Goal: Task Accomplishment & Management: Manage account settings

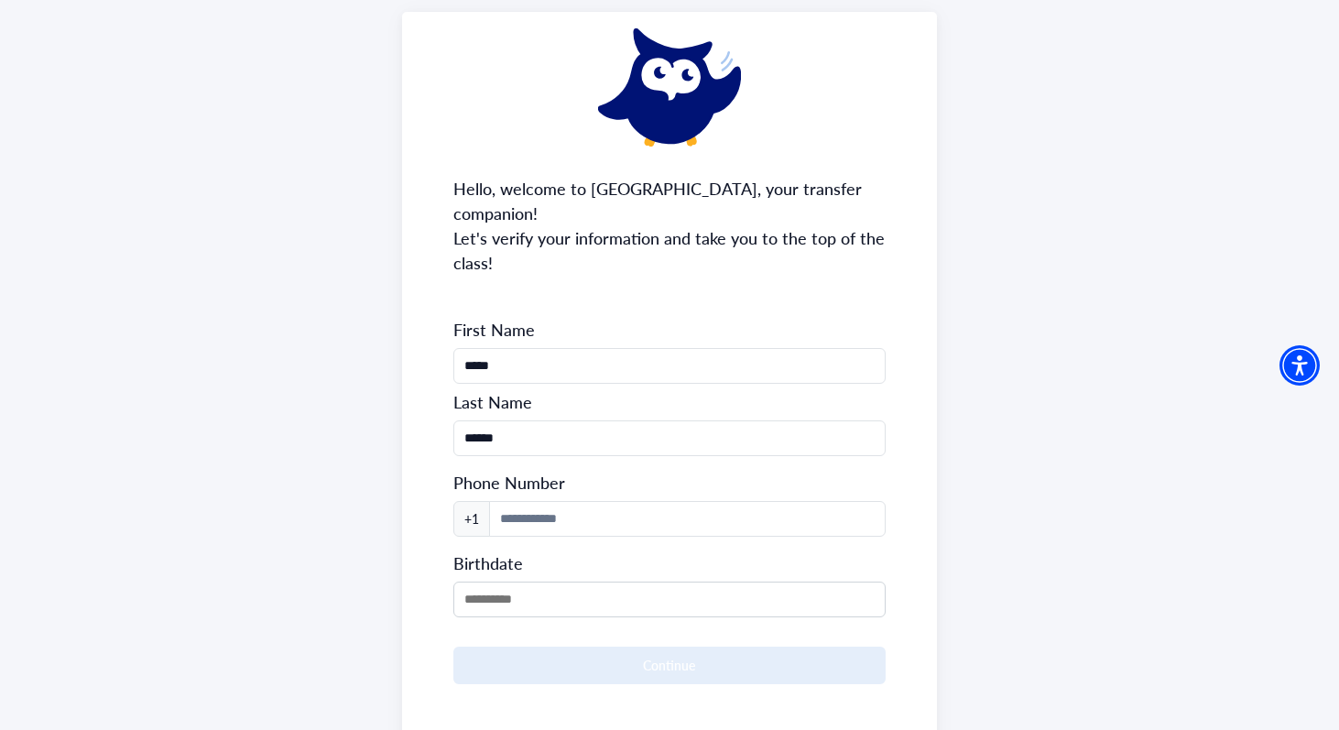
scroll to position [168, 0]
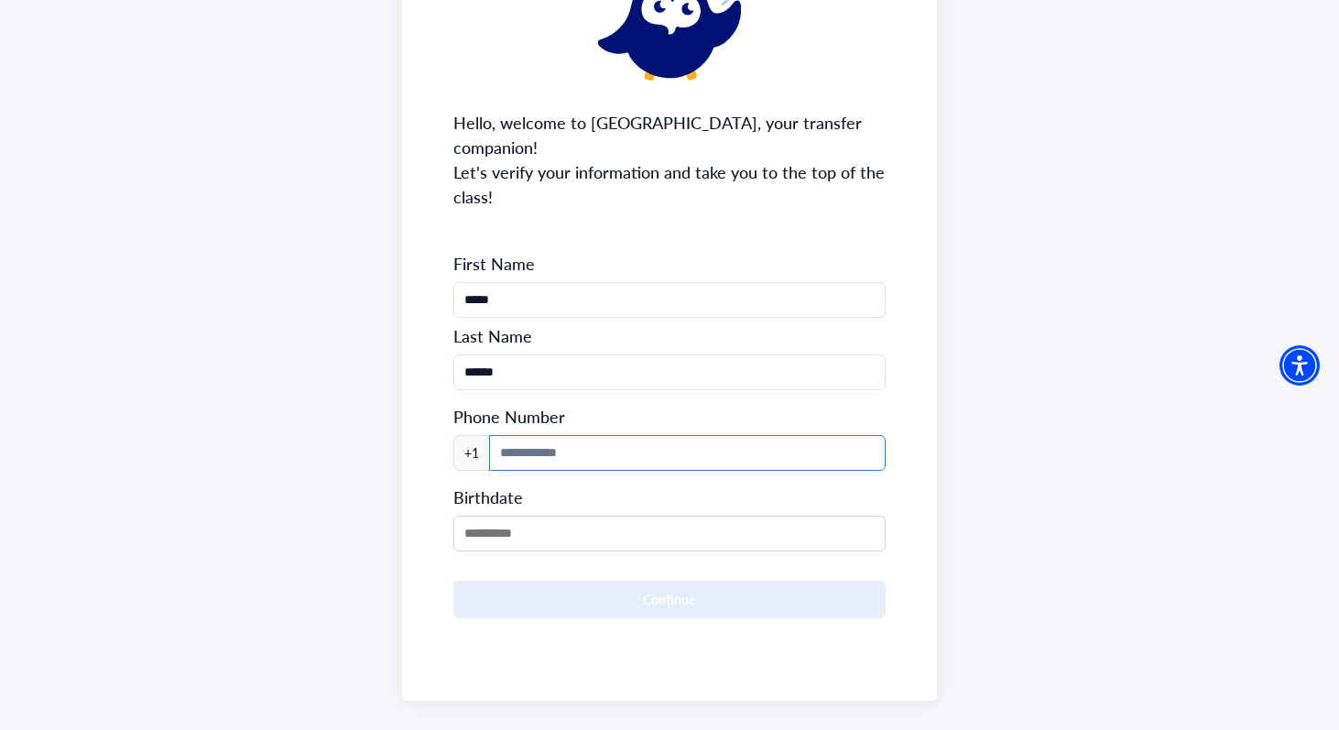
click at [594, 435] on input at bounding box center [687, 453] width 397 height 36
type input "**"
click at [472, 525] on form "First Name ***** Last Name ****** Phone Number +1 Birthdate Continue" at bounding box center [669, 435] width 433 height 365
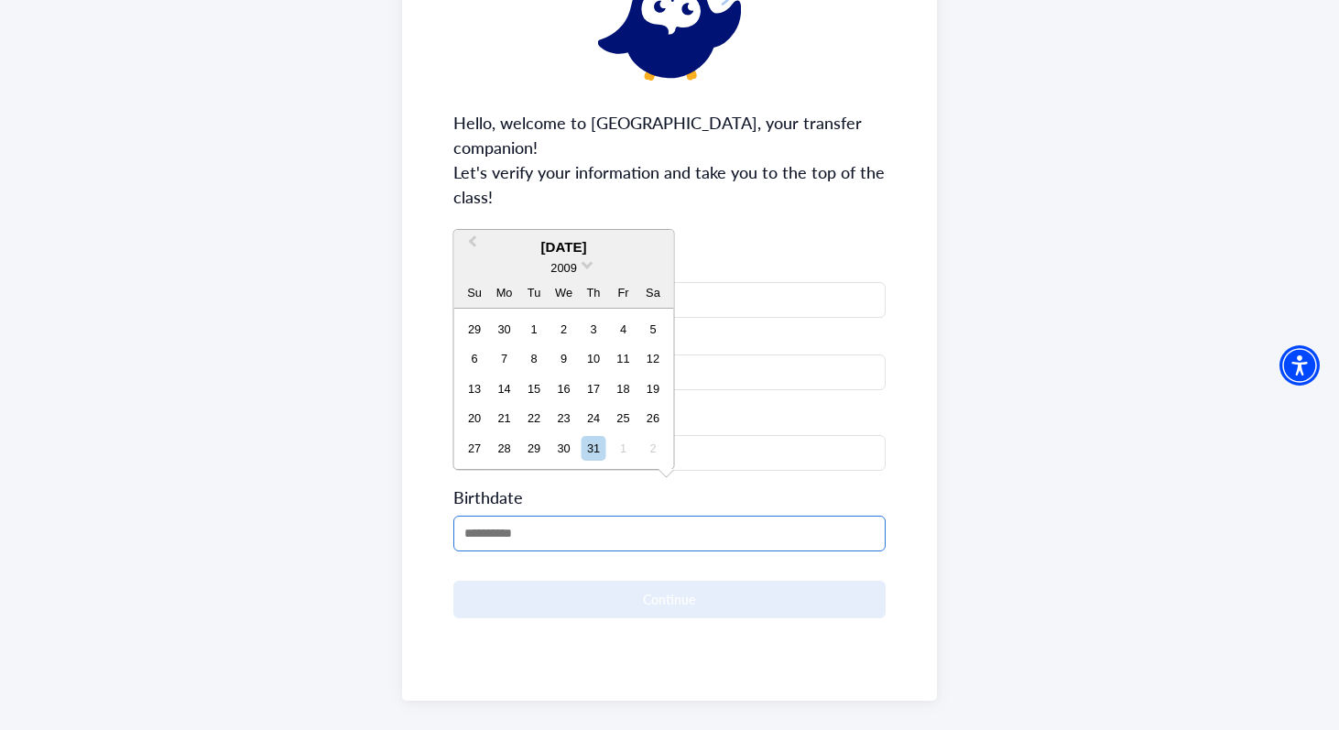
click at [477, 516] on input "MM/DD/YYYY" at bounding box center [669, 534] width 433 height 36
click at [588, 266] on span at bounding box center [587, 263] width 12 height 12
click at [587, 324] on div "2006" at bounding box center [564, 322] width 108 height 18
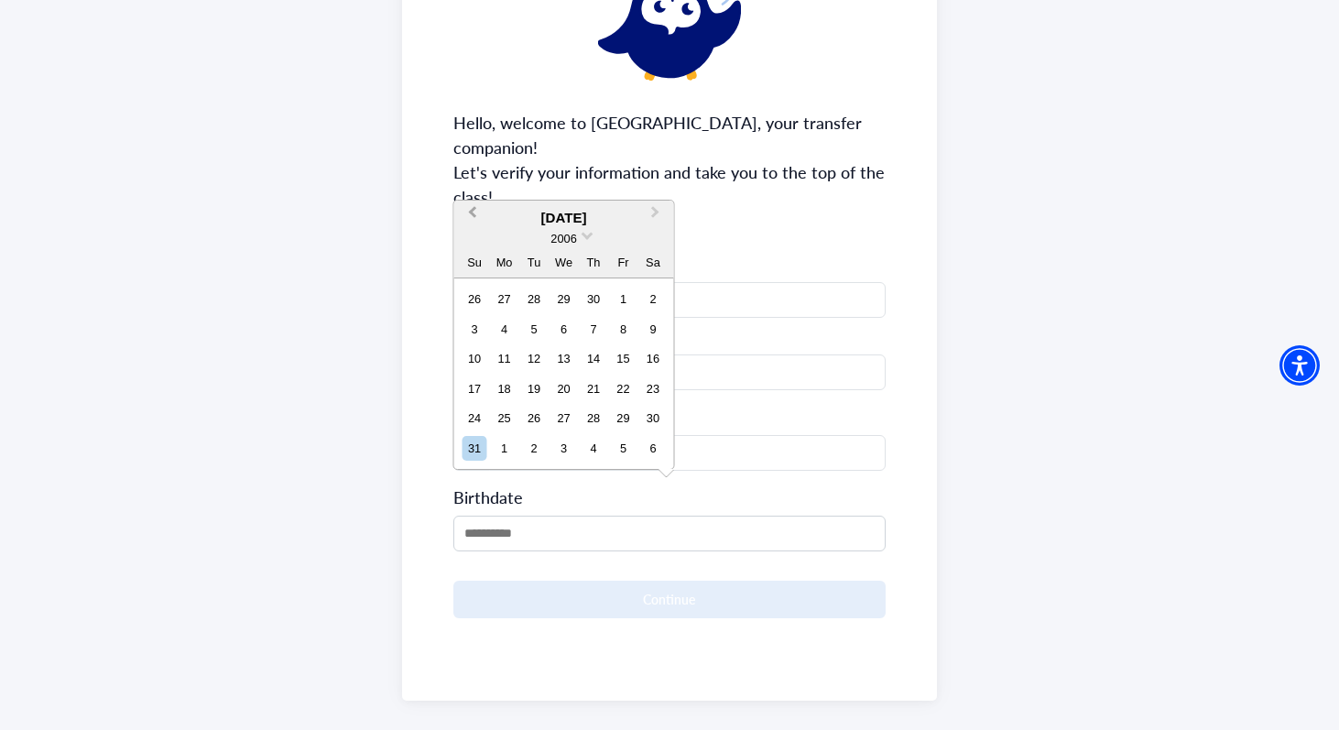
click at [473, 204] on button "Previous Month" at bounding box center [470, 216] width 29 height 29
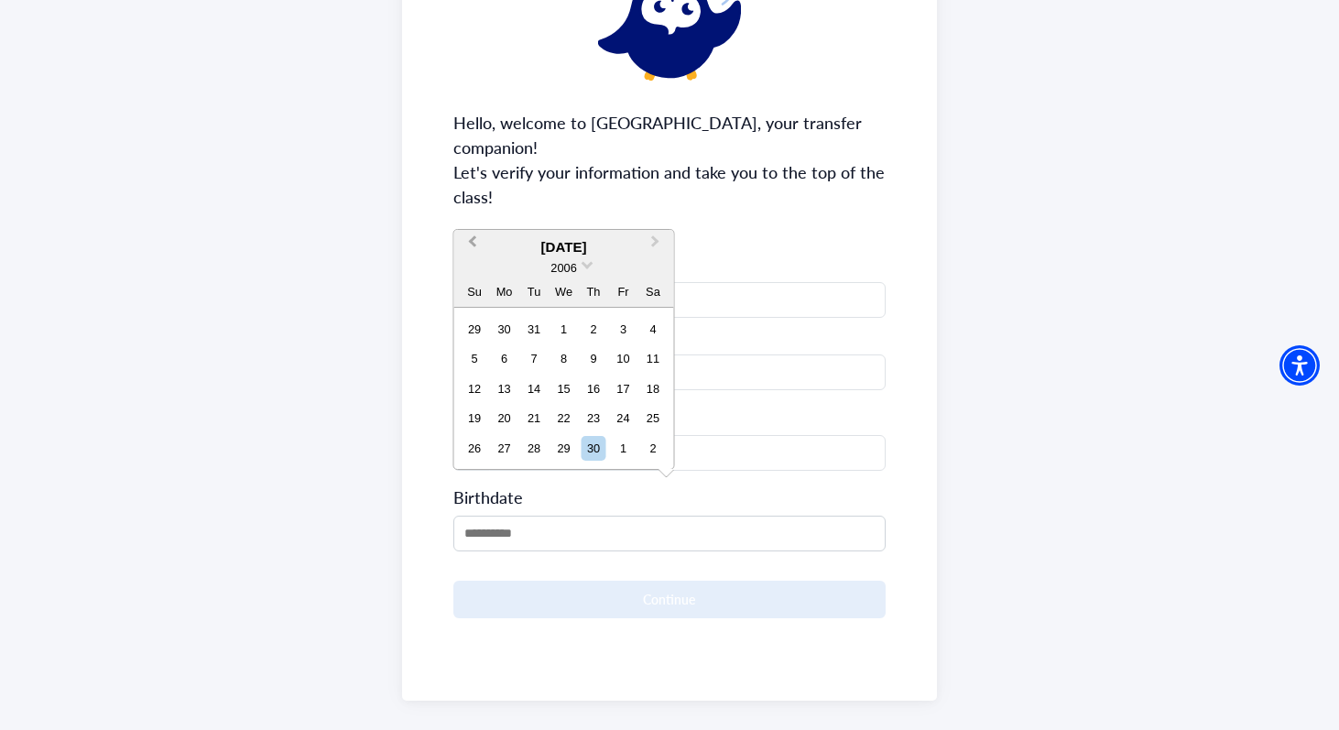
click at [472, 241] on span "Previous Month" at bounding box center [472, 245] width 0 height 27
click at [472, 240] on span "Previous Month" at bounding box center [472, 245] width 0 height 27
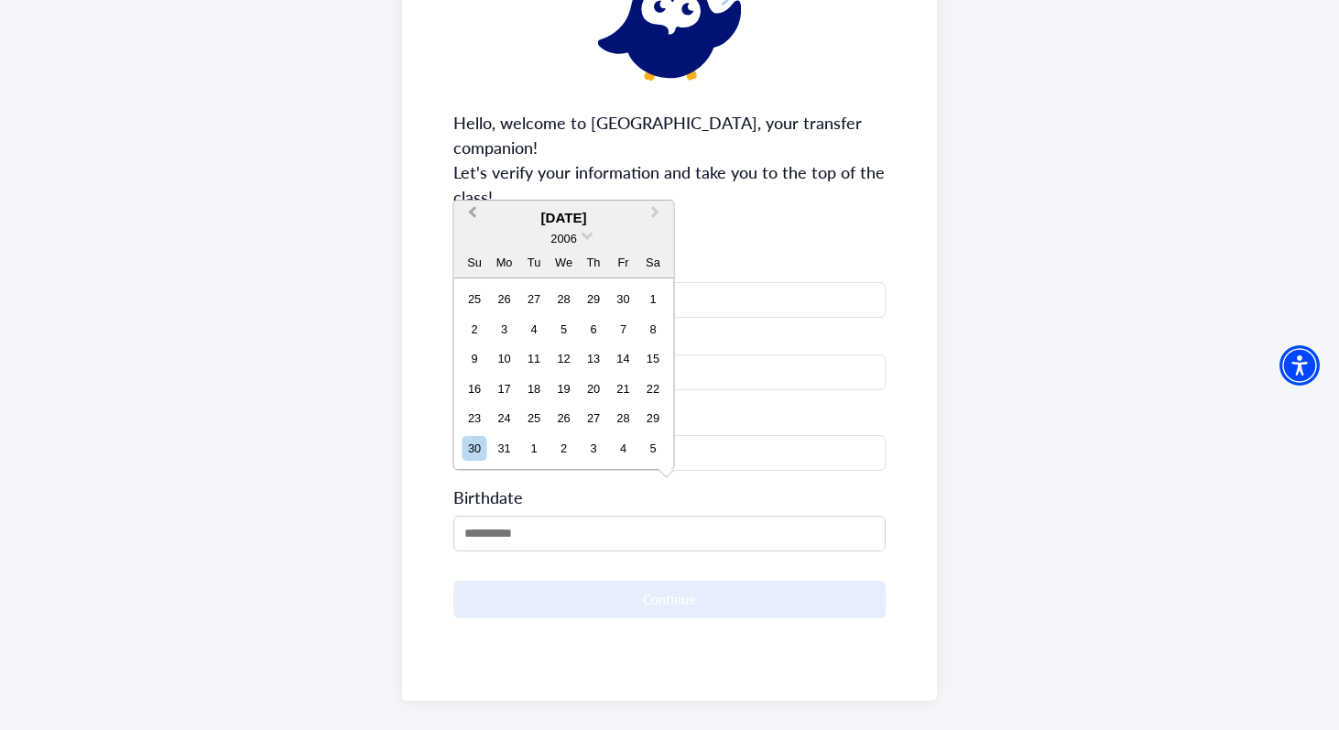
click at [472, 217] on button "Previous Month" at bounding box center [470, 216] width 29 height 29
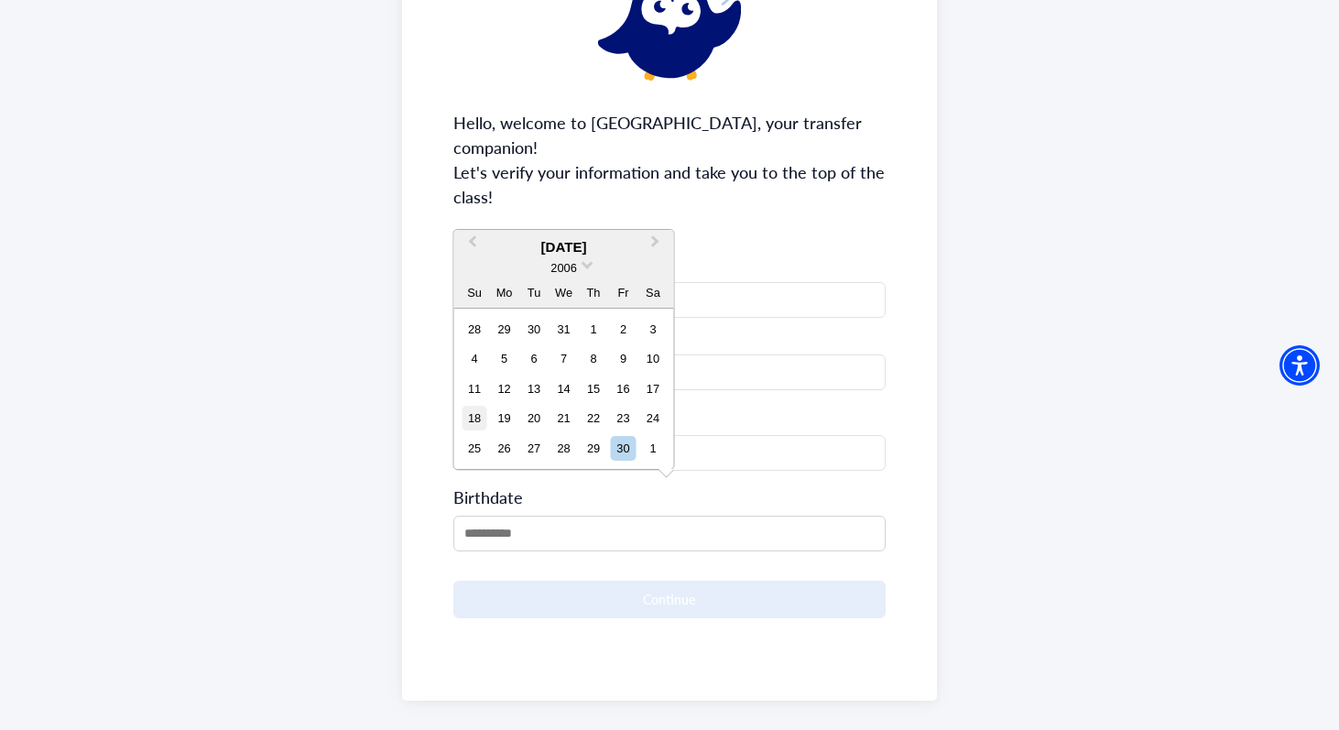
click at [478, 411] on div "18" at bounding box center [474, 418] width 25 height 25
type input "**********"
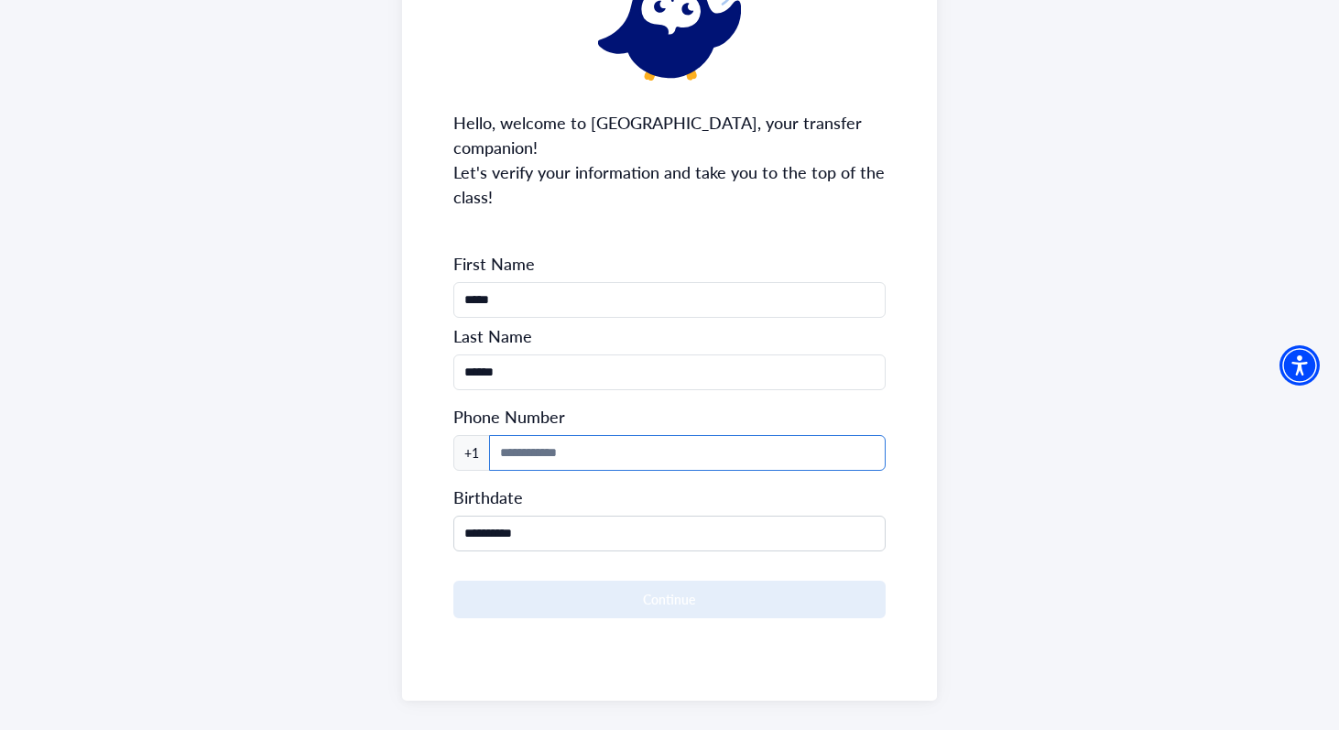
click at [557, 435] on input at bounding box center [687, 453] width 397 height 36
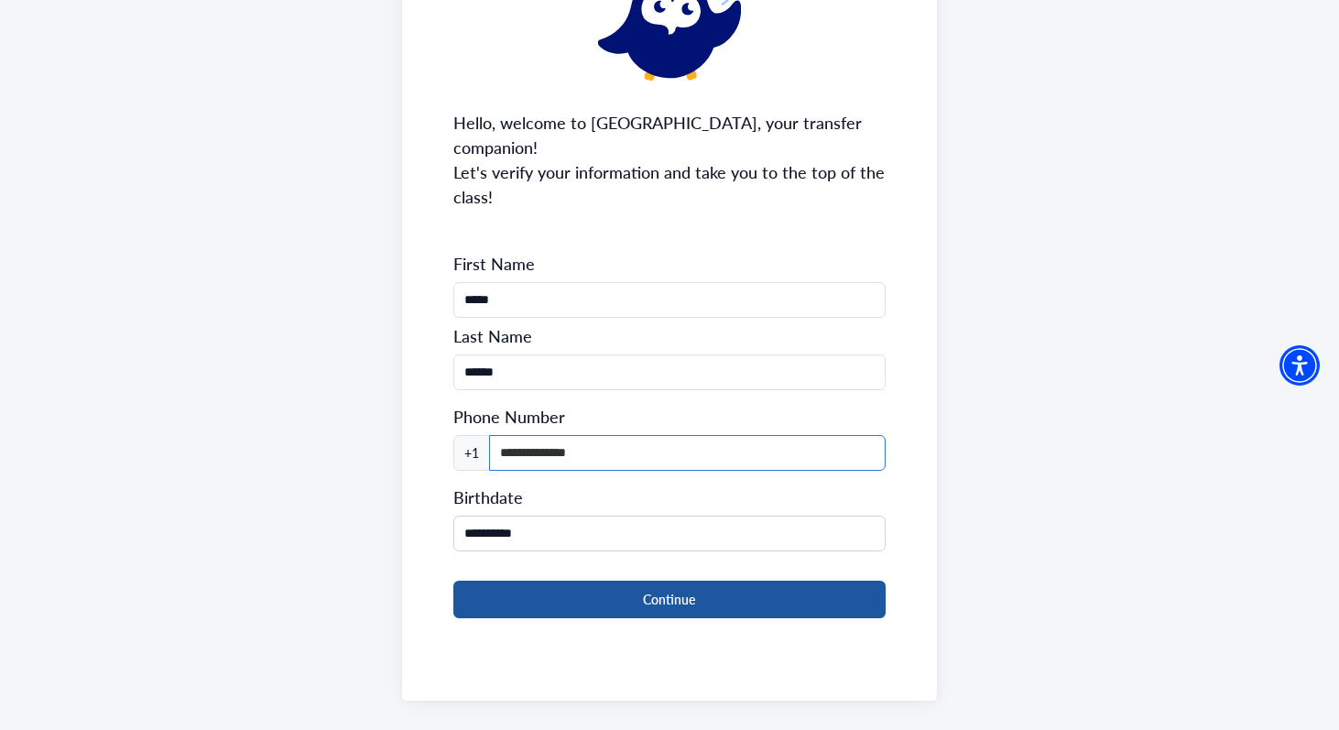
type input "**********"
click at [559, 581] on button "Continue" at bounding box center [669, 600] width 433 height 38
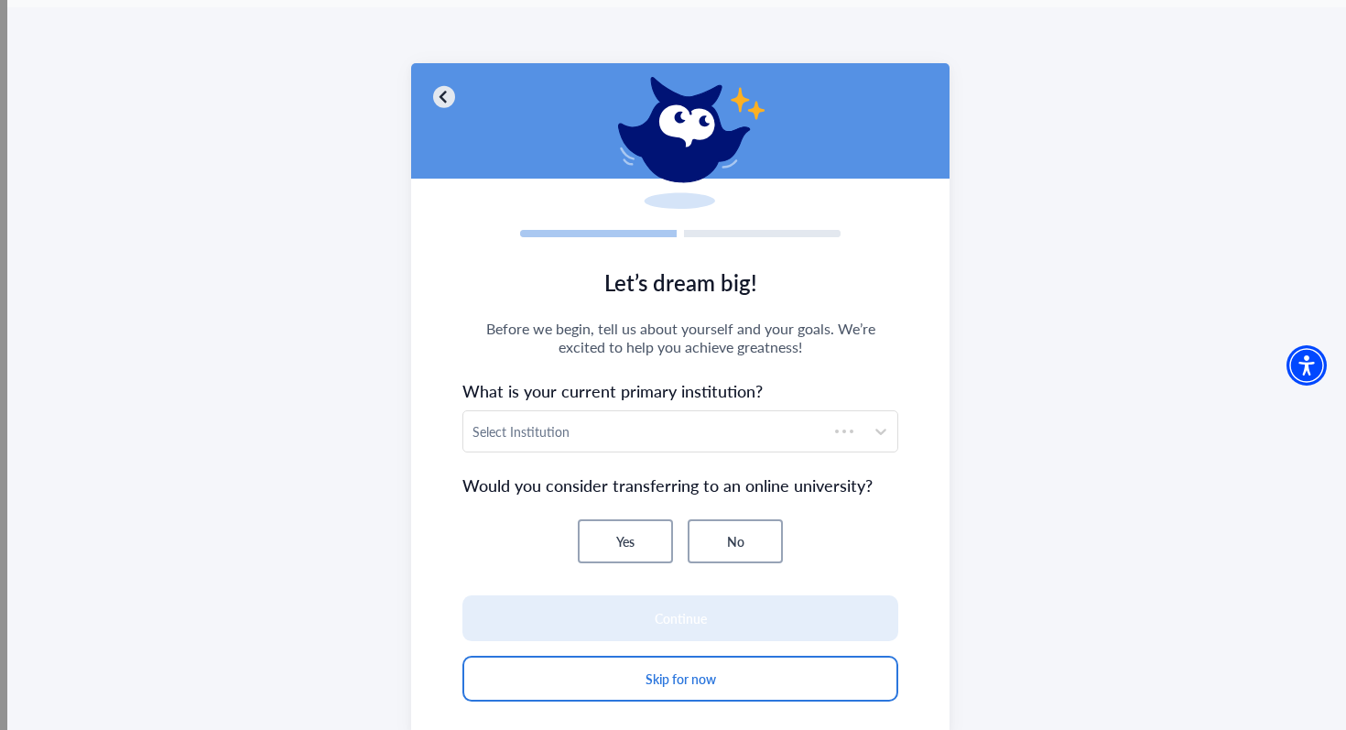
scroll to position [115, 0]
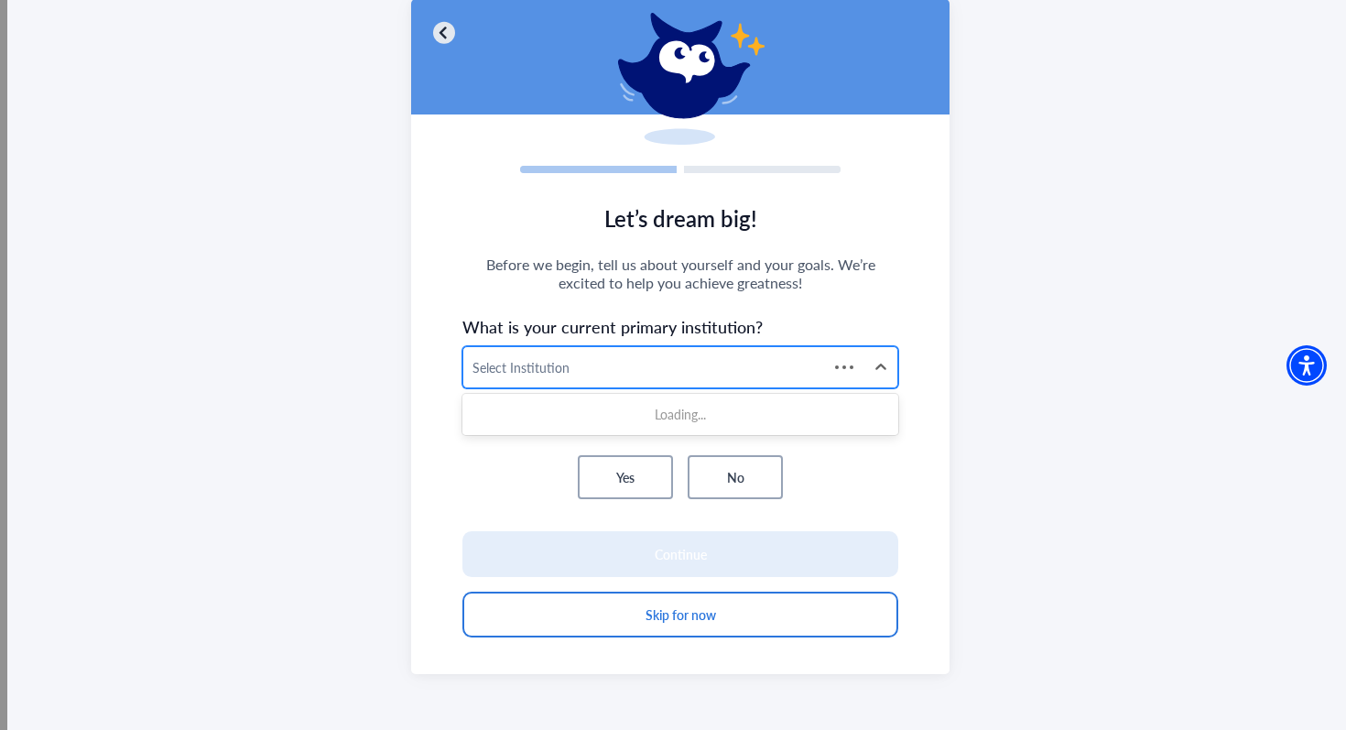
click at [579, 377] on div at bounding box center [645, 367] width 346 height 23
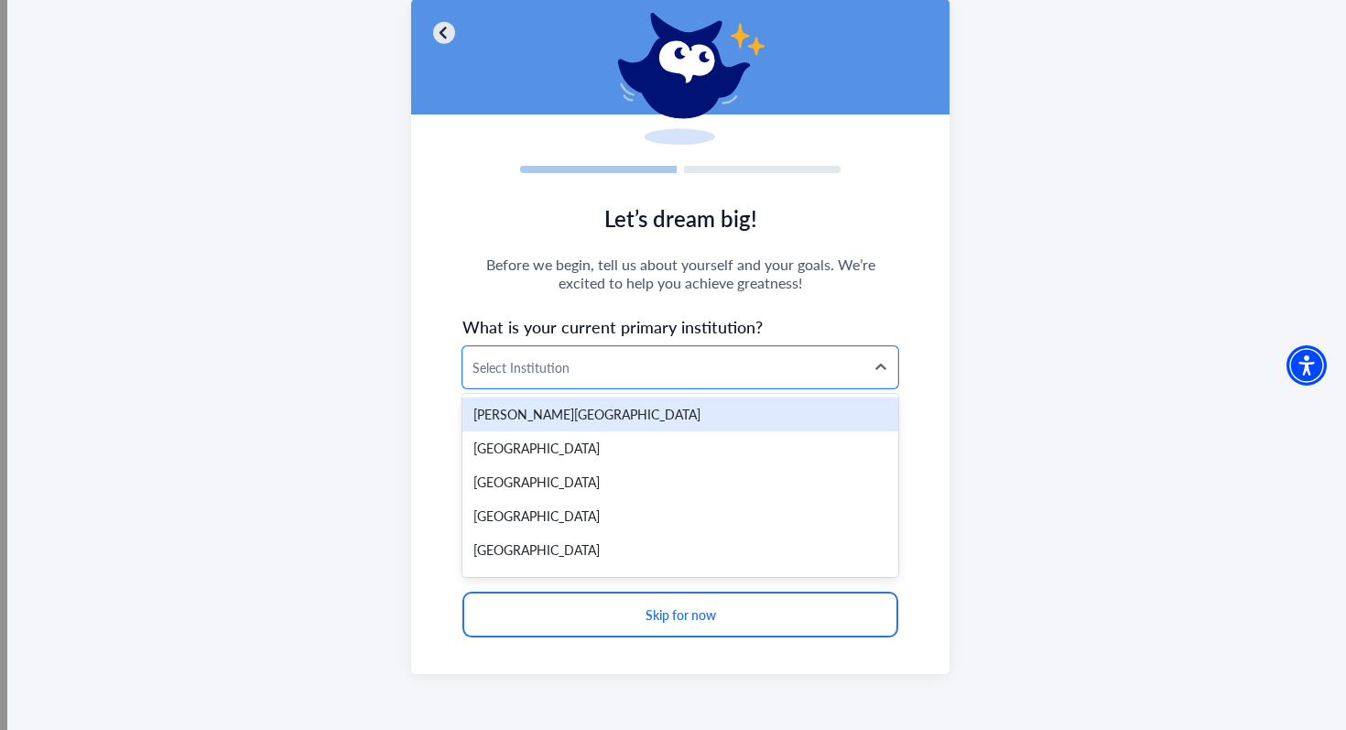
click at [579, 377] on div at bounding box center [663, 367] width 383 height 23
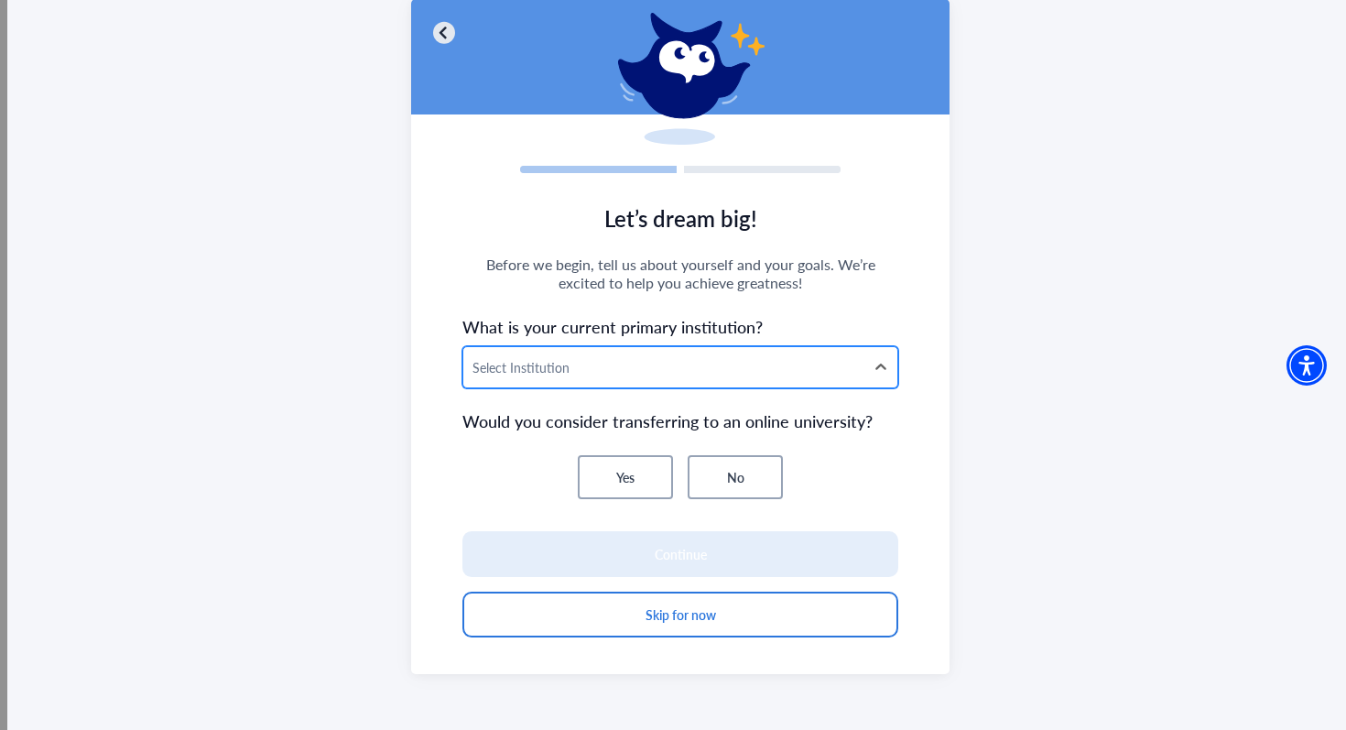
click at [580, 354] on div "Select Institution" at bounding box center [663, 367] width 401 height 40
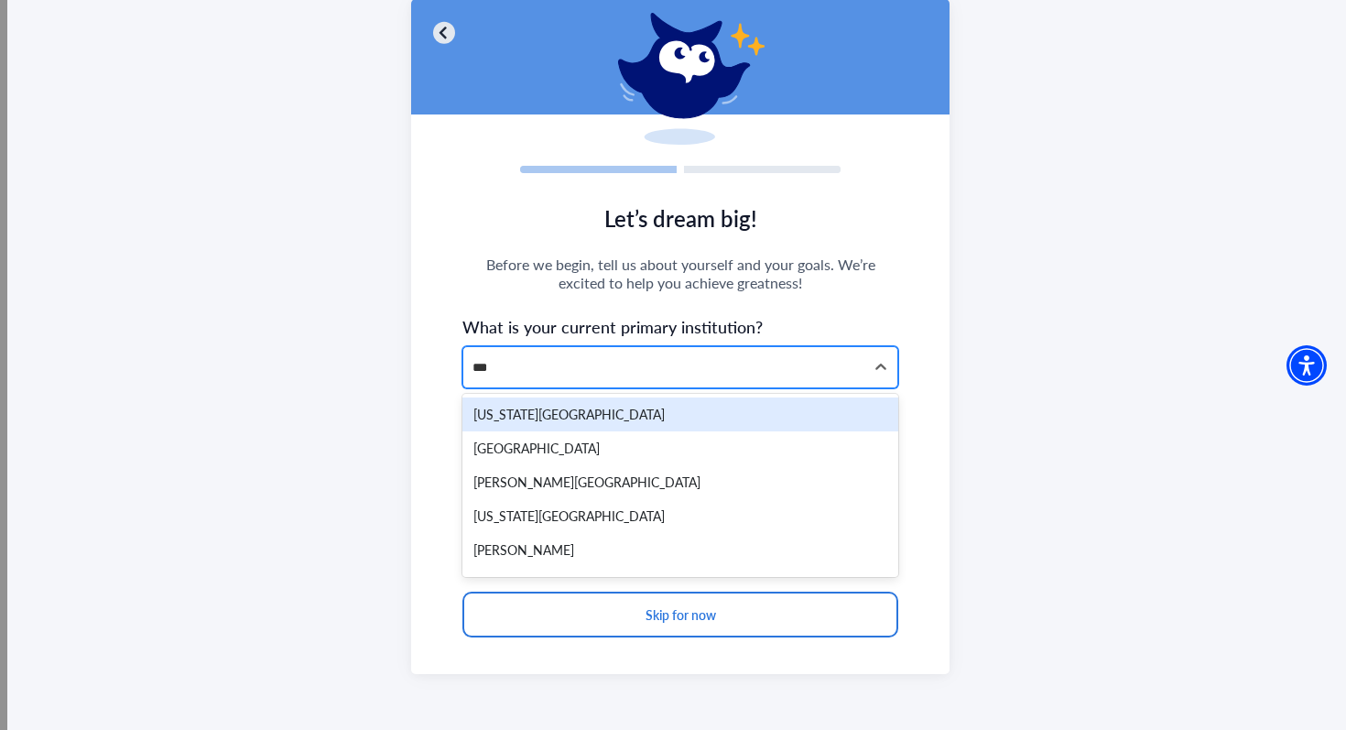
type input "****"
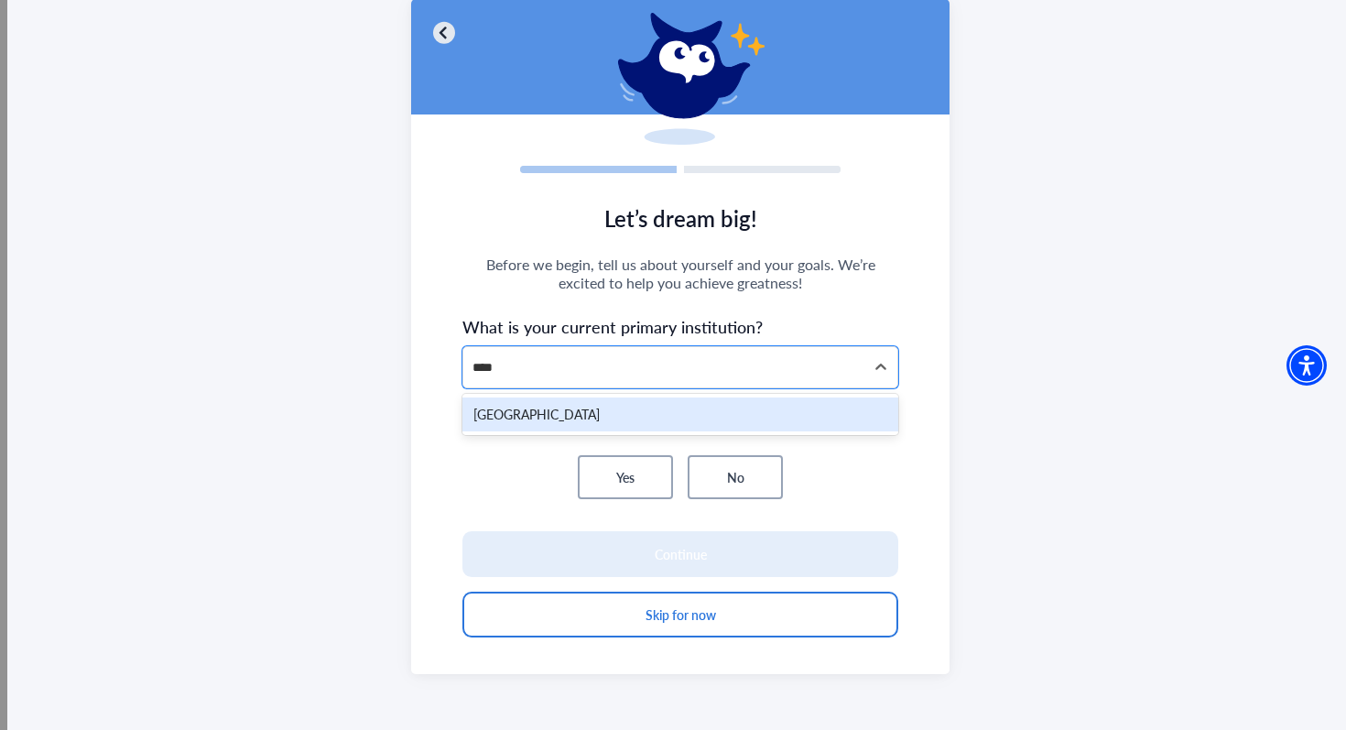
click at [577, 401] on div "Tarrant County College" at bounding box center [680, 414] width 436 height 34
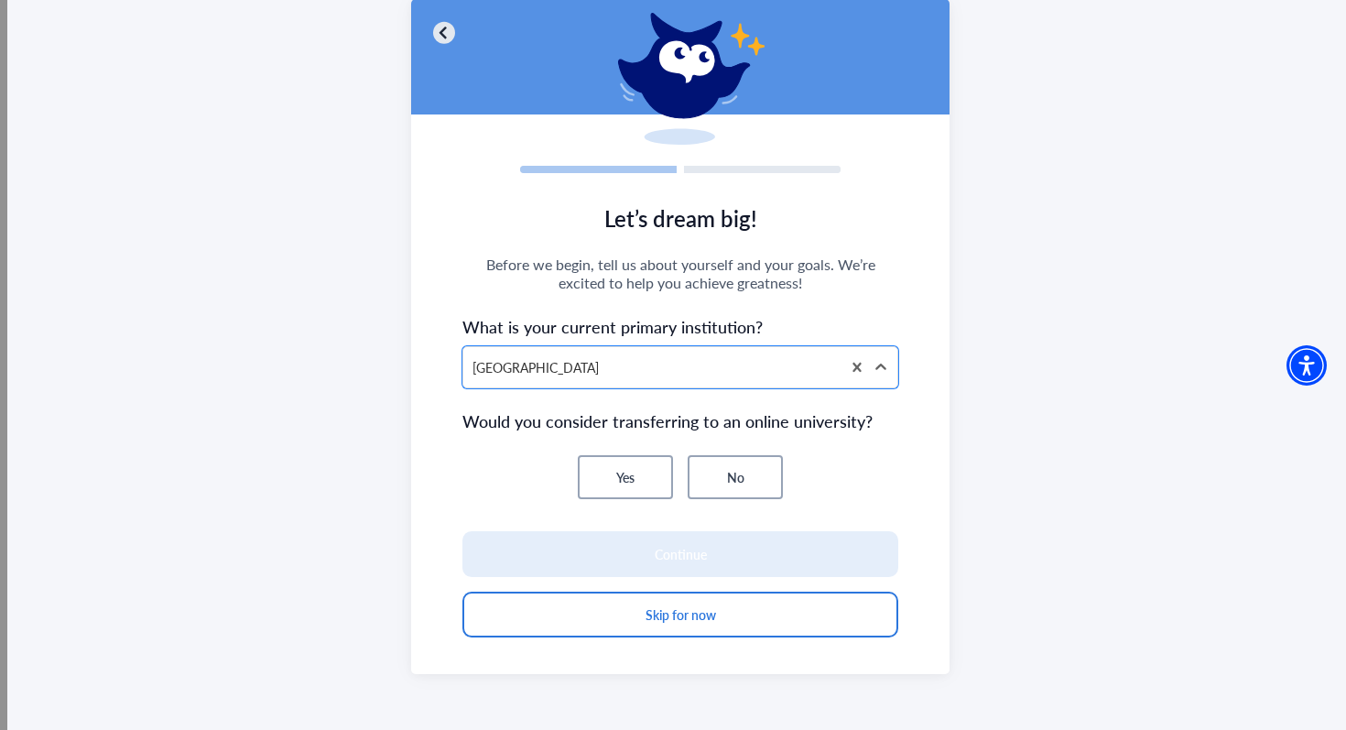
click at [733, 470] on button "No" at bounding box center [735, 477] width 95 height 44
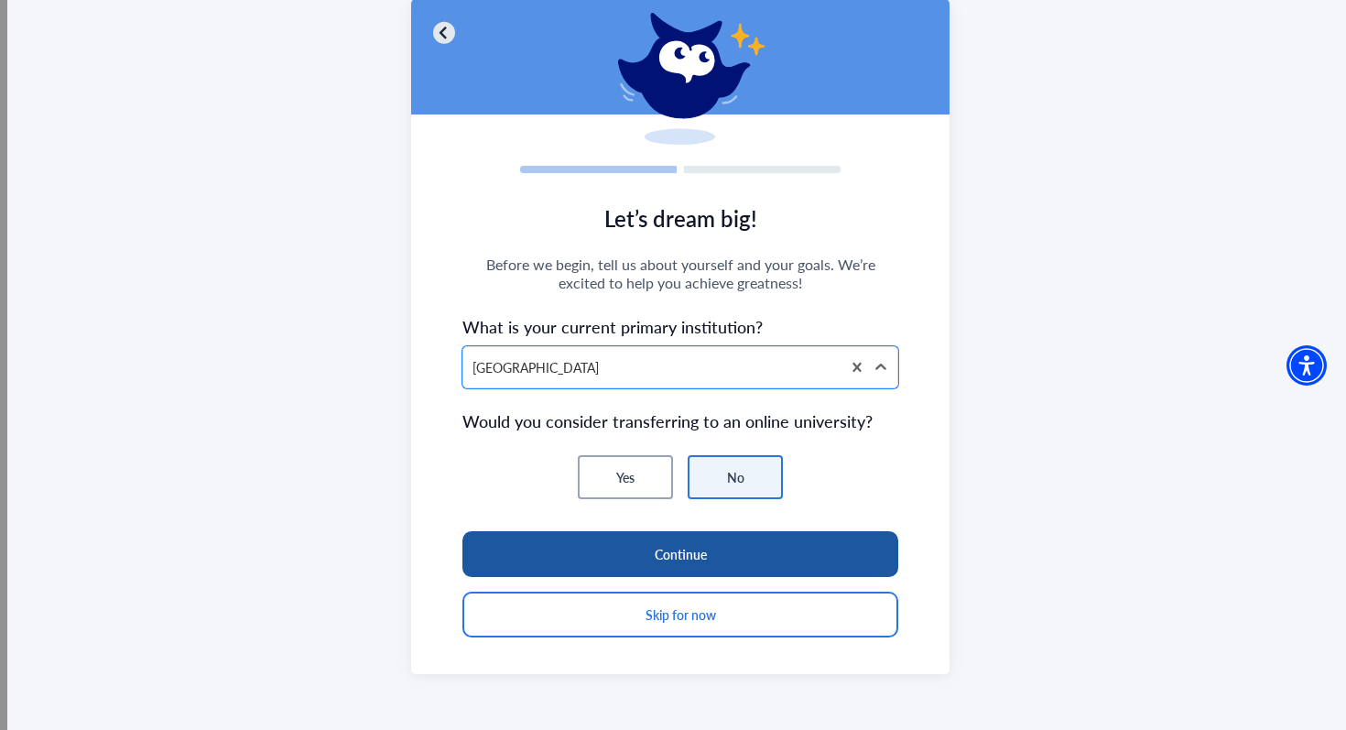
click at [712, 552] on button "Continue" at bounding box center [680, 554] width 436 height 46
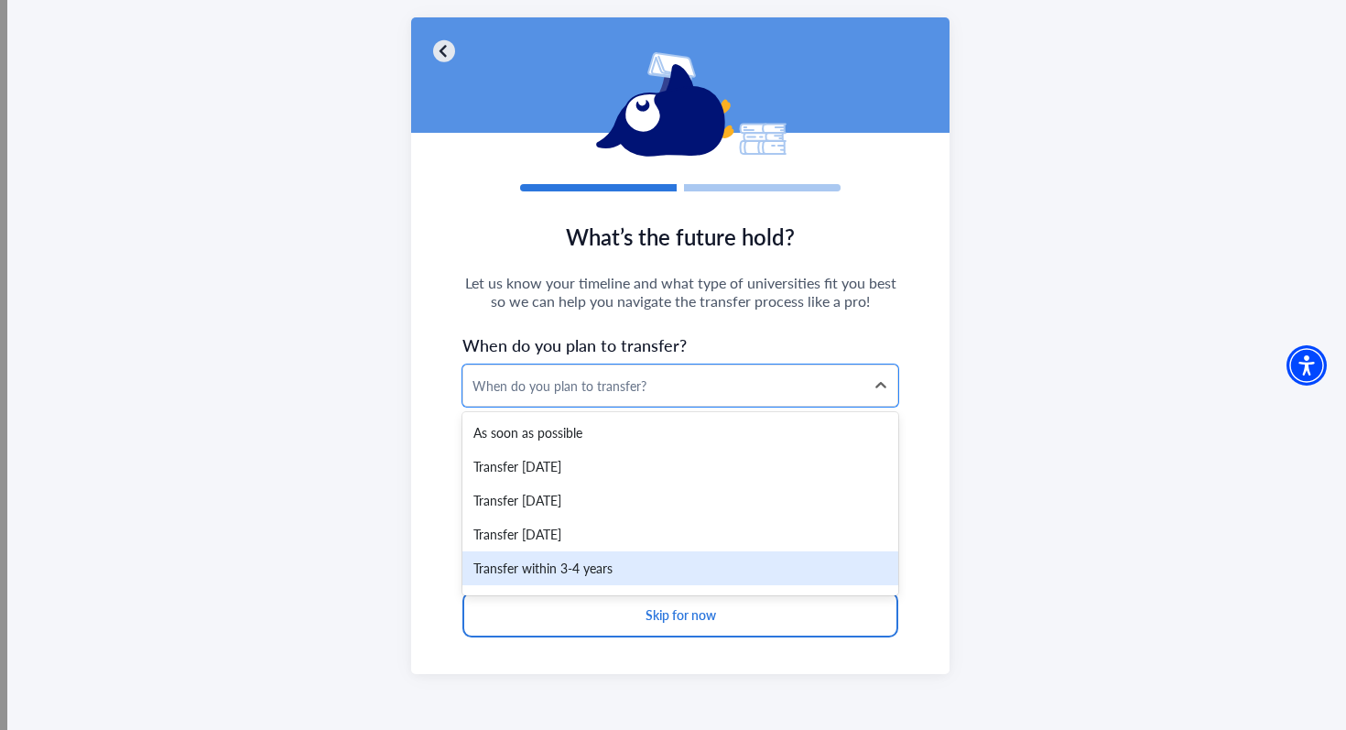
scroll to position [27, 0]
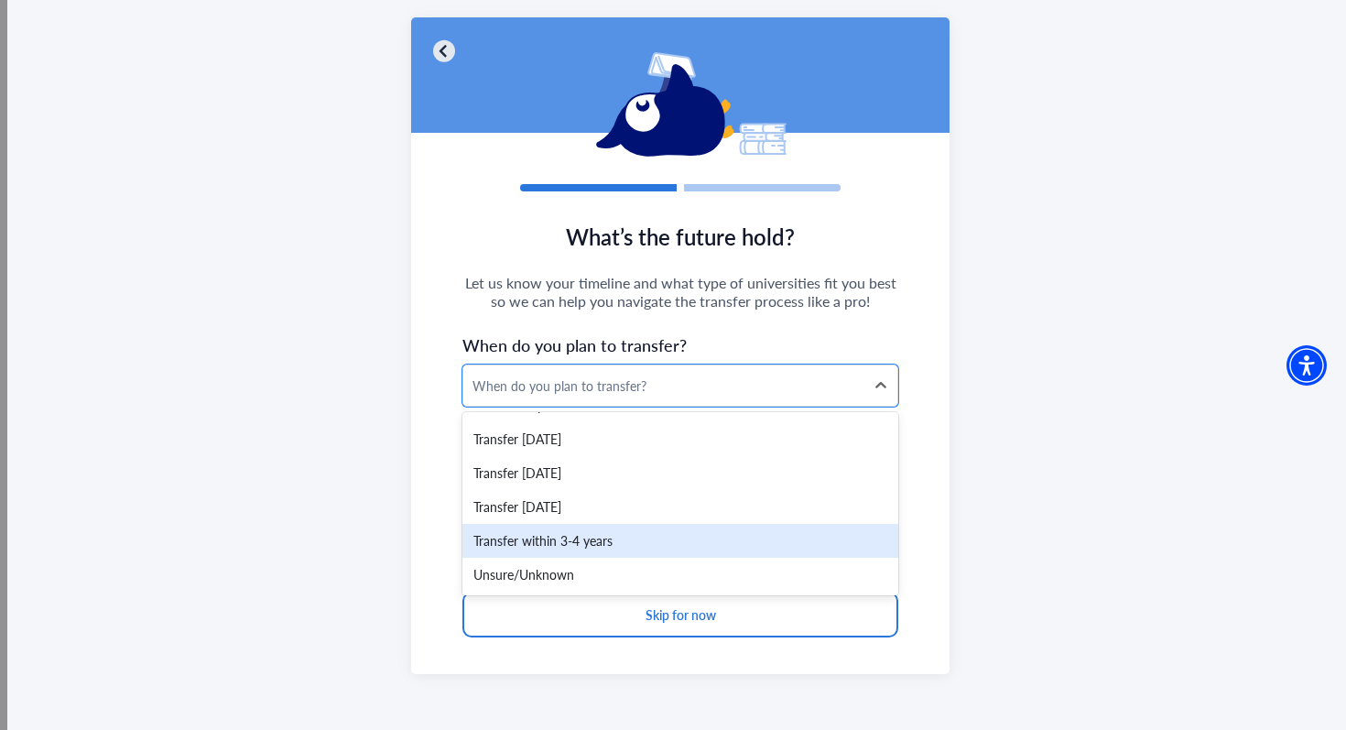
click at [609, 528] on div "Transfer within 3-4 years" at bounding box center [680, 541] width 436 height 34
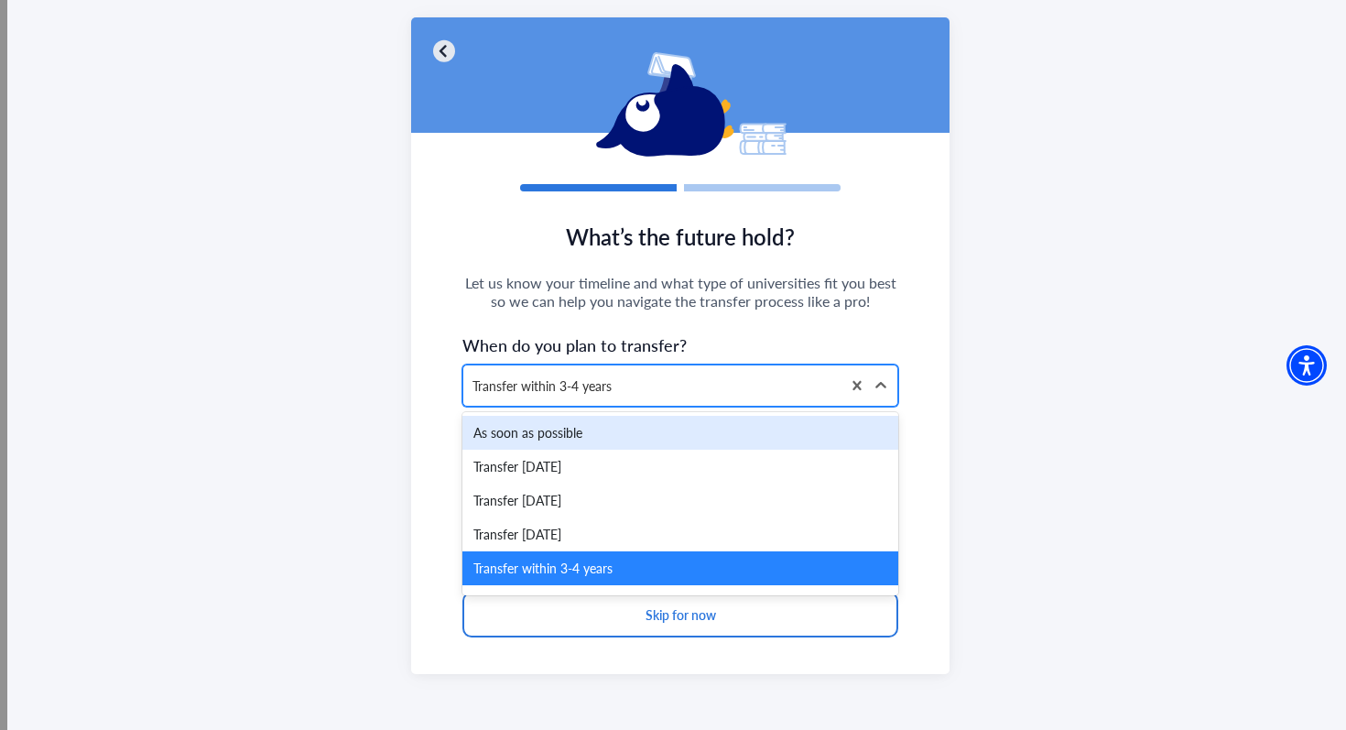
click at [624, 371] on div "Transfer within 3-4 years" at bounding box center [651, 385] width 377 height 40
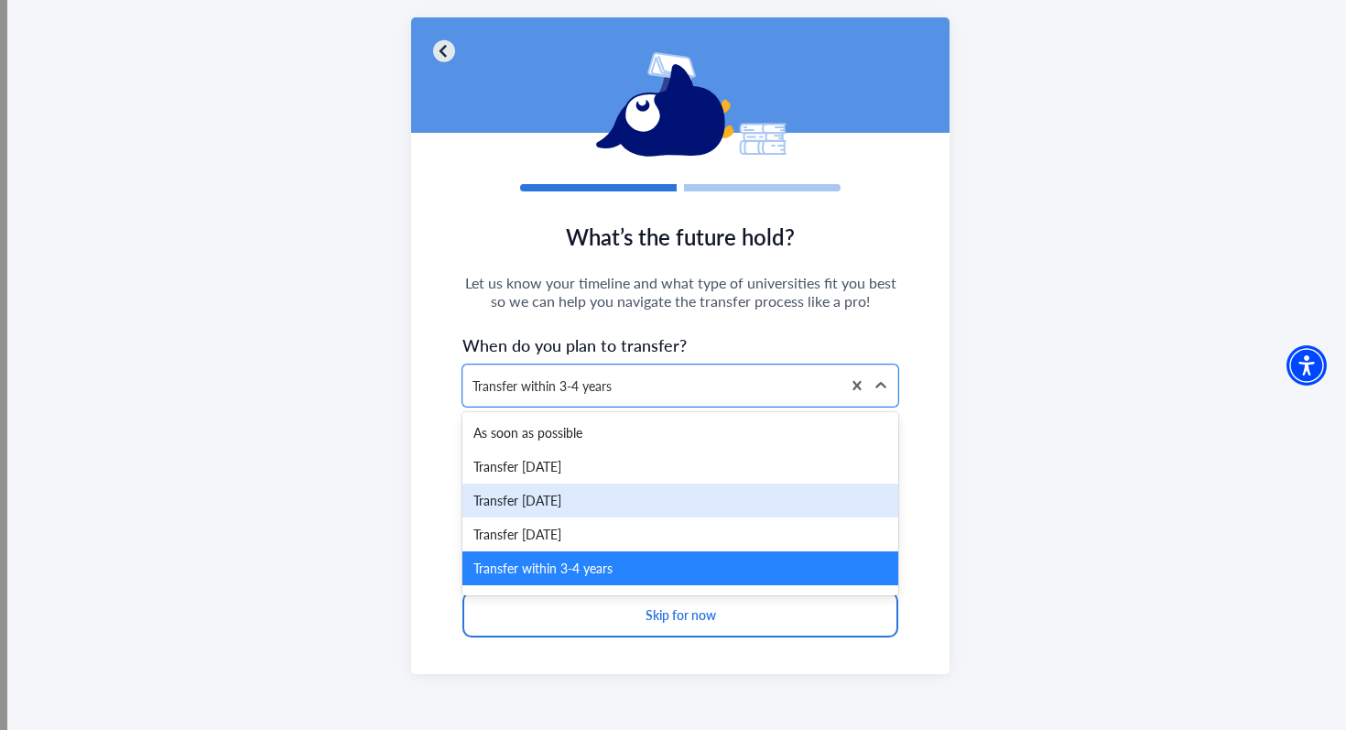
click at [625, 507] on div "Transfer within 1 year" at bounding box center [680, 500] width 436 height 34
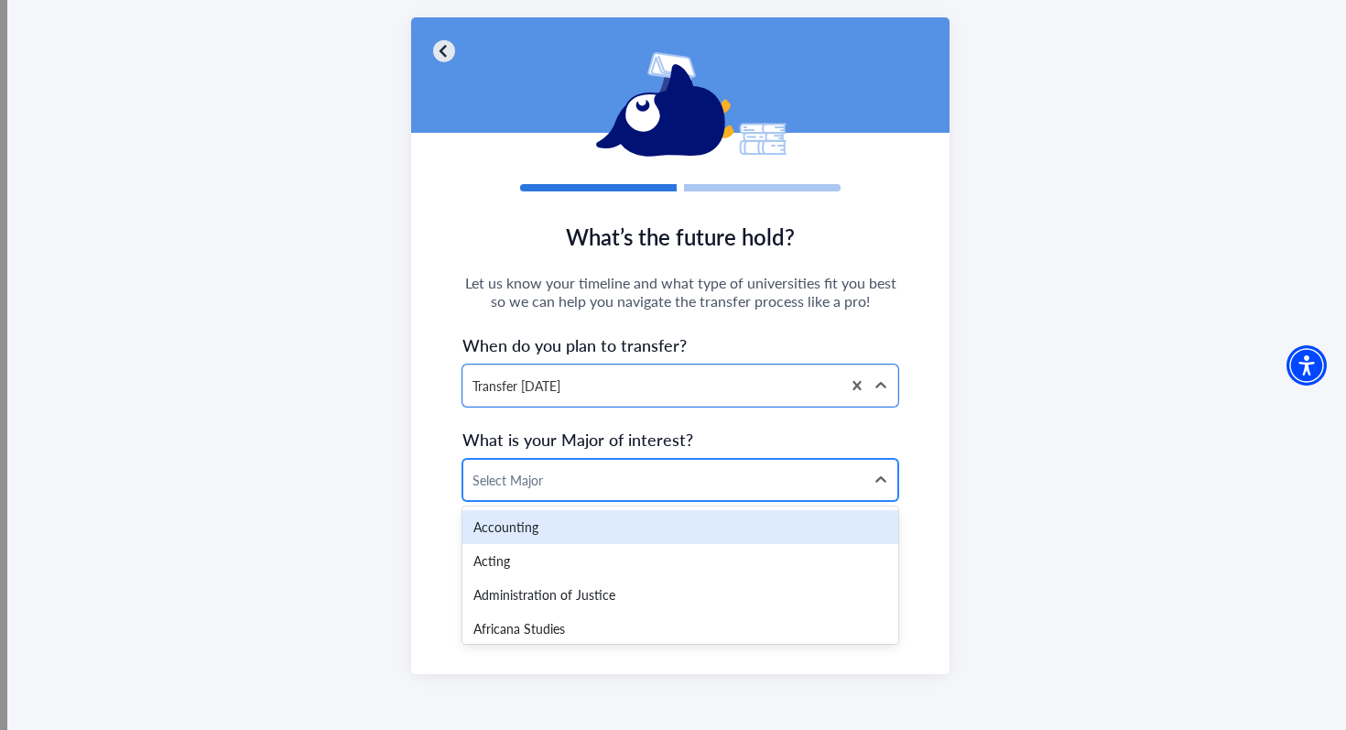
click at [627, 489] on div at bounding box center [663, 480] width 383 height 23
type input "*"
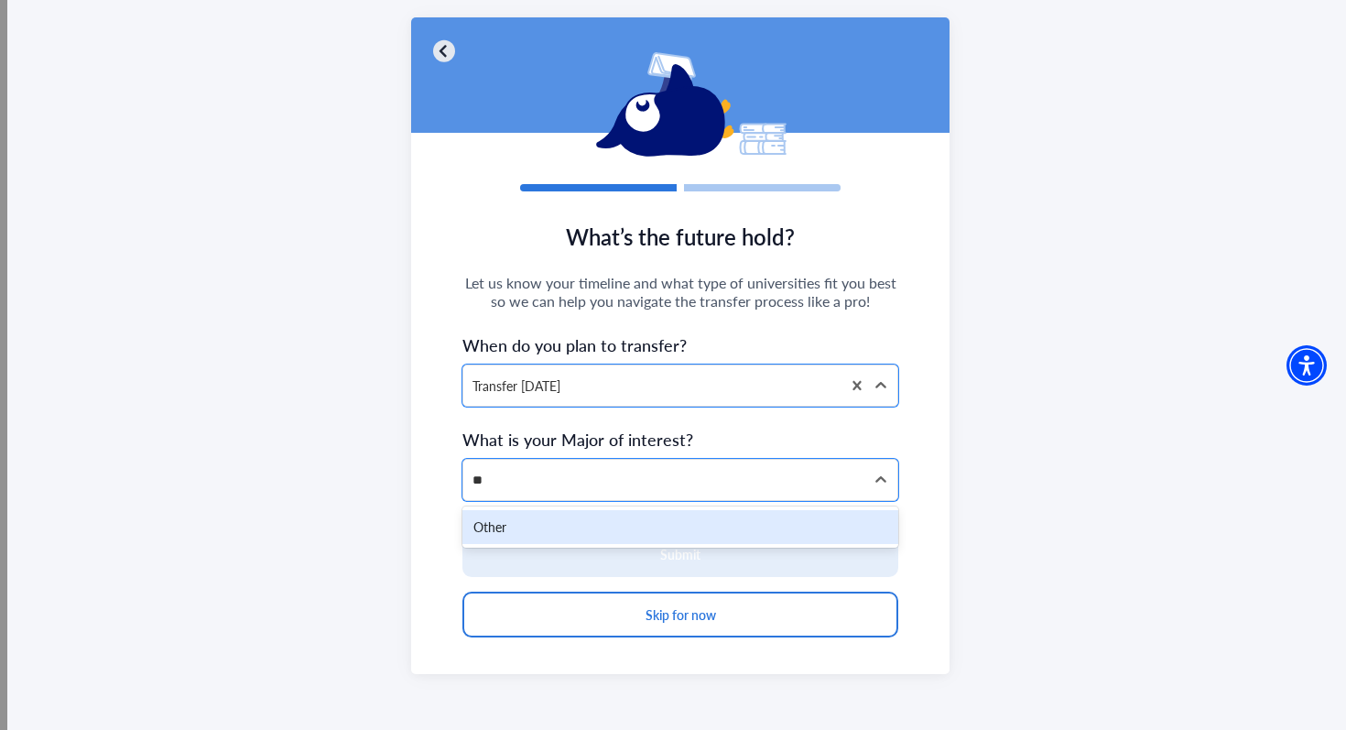
type input "*"
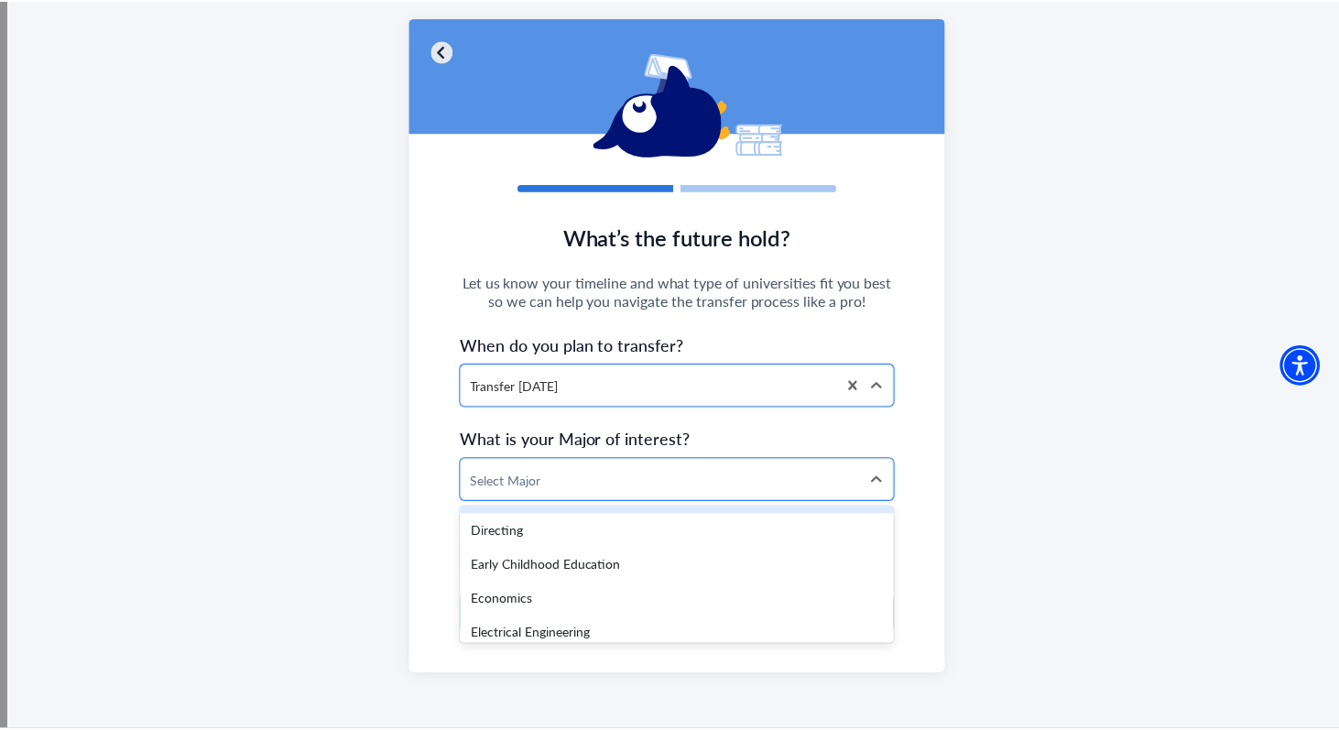
scroll to position [1225, 0]
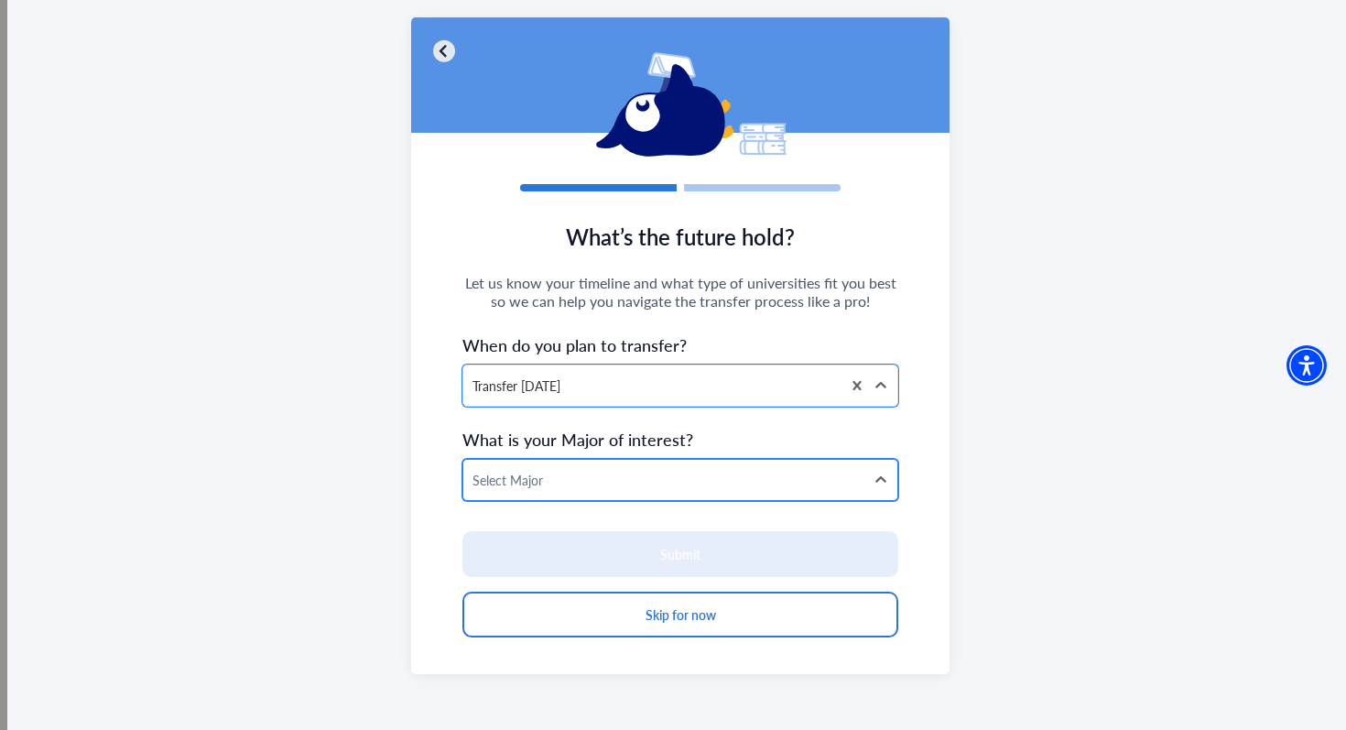
click at [556, 472] on div at bounding box center [663, 480] width 383 height 23
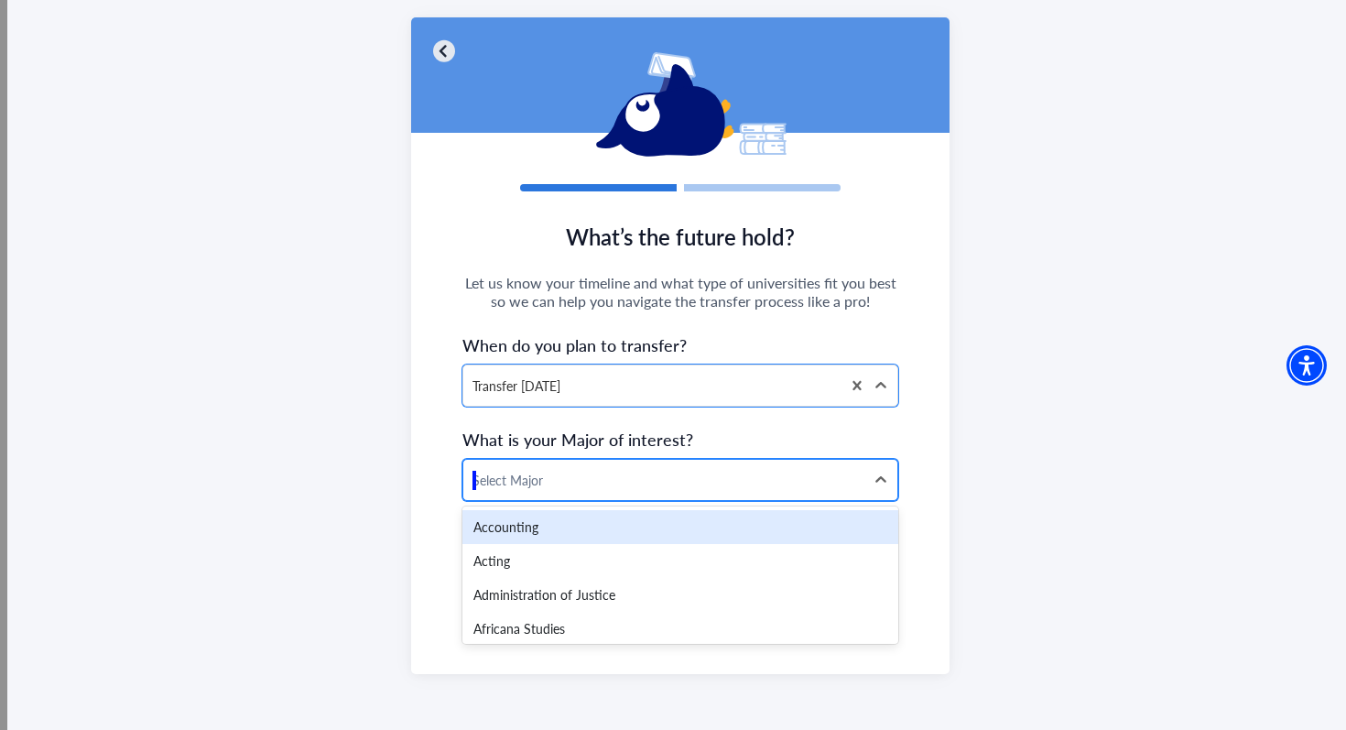
click at [556, 472] on div at bounding box center [663, 480] width 383 height 23
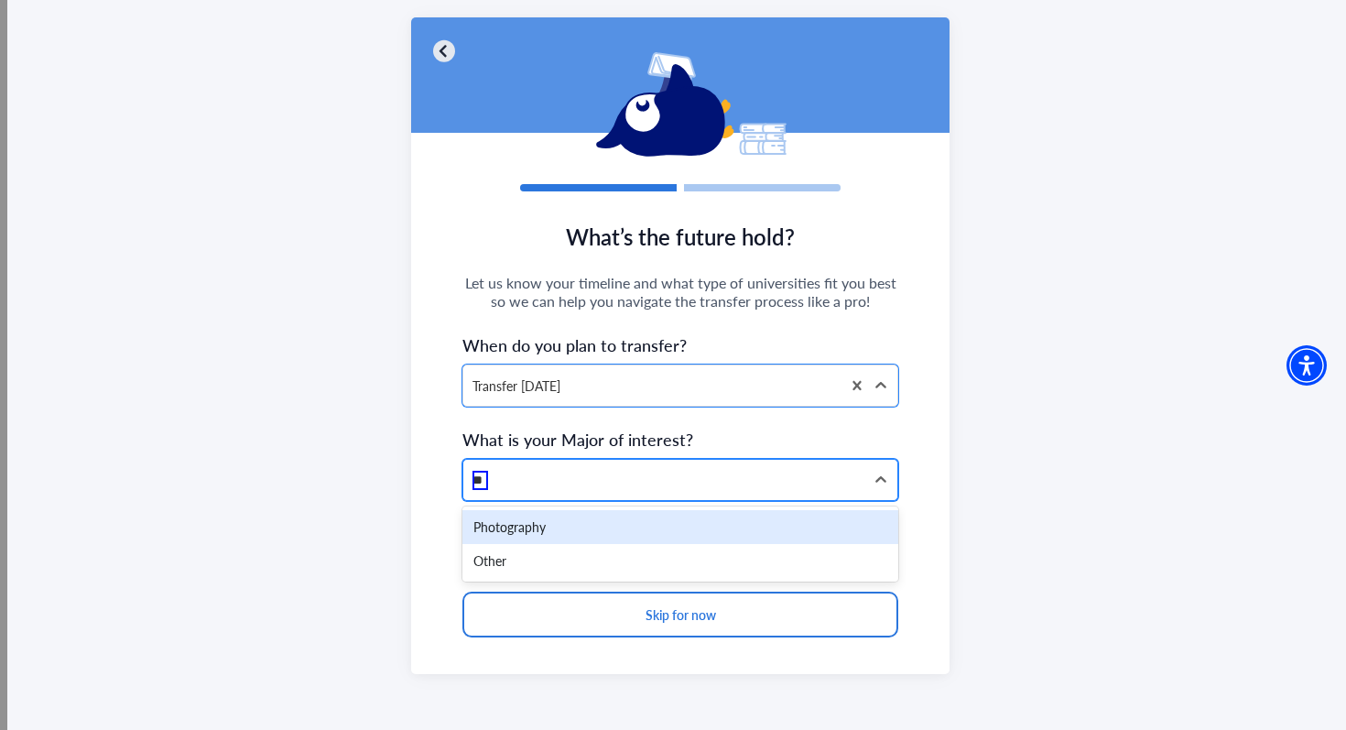
type input "***"
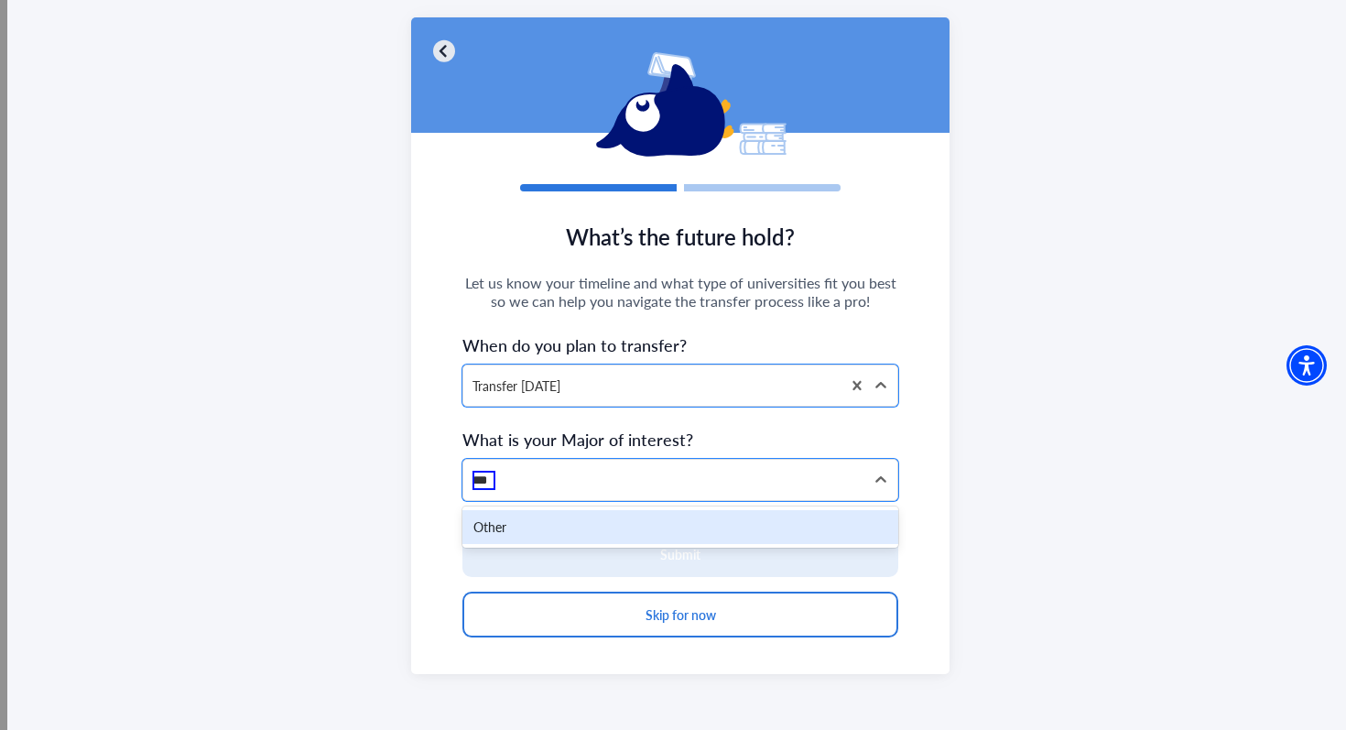
click at [530, 527] on div "Other" at bounding box center [680, 527] width 436 height 34
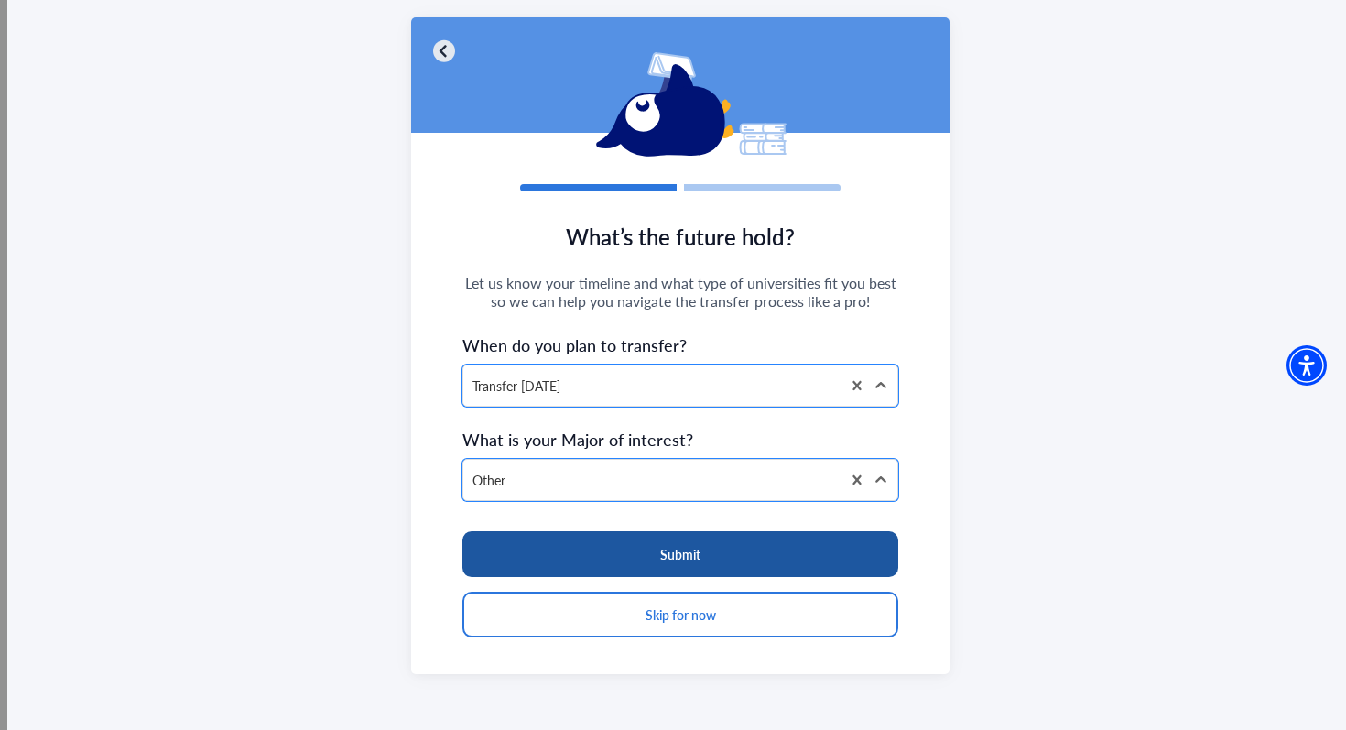
click at [568, 544] on button "Submit" at bounding box center [680, 554] width 436 height 46
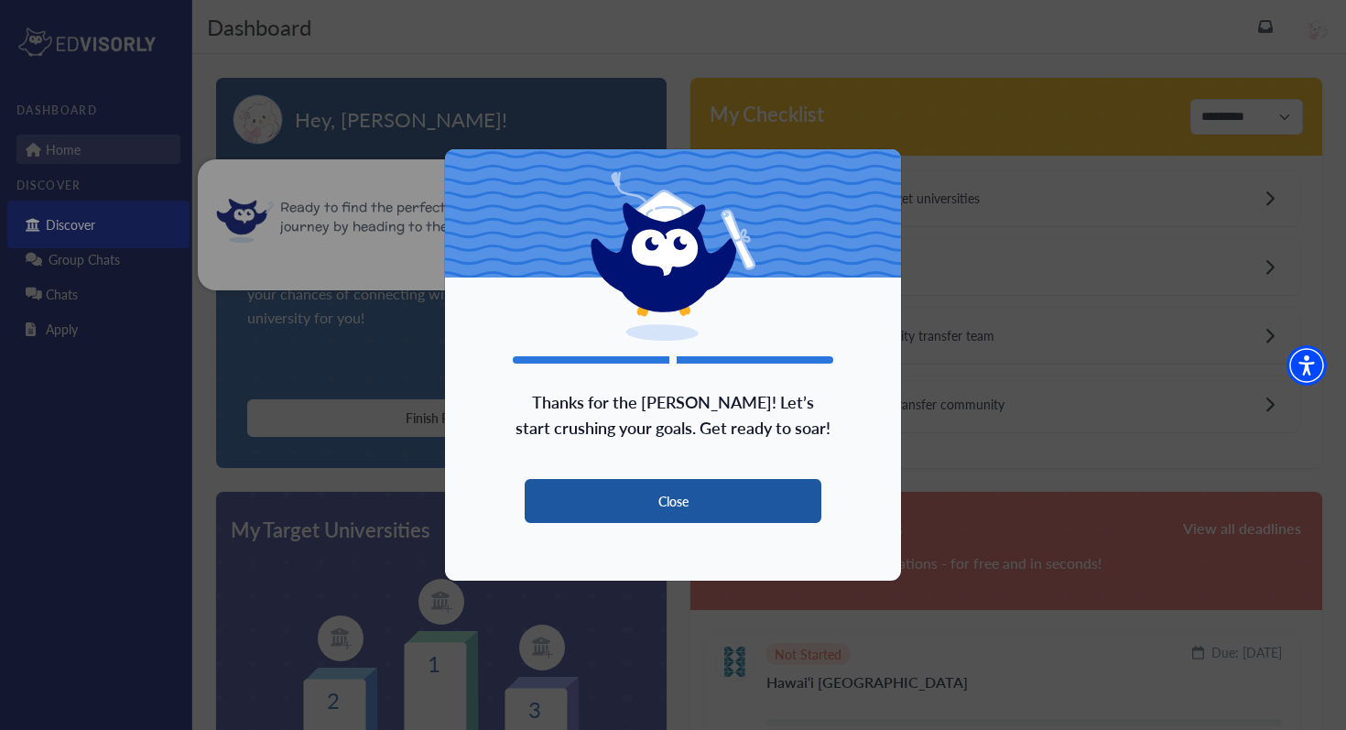
click at [628, 509] on button "Close" at bounding box center [673, 501] width 297 height 44
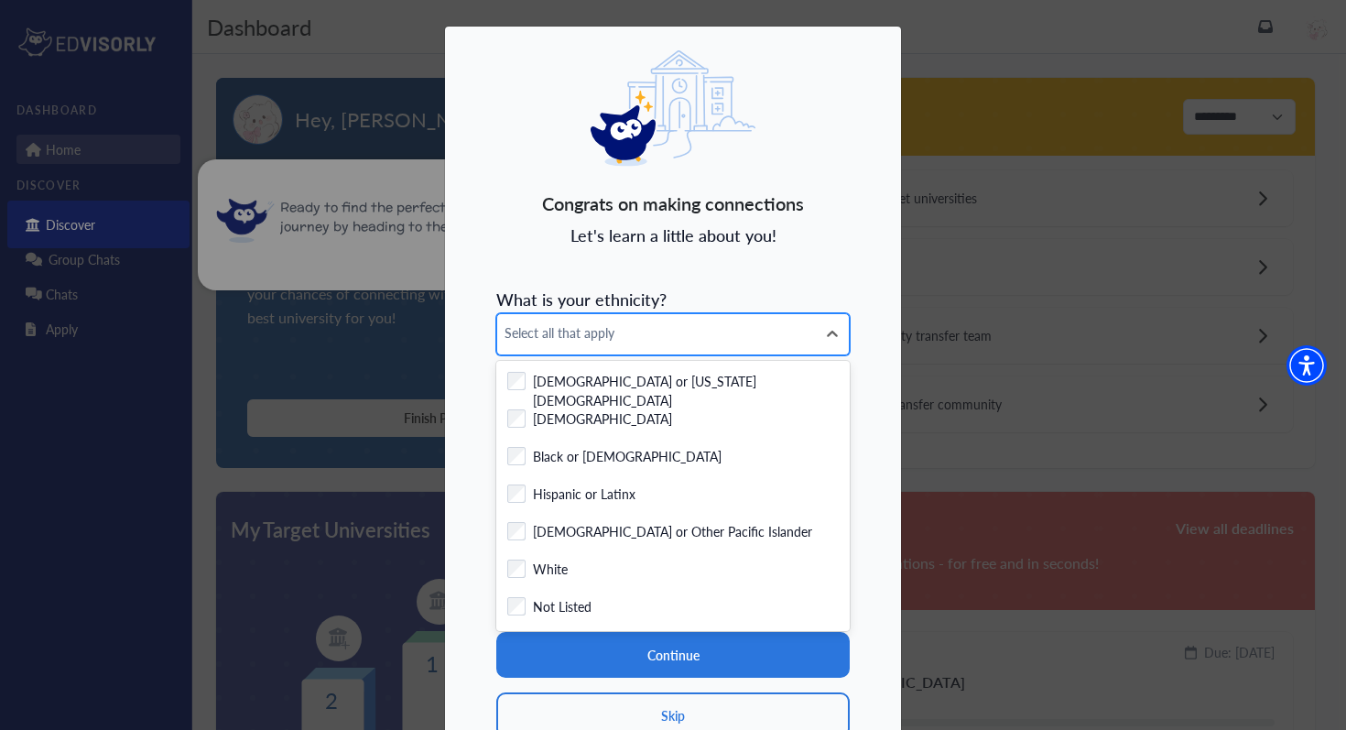
click at [584, 345] on div "Select all that apply" at bounding box center [656, 334] width 319 height 40
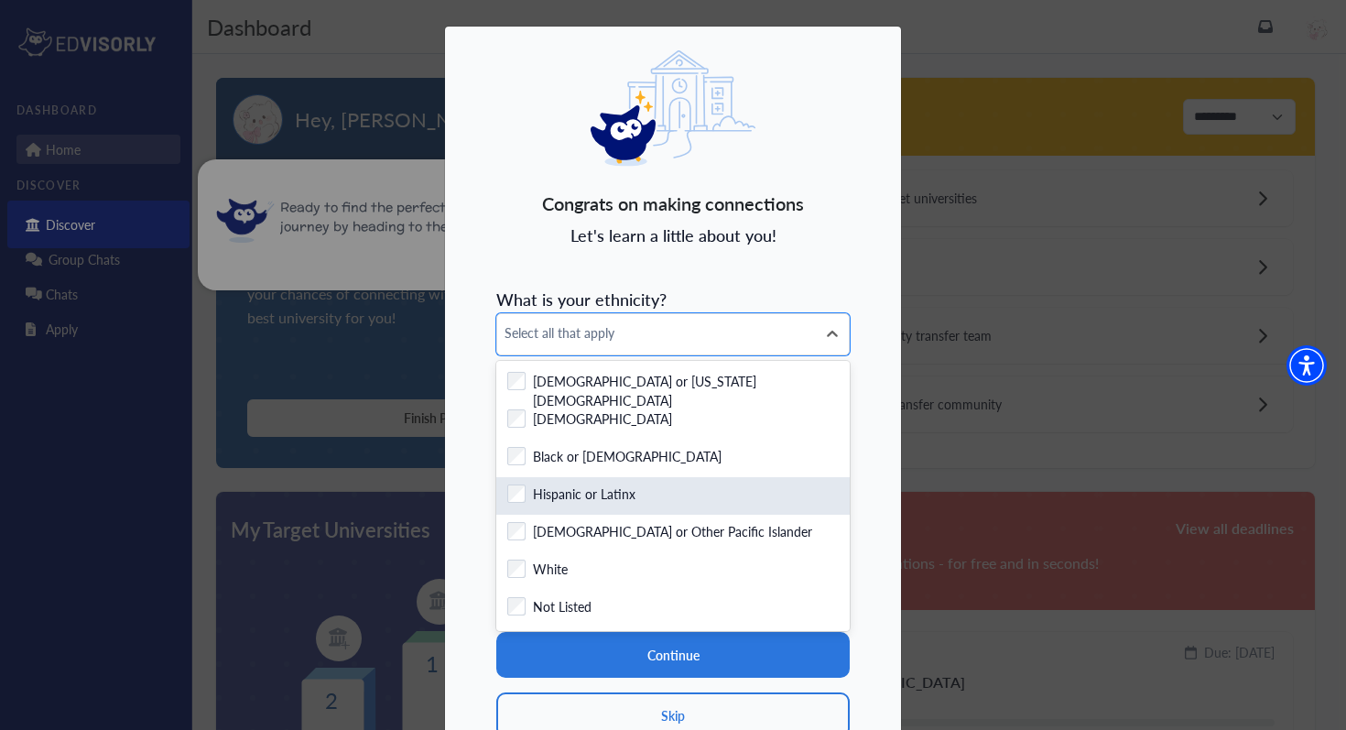
click at [533, 481] on div "Checkbox field Hispanic or Latinx" at bounding box center [672, 496] width 353 height 38
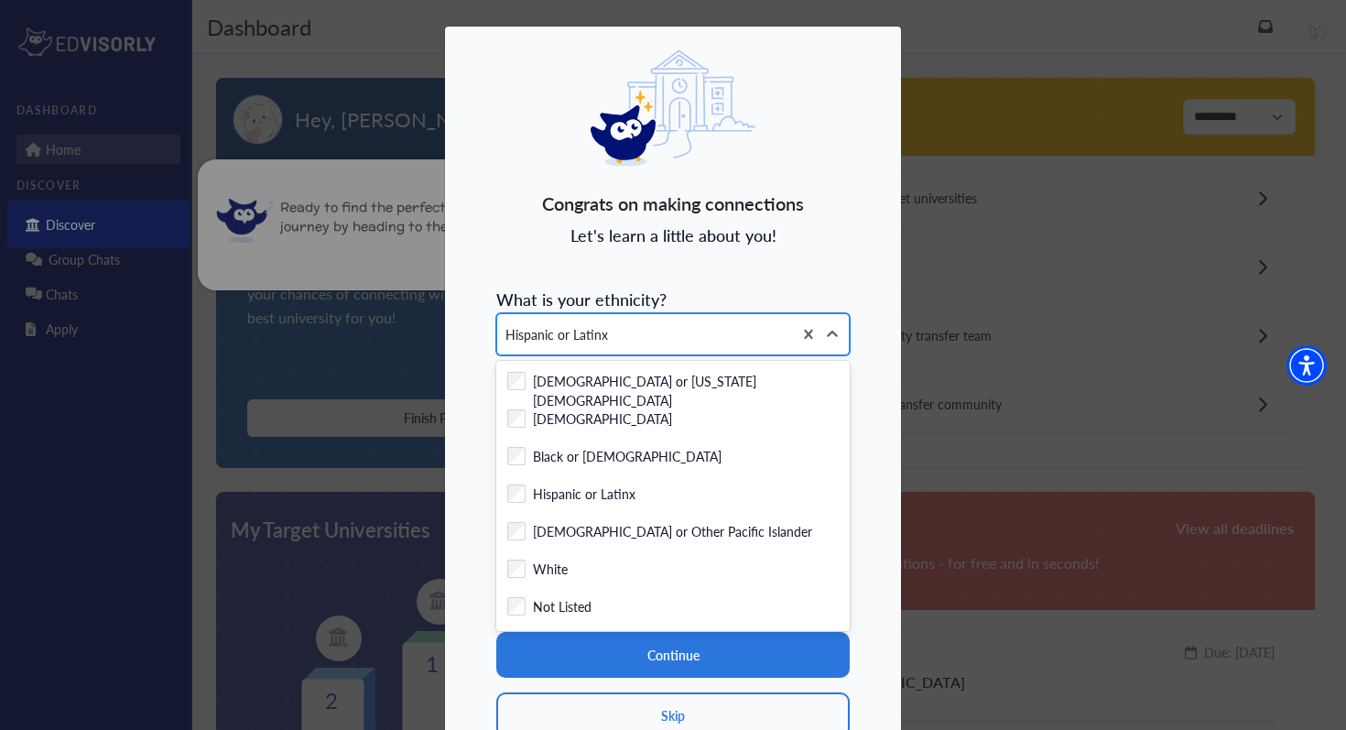
click at [639, 339] on div "Hispanic or Latinx" at bounding box center [644, 334] width 295 height 40
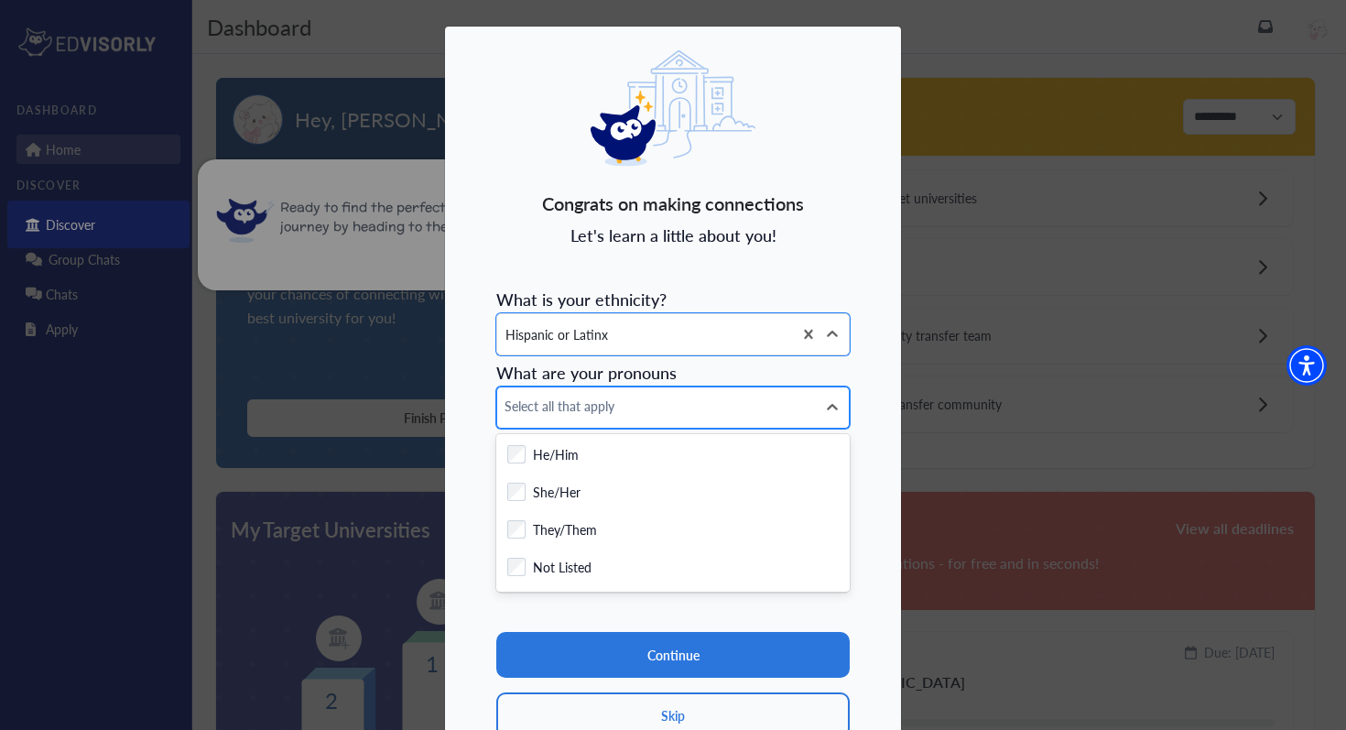
click at [638, 392] on div "Select all that apply" at bounding box center [656, 407] width 319 height 40
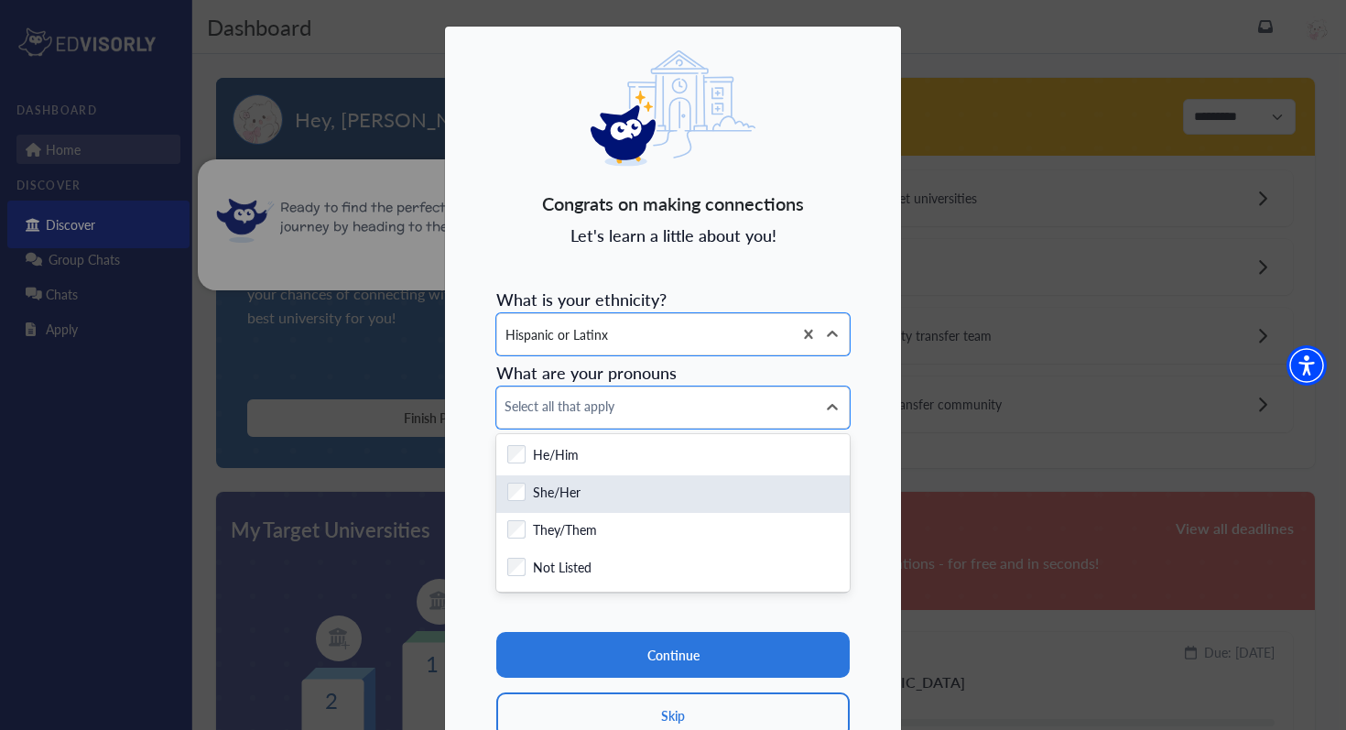
click at [629, 491] on div "Checkbox field She/Her" at bounding box center [672, 494] width 331 height 23
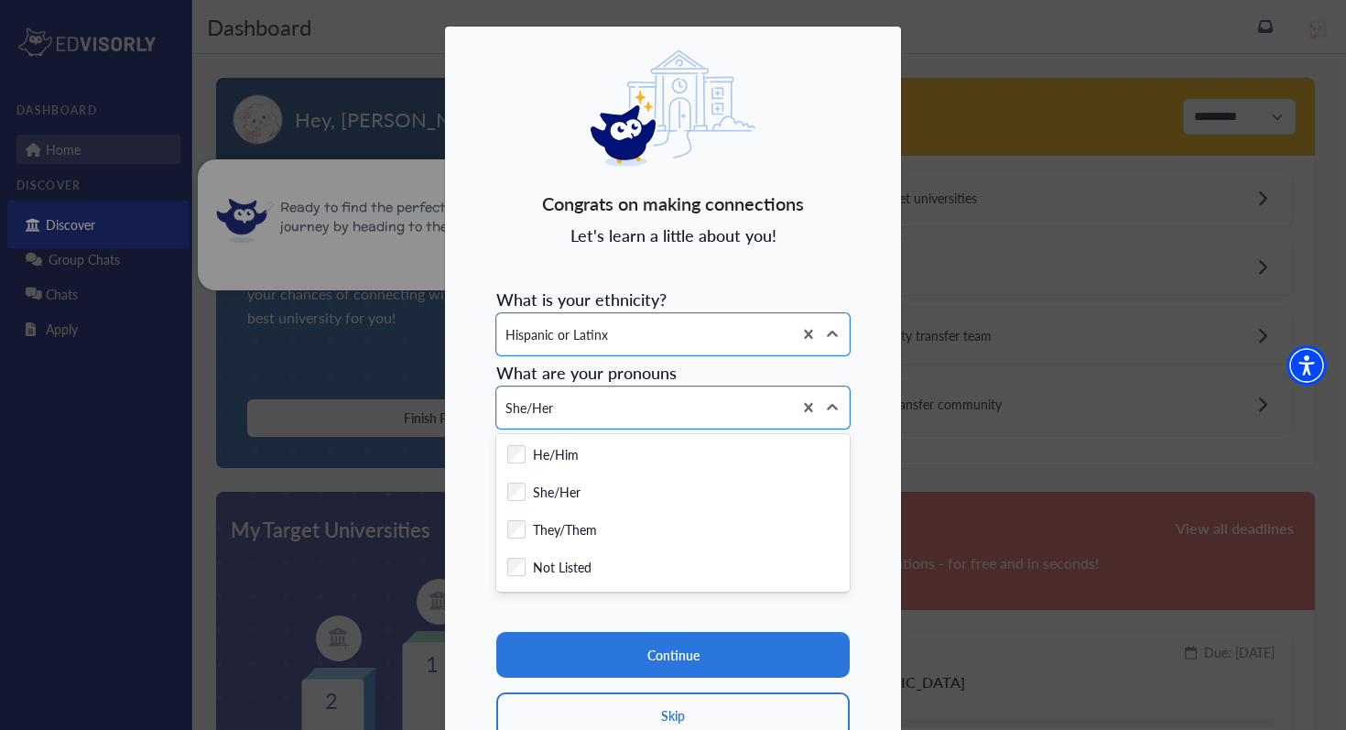
click at [622, 429] on form "What is your ethnicity? option Hispanic or Latinx, selected. Hispanic or Latinx…" at bounding box center [672, 509] width 353 height 458
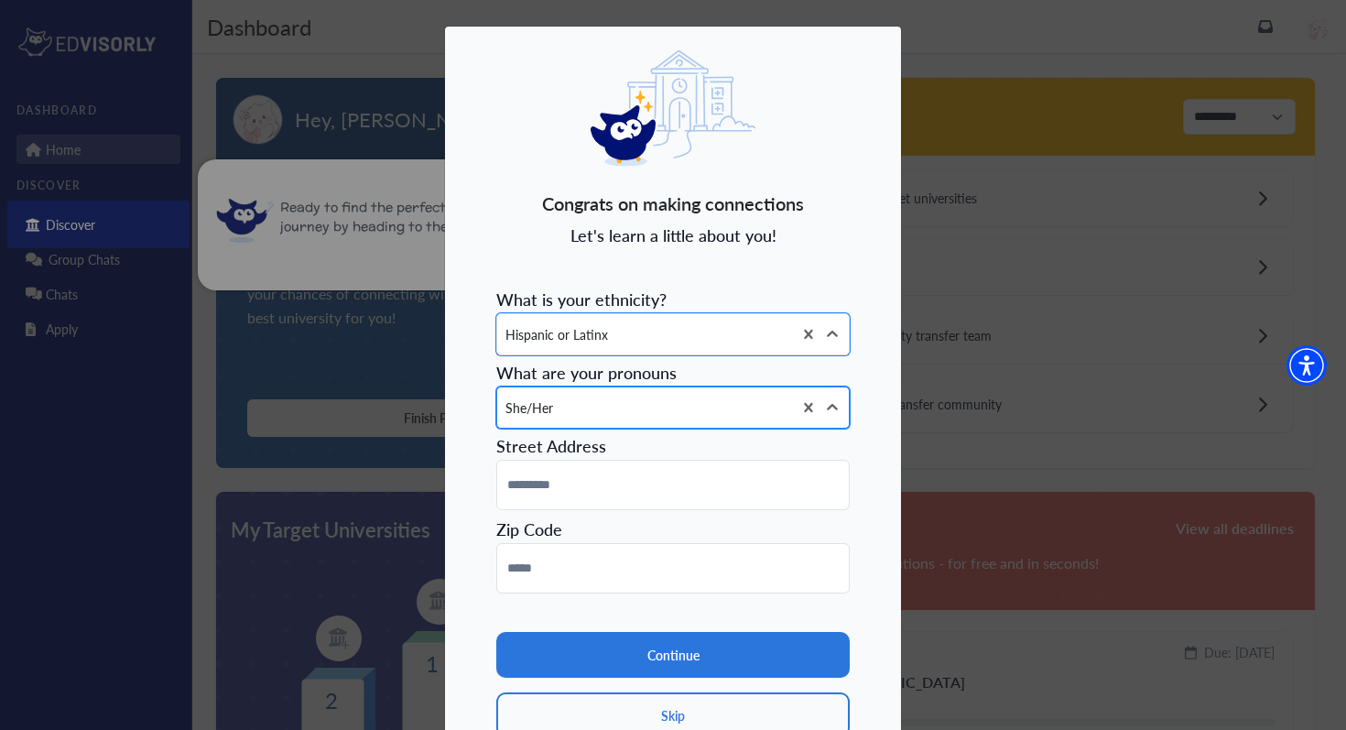
click at [624, 409] on div "She/Her" at bounding box center [644, 407] width 295 height 40
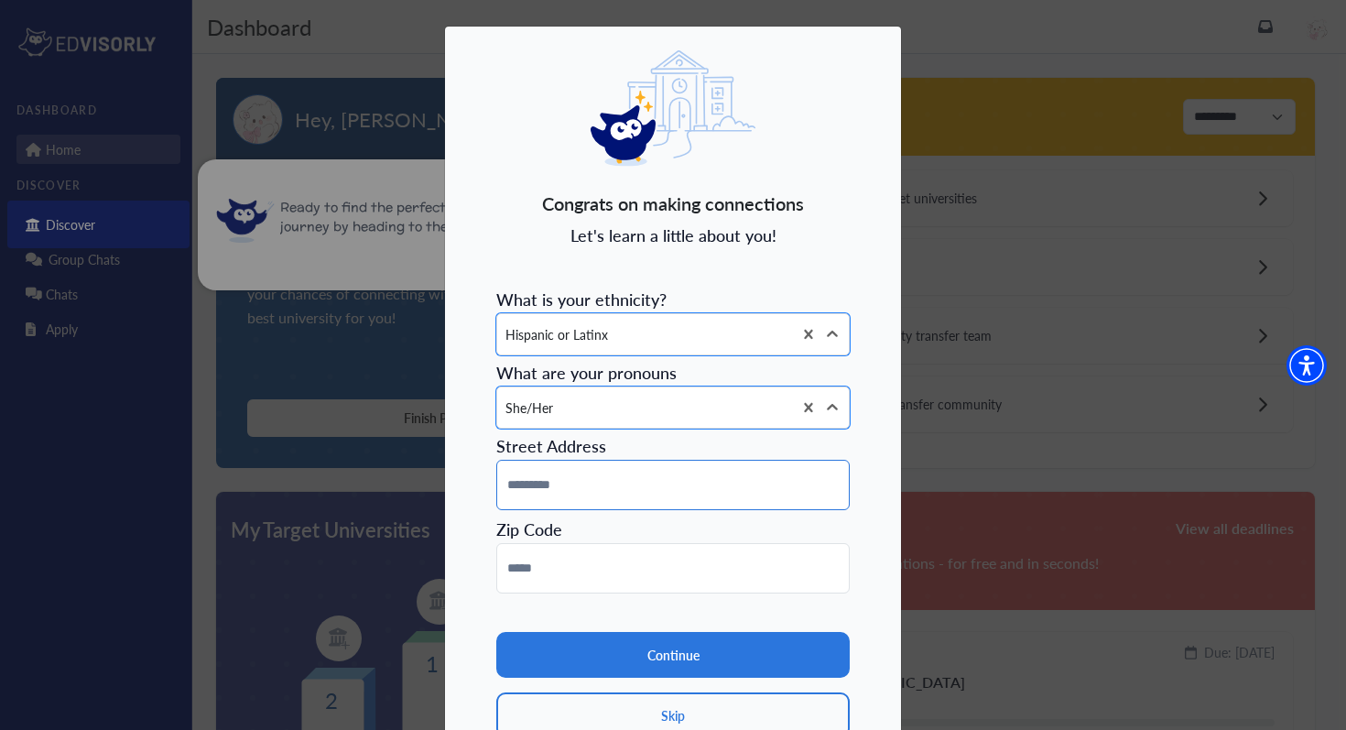
click at [621, 488] on input at bounding box center [672, 485] width 353 height 50
type input "**********"
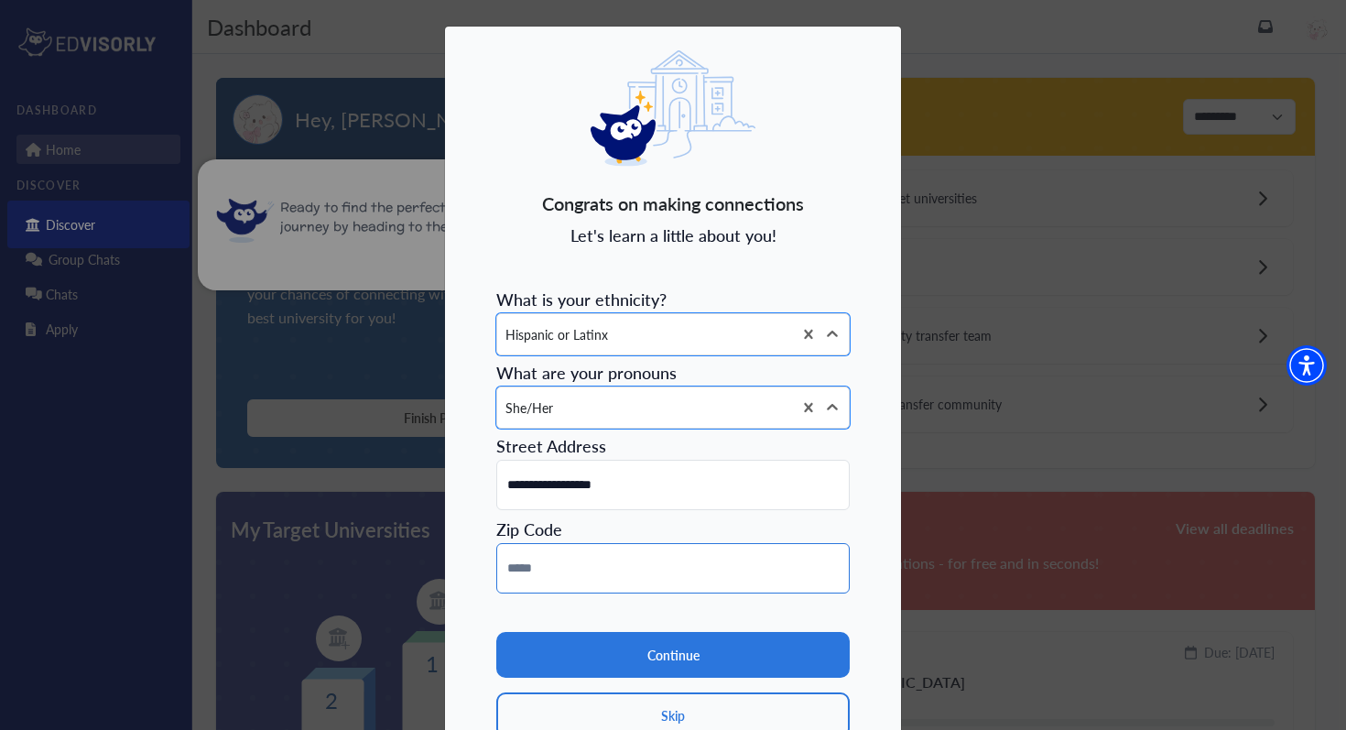
click at [594, 548] on input at bounding box center [672, 568] width 353 height 50
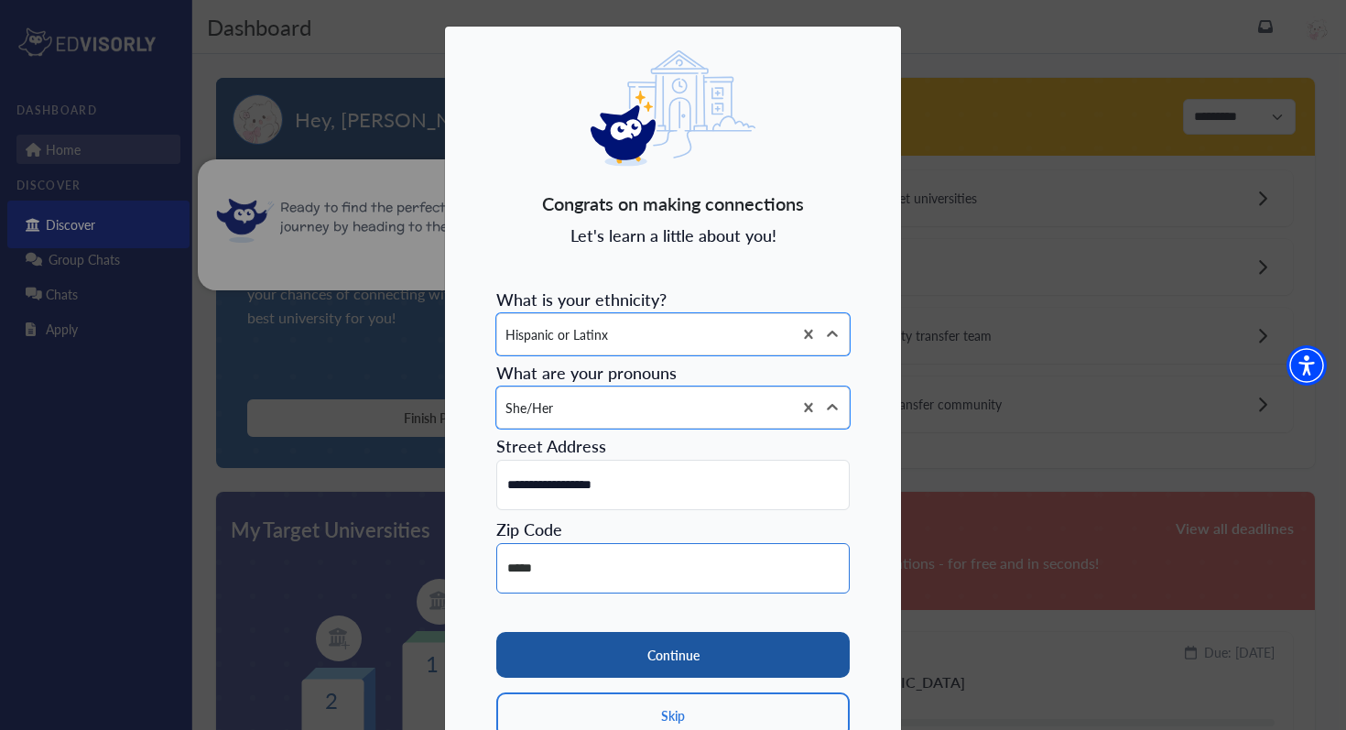
type input "*****"
click at [581, 632] on button "Continue" at bounding box center [672, 655] width 353 height 46
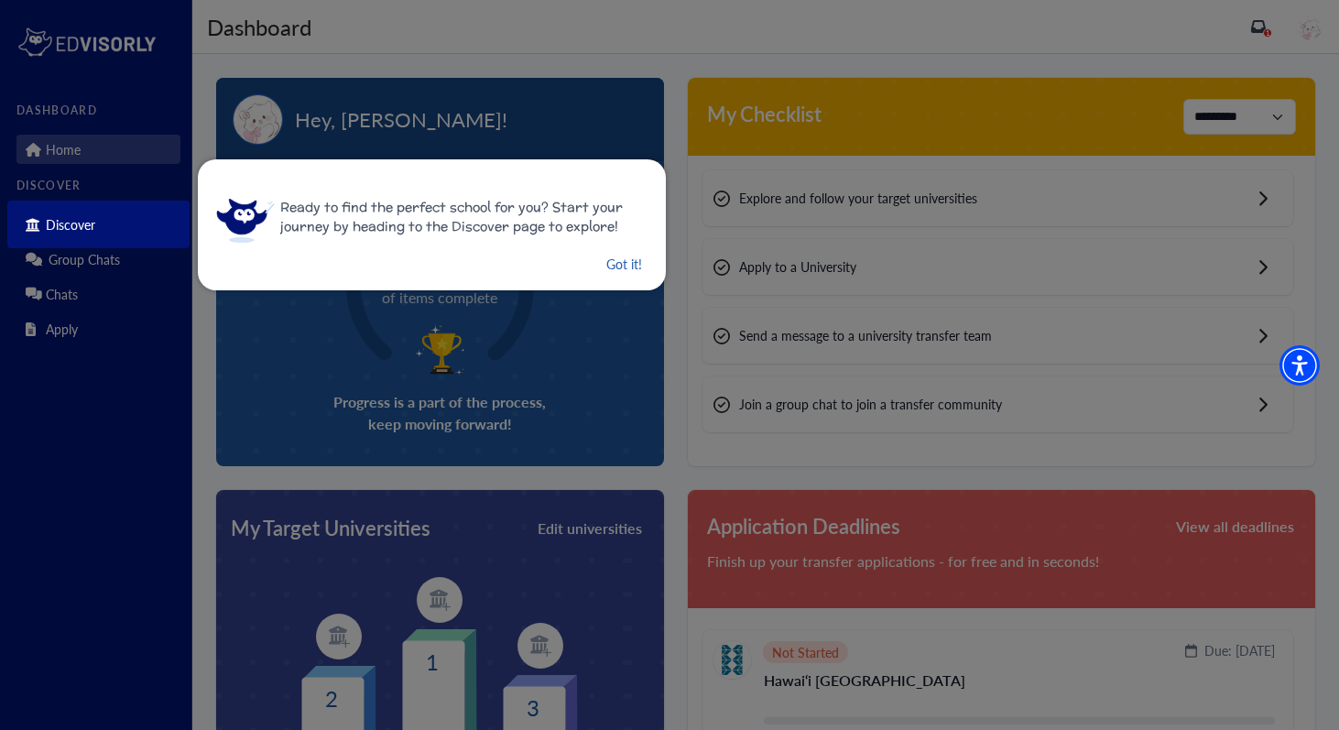
click at [607, 264] on button "Got it!" at bounding box center [623, 264] width 39 height 23
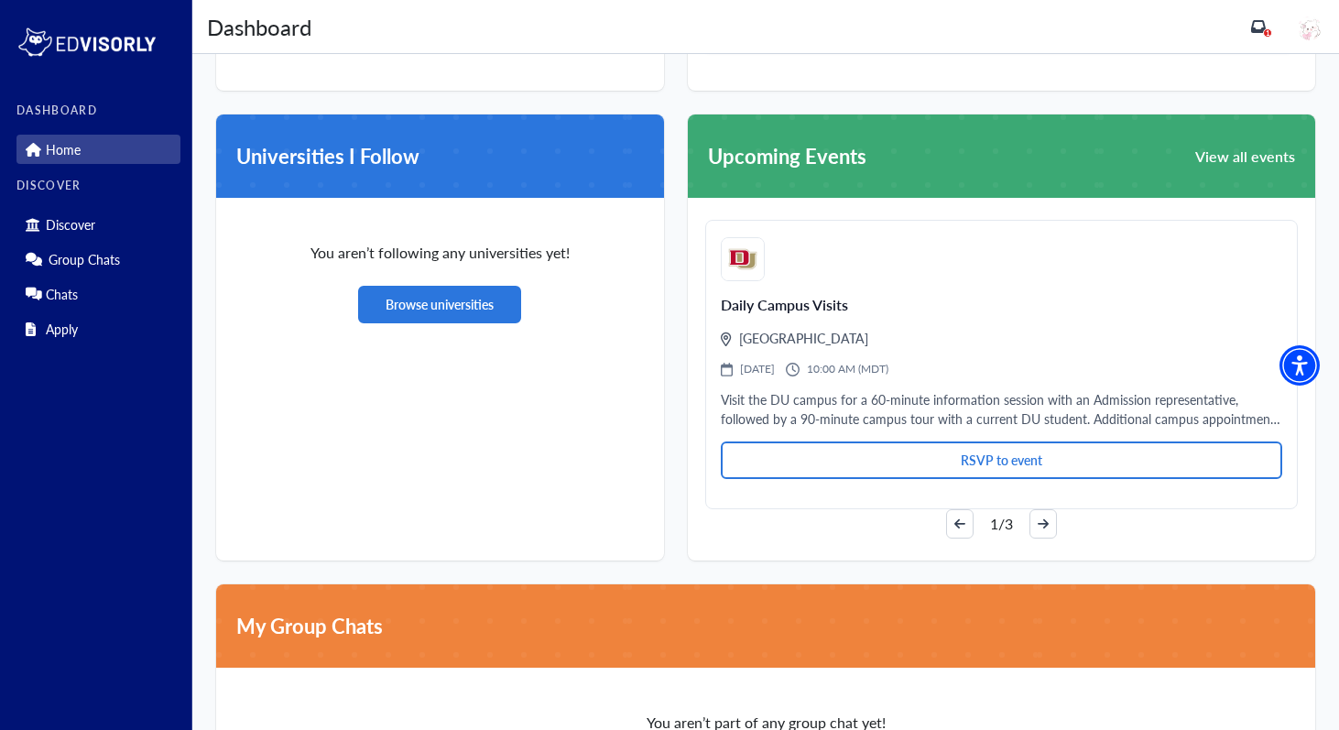
scroll to position [1057, 0]
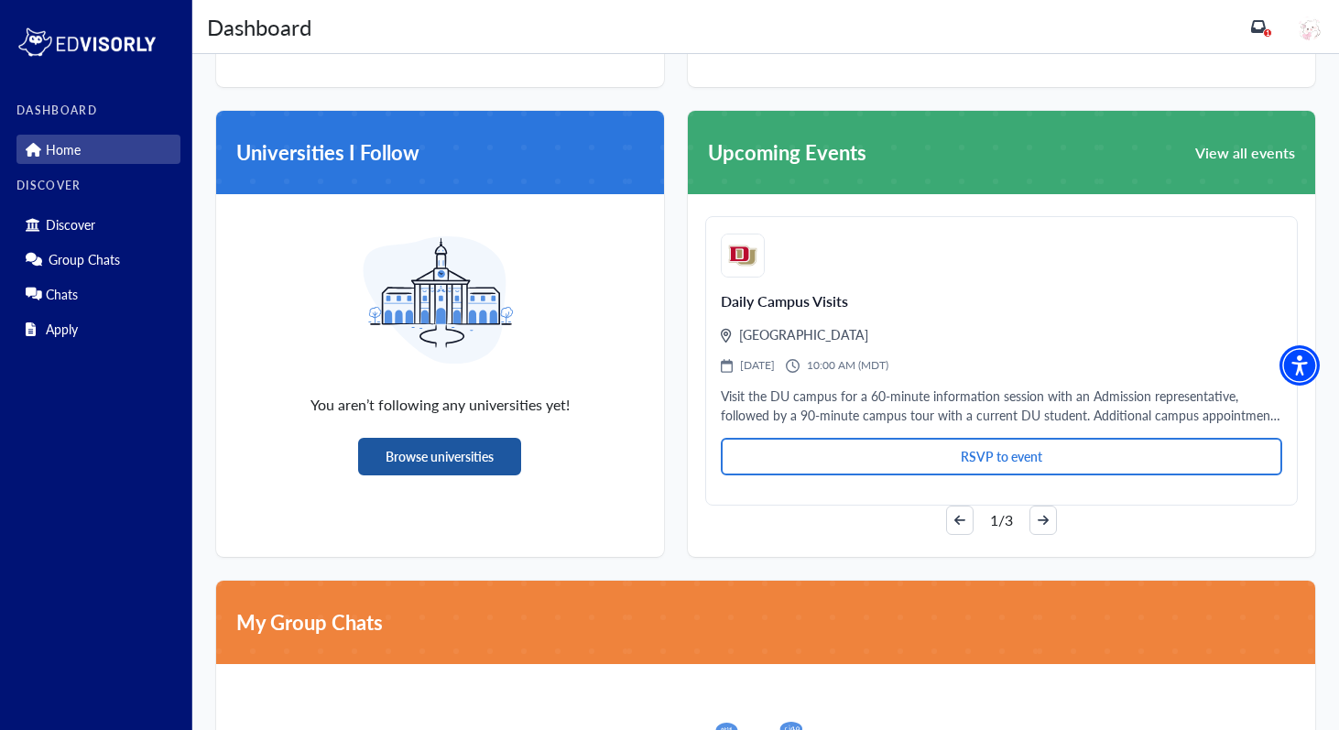
click at [488, 458] on button "Browse universities" at bounding box center [439, 457] width 163 height 38
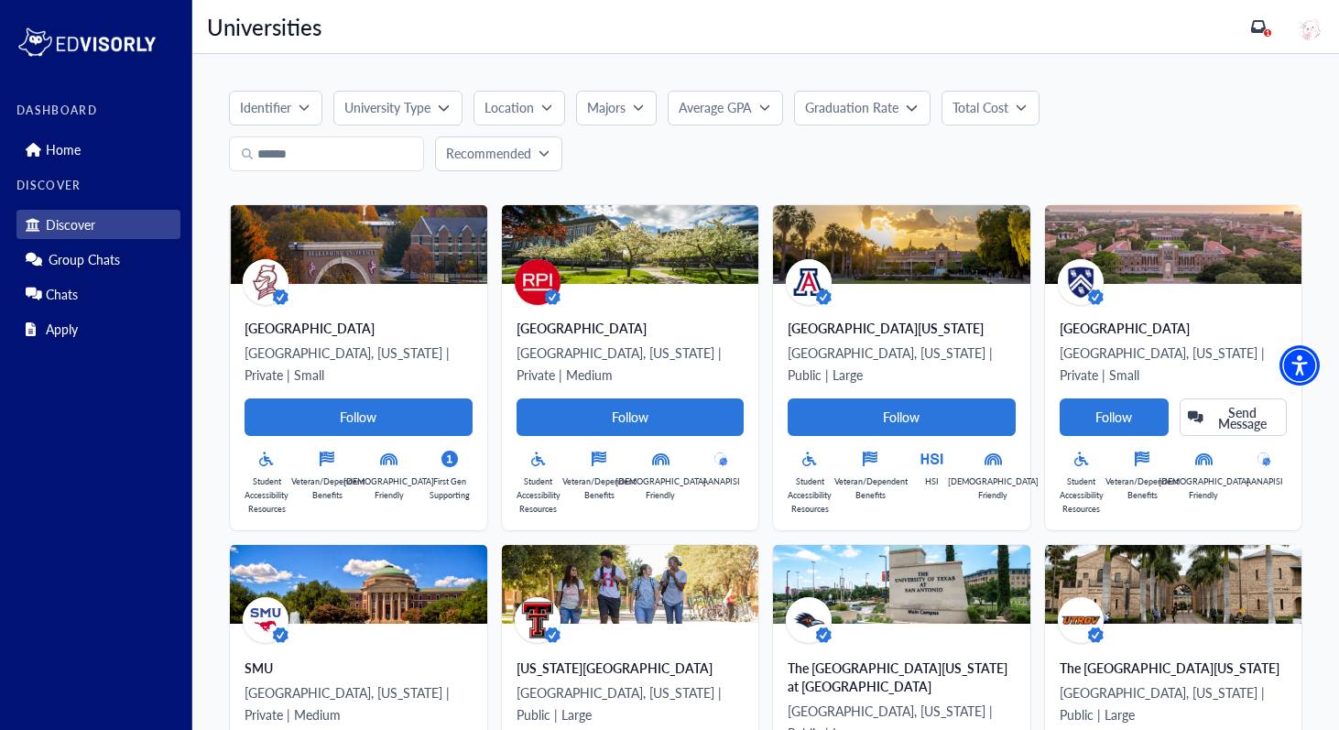
click at [515, 105] on p "Location" at bounding box center [508, 107] width 49 height 19
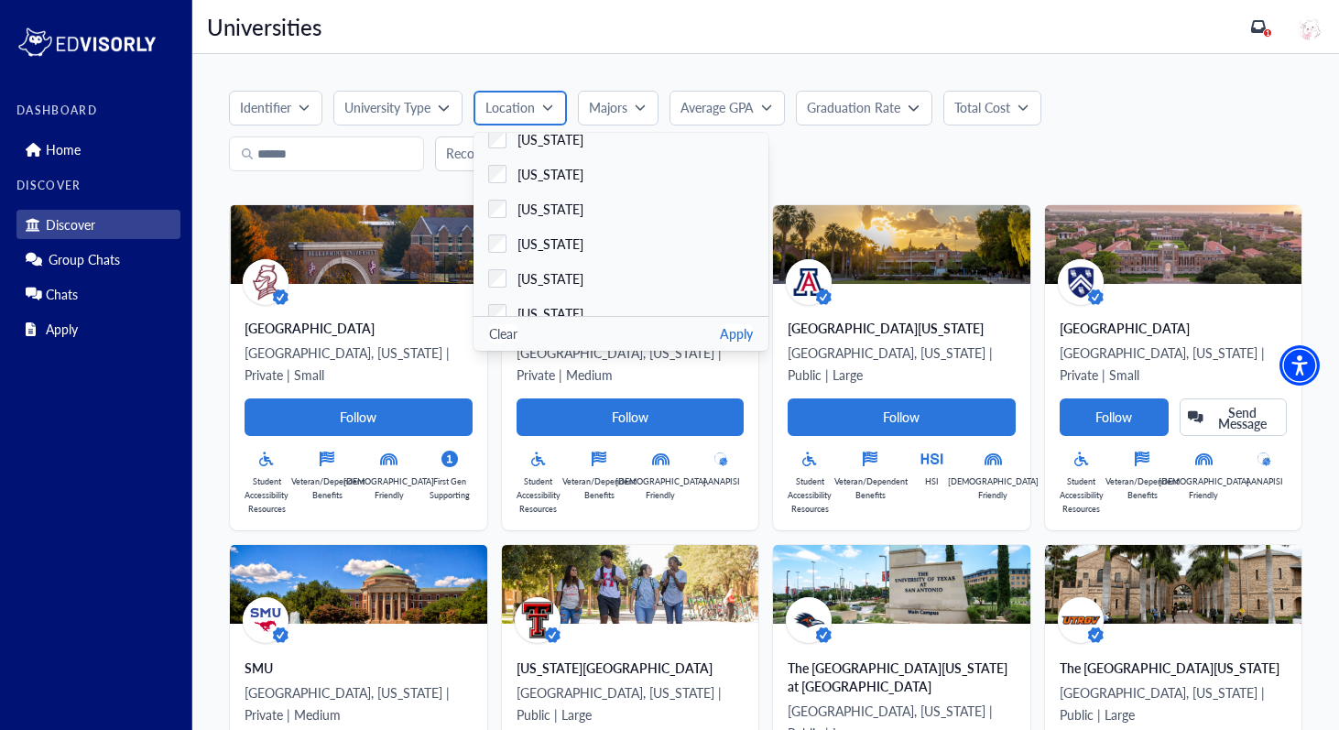
scroll to position [1397, 0]
click at [744, 329] on button "Apply" at bounding box center [736, 333] width 33 height 19
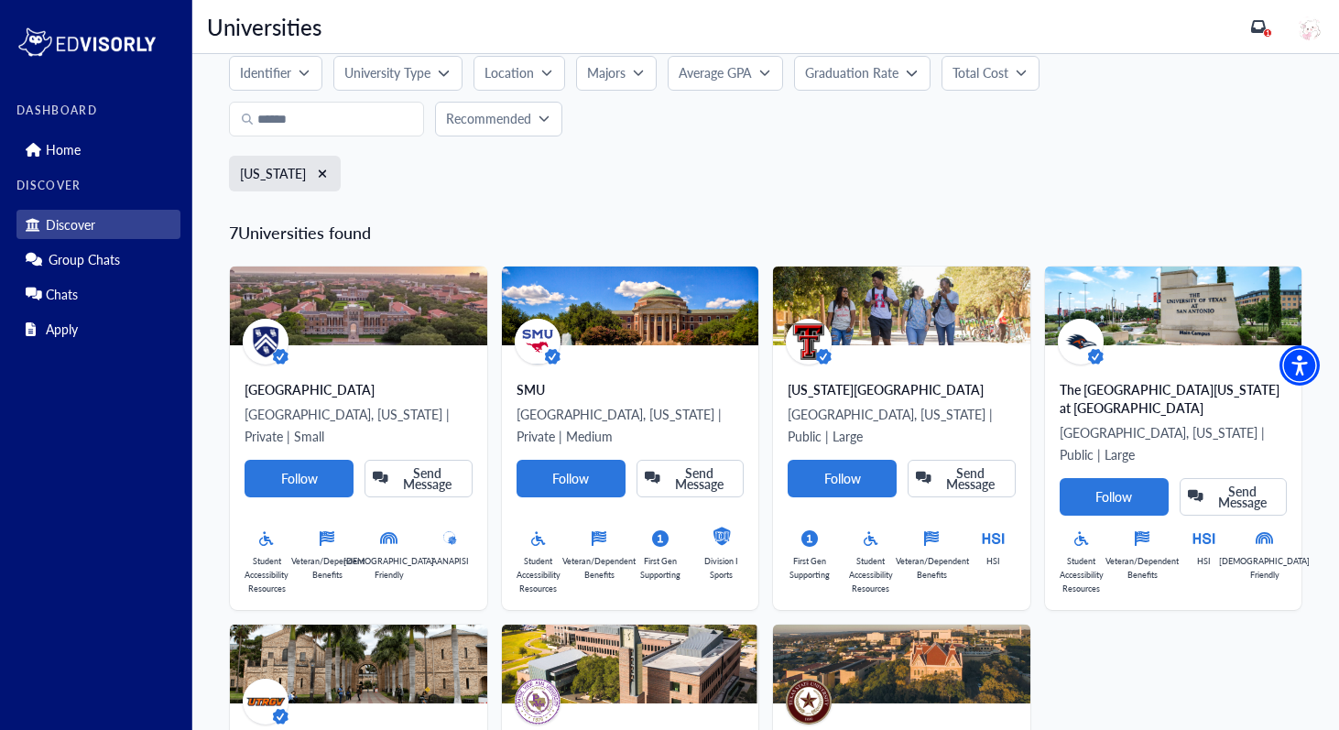
scroll to position [0, 0]
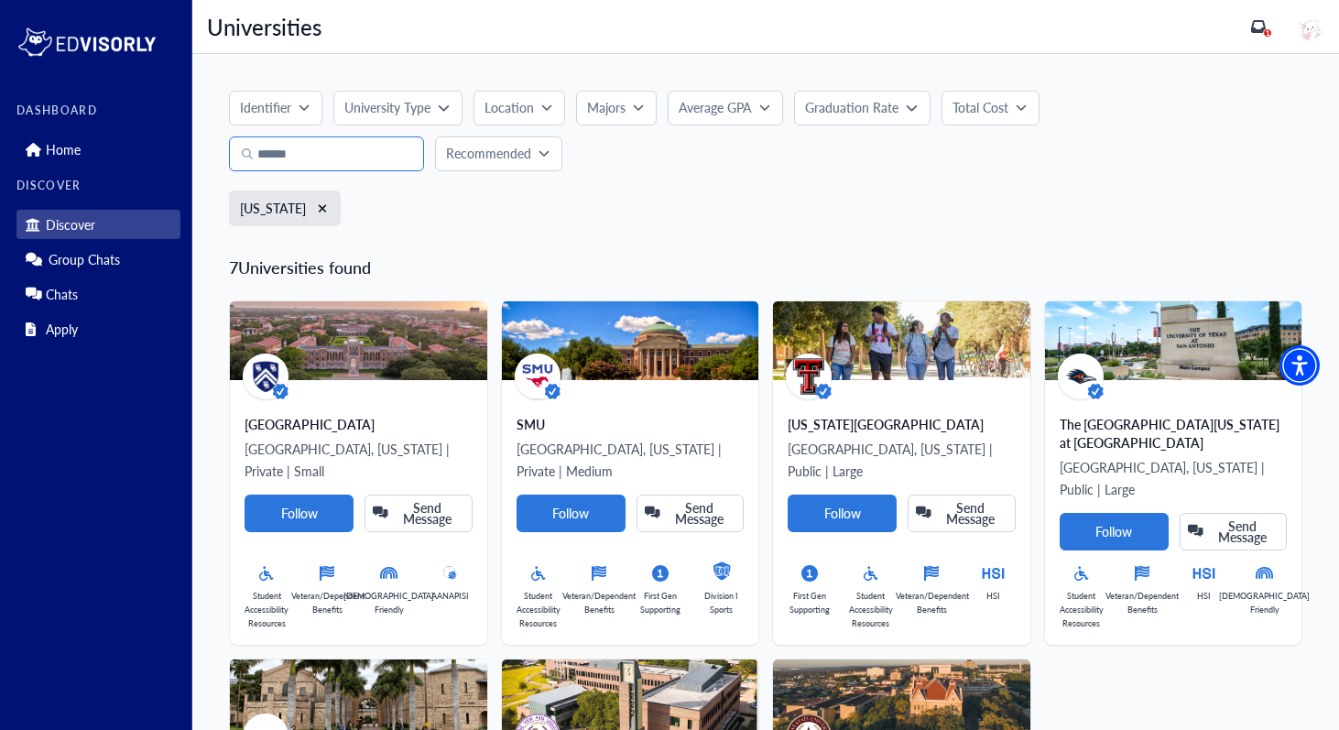
click at [314, 157] on input "Search" at bounding box center [326, 153] width 195 height 35
click at [421, 188] on div "Identifier University Type Location Alabama Alaska Arizona Arkansas California …" at bounding box center [765, 164] width 1073 height 147
click at [1272, 34] on div "1" at bounding box center [1267, 32] width 9 height 9
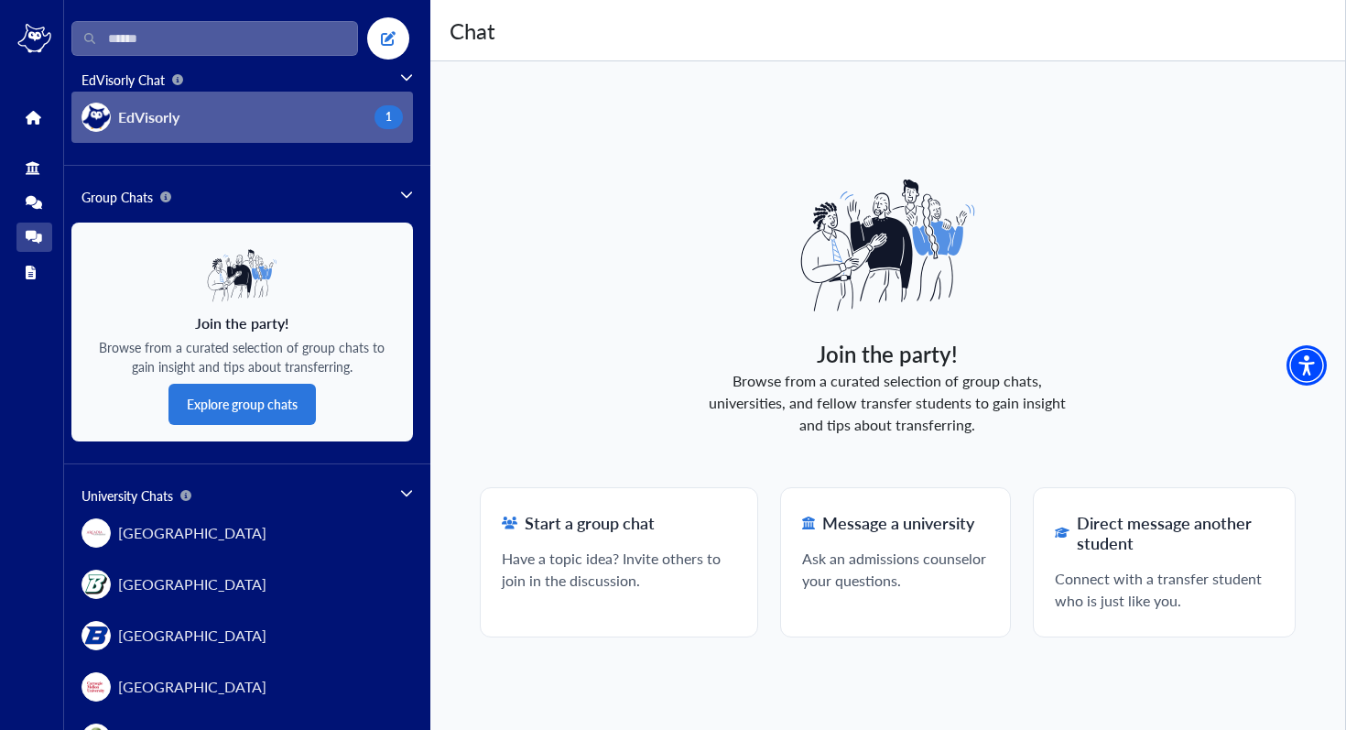
click at [271, 124] on button "EdVisorly 1" at bounding box center [242, 117] width 342 height 51
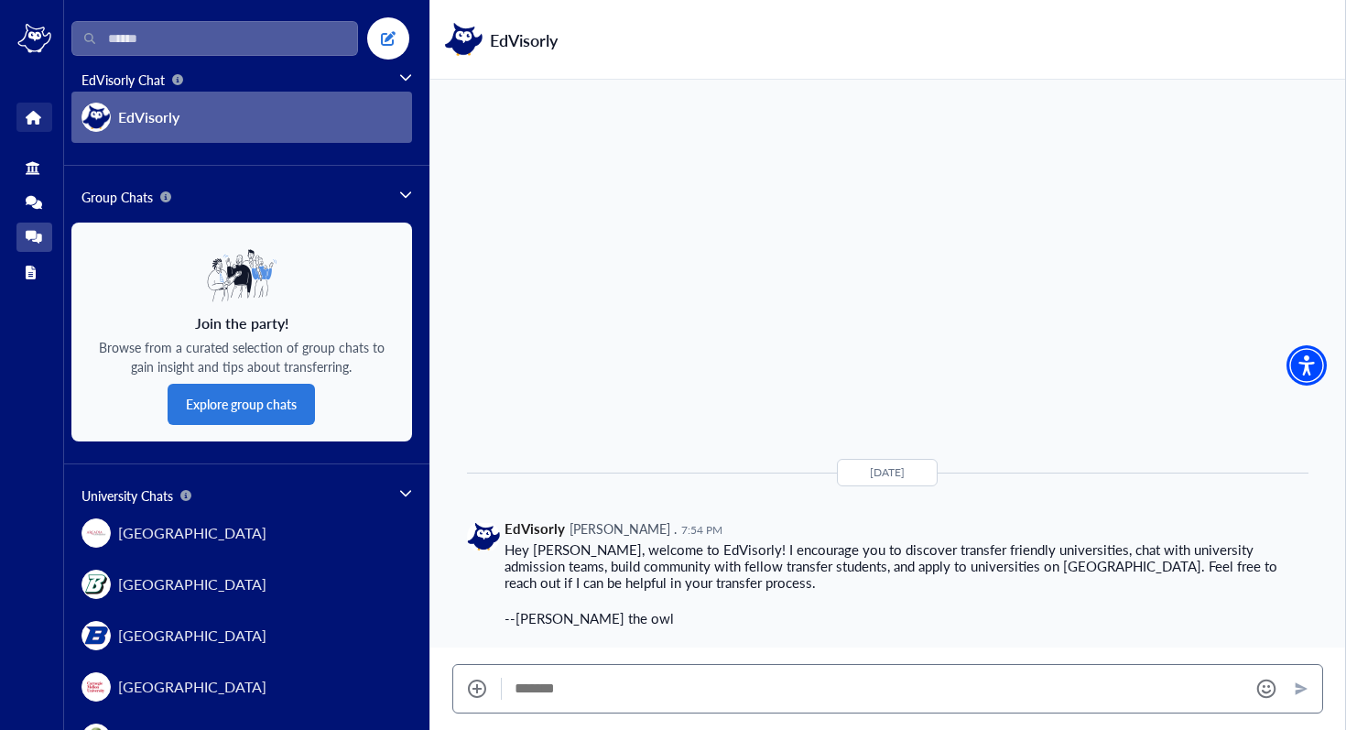
click at [46, 115] on link "Home" at bounding box center [34, 117] width 36 height 29
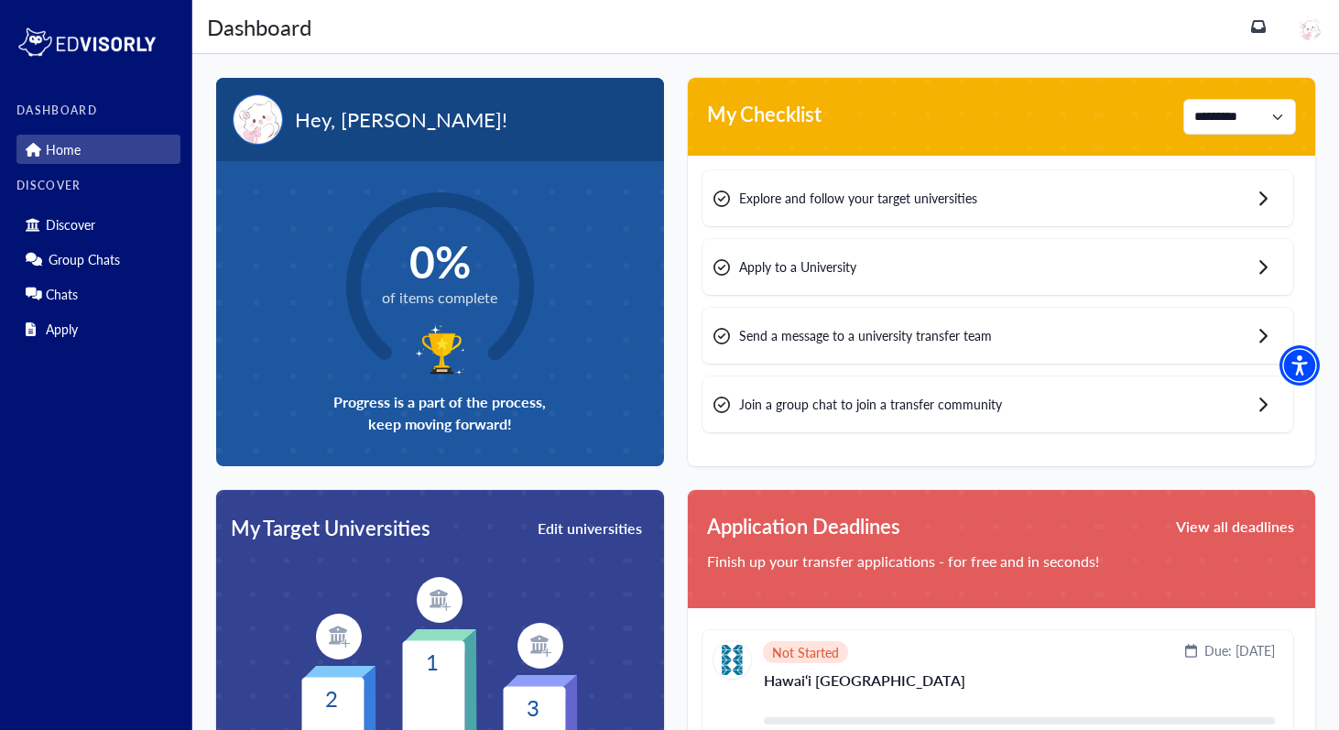
click at [813, 203] on span "Explore and follow your target universities" at bounding box center [858, 198] width 238 height 19
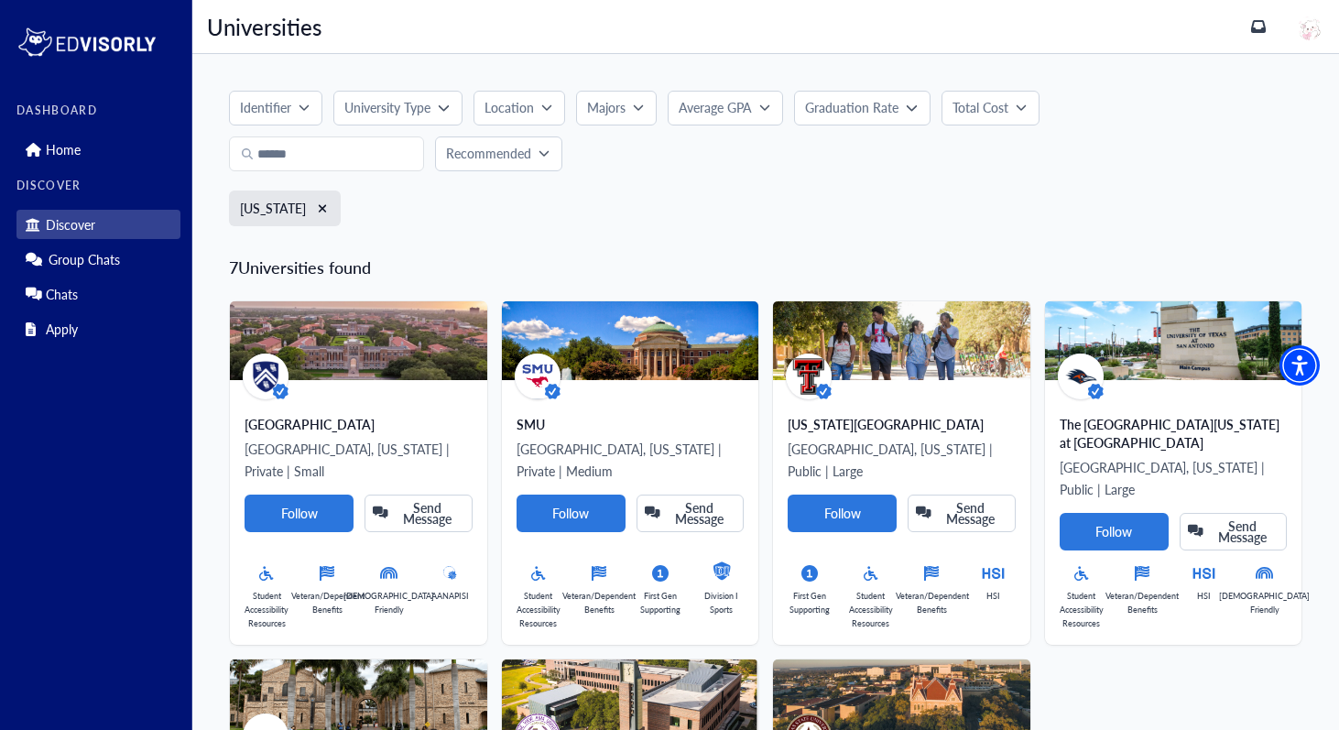
click at [372, 171] on div "Identifier University Type Location Majors Average GPA Graduation Rate Total Co…" at bounding box center [765, 164] width 1073 height 147
click at [414, 113] on p "University Type" at bounding box center [387, 107] width 86 height 19
click at [393, 213] on span "Public" at bounding box center [394, 220] width 34 height 19
click at [579, 250] on div "Clear Apply" at bounding box center [480, 254] width 295 height 35
click at [597, 250] on button "Apply" at bounding box center [596, 254] width 33 height 19
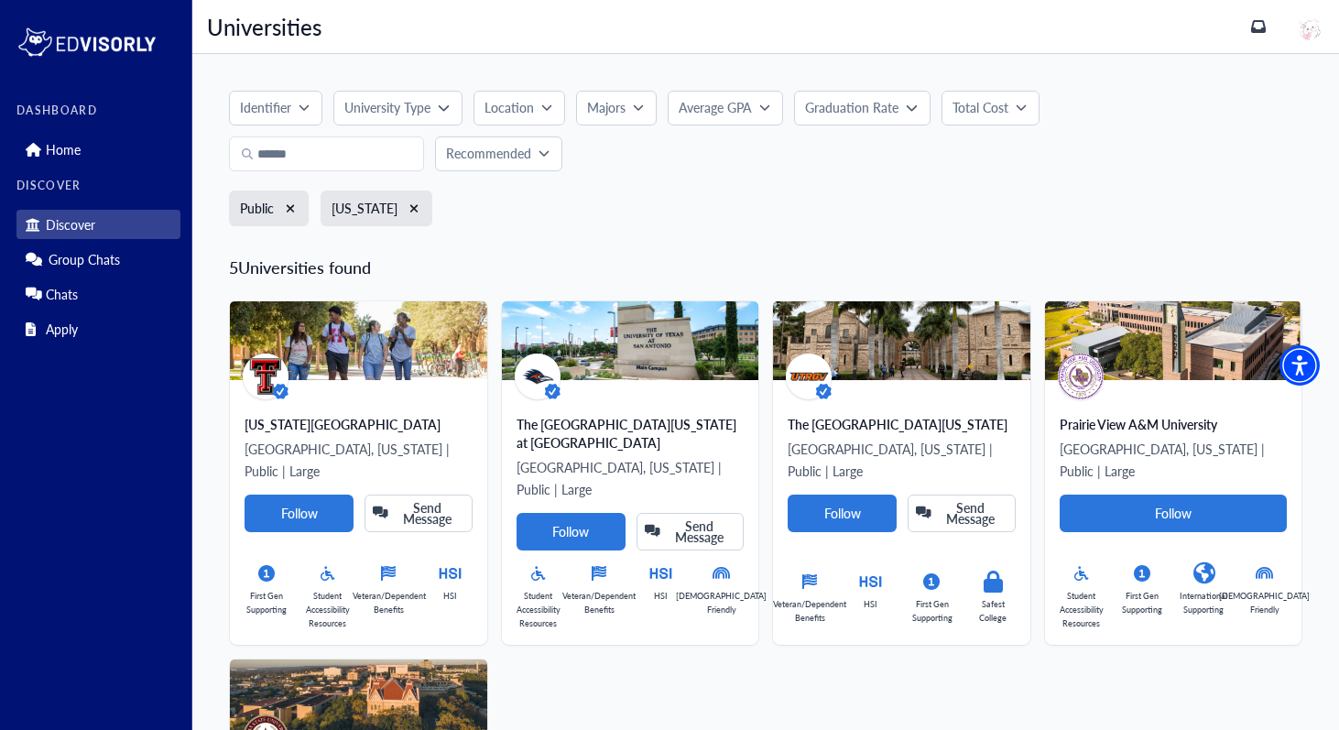
click at [612, 109] on p "Majors" at bounding box center [606, 107] width 38 height 19
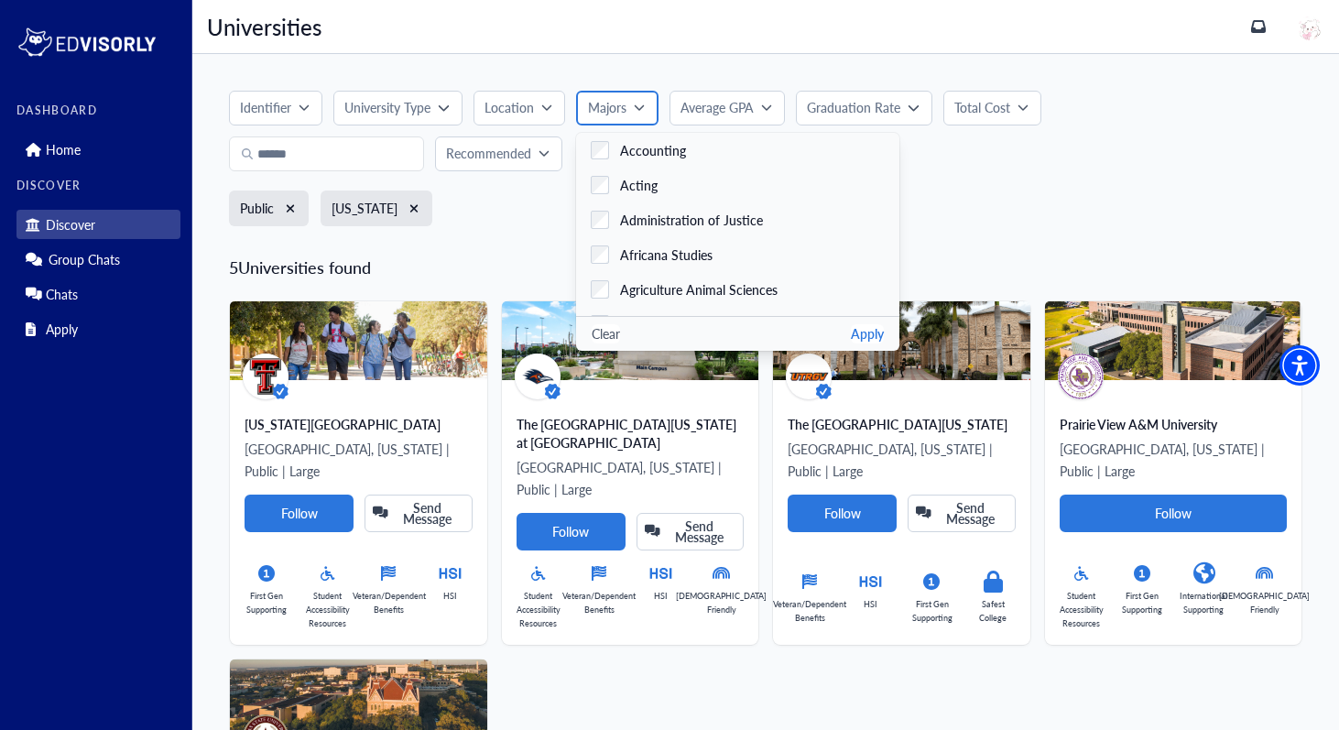
click at [612, 109] on p "Majors" at bounding box center [607, 107] width 38 height 19
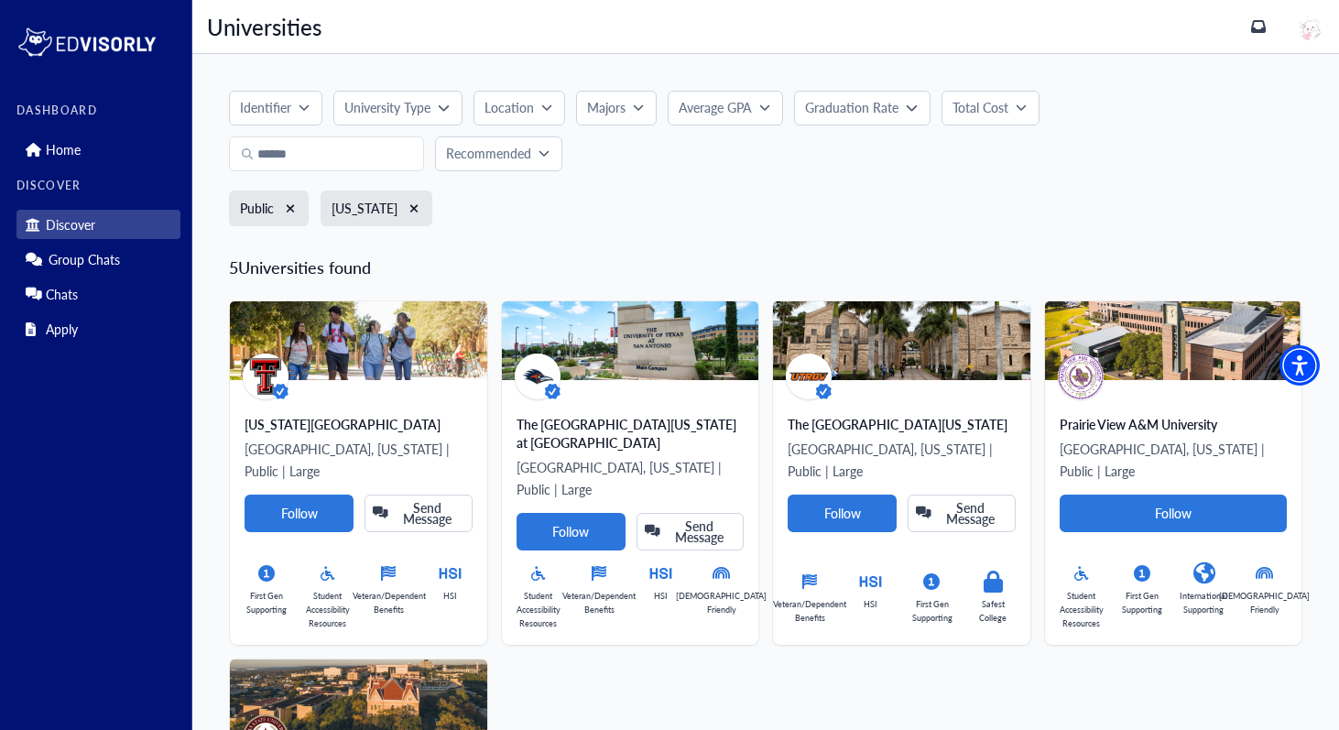
click at [734, 108] on p "Average GPA" at bounding box center [715, 107] width 73 height 19
drag, startPoint x: 690, startPoint y: 181, endPoint x: 921, endPoint y: 188, distance: 230.8
click at [921, 188] on div "3.70" at bounding box center [923, 179] width 22 height 22
click at [935, 244] on button "Apply" at bounding box center [930, 243] width 33 height 19
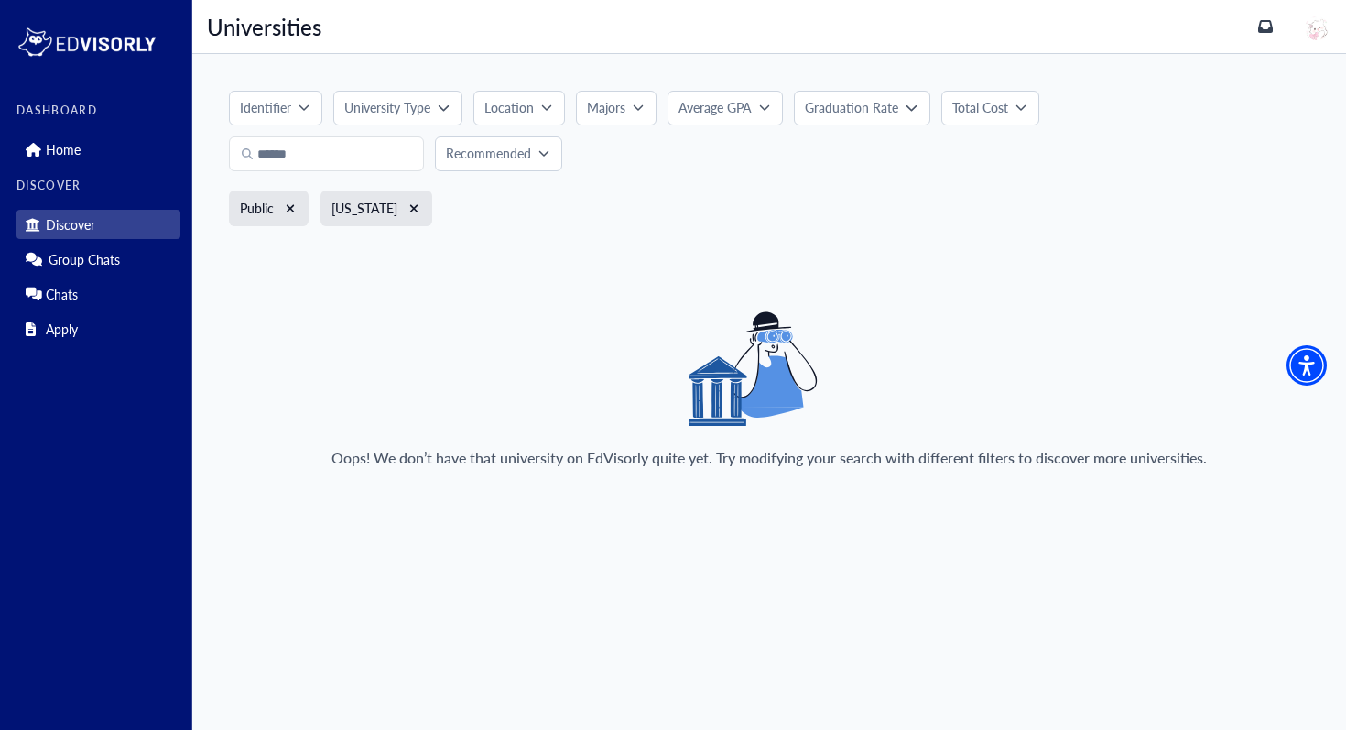
click at [852, 111] on p "Graduation Rate" at bounding box center [851, 107] width 93 height 19
click at [767, 107] on icon "button" at bounding box center [765, 107] width 10 height 5
click at [689, 245] on button "Clear" at bounding box center [697, 243] width 28 height 19
click at [897, 115] on p "Graduation Rate" at bounding box center [851, 107] width 93 height 19
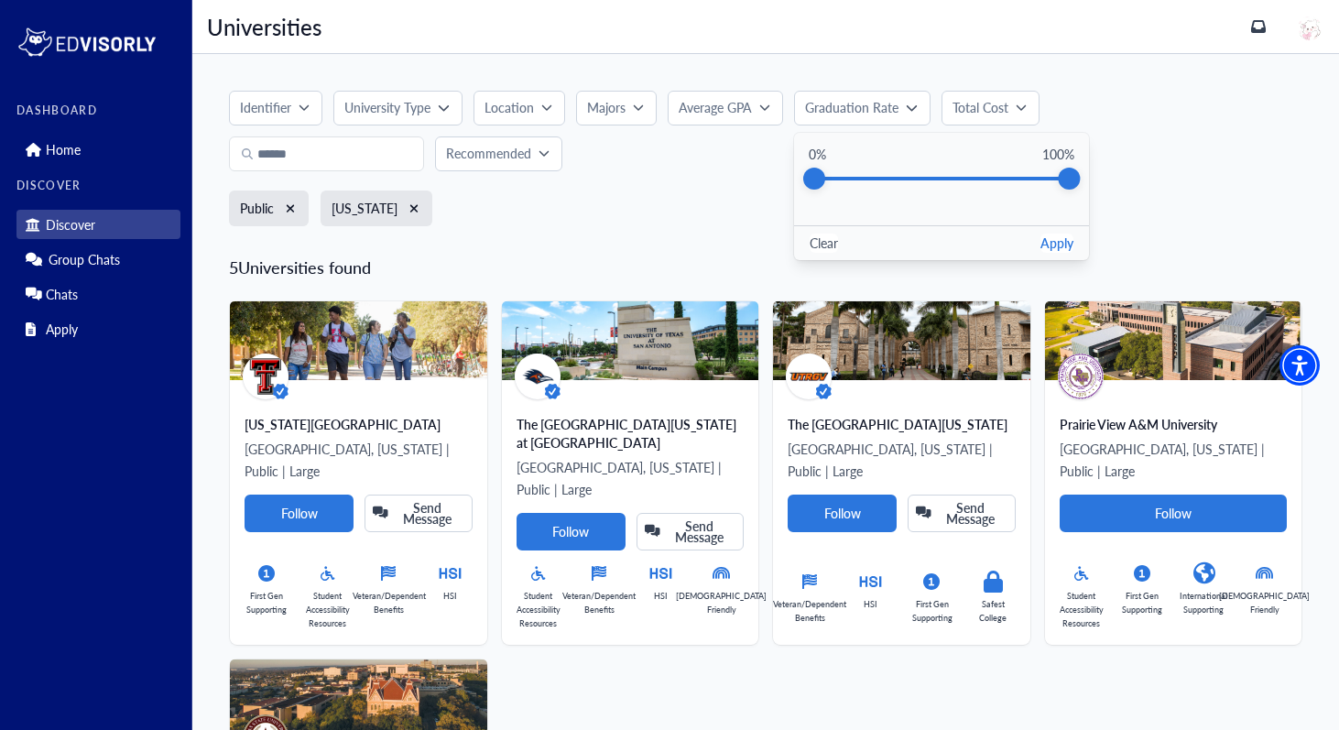
click at [710, 109] on p "Average GPA" at bounding box center [715, 107] width 73 height 19
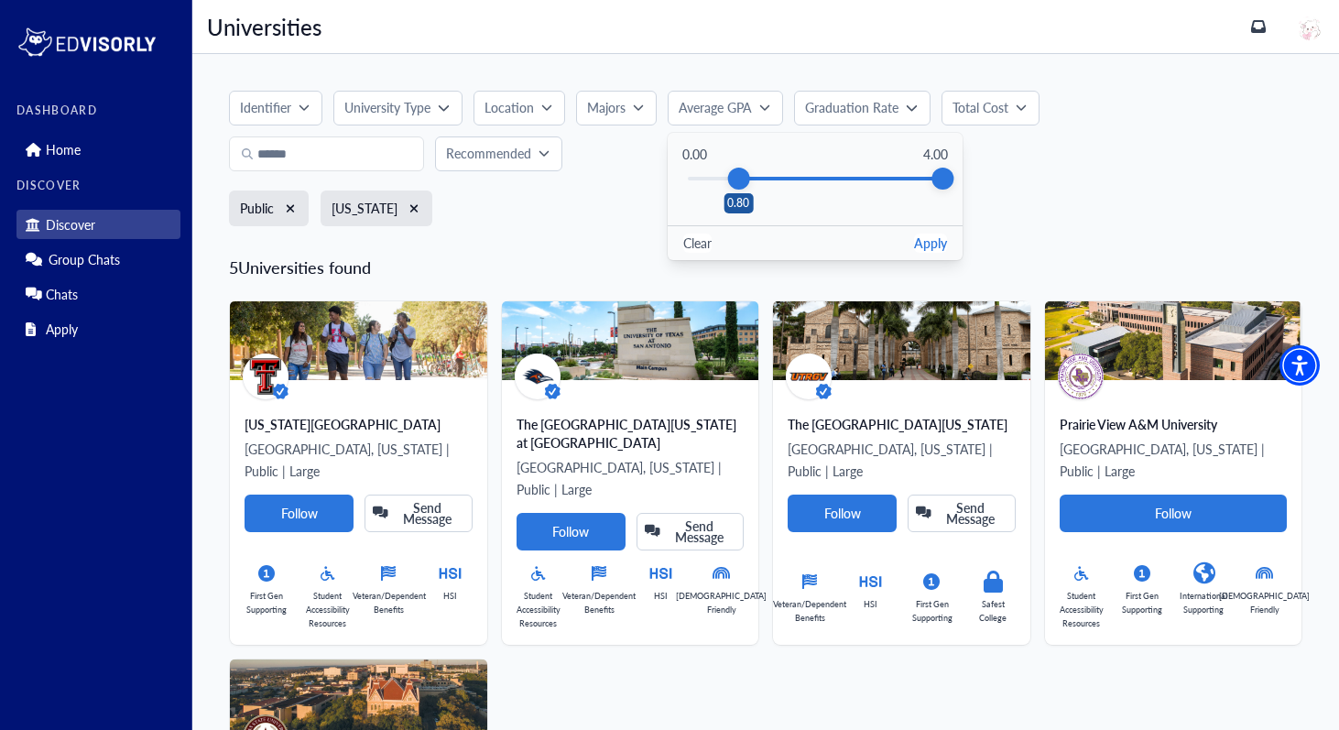
click at [737, 188] on div "0.80" at bounding box center [815, 179] width 255 height 22
click at [929, 241] on button "Apply" at bounding box center [930, 243] width 33 height 19
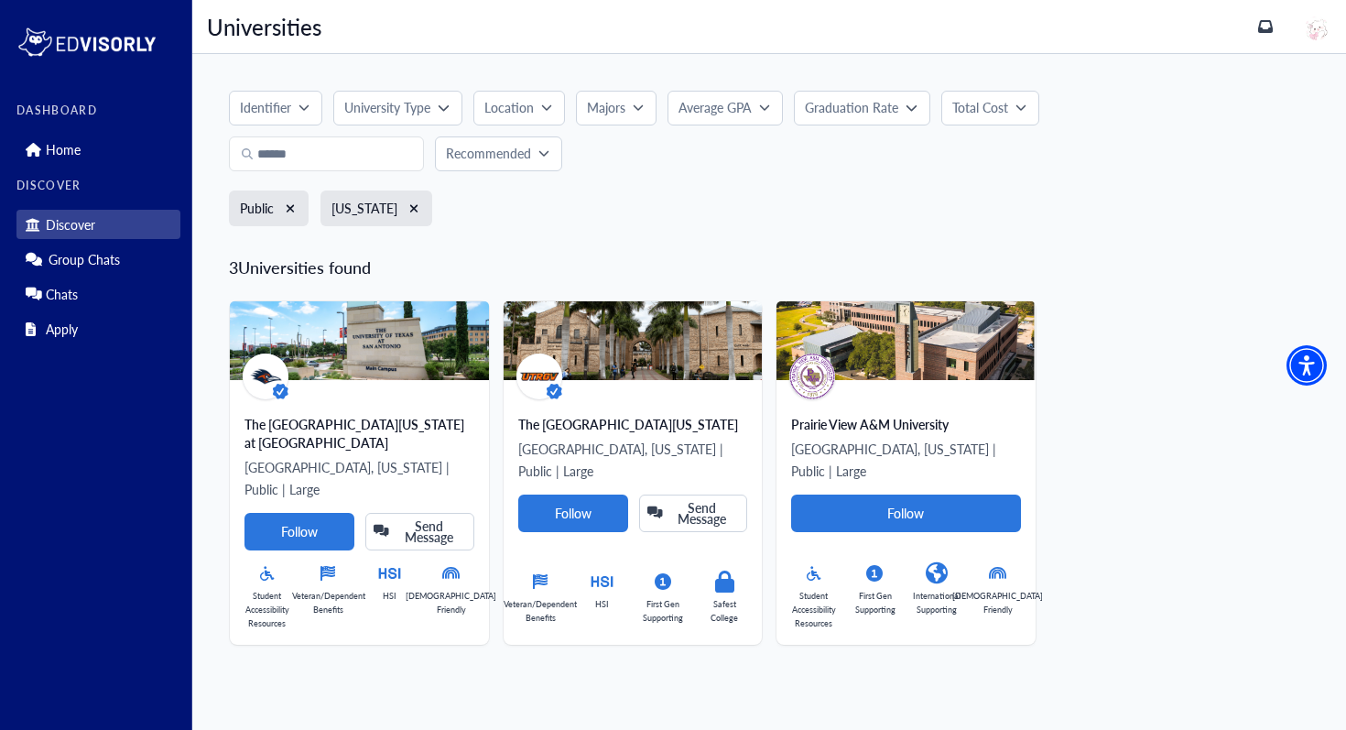
click at [730, 114] on p "Average GPA" at bounding box center [715, 107] width 73 height 19
drag, startPoint x: 733, startPoint y: 179, endPoint x: 636, endPoint y: 178, distance: 97.1
click at [636, 178] on div "Identifier University Type Online Private Public Clear Apply Location Majors Ac…" at bounding box center [769, 164] width 1081 height 147
click at [932, 244] on button "Apply" at bounding box center [930, 243] width 33 height 19
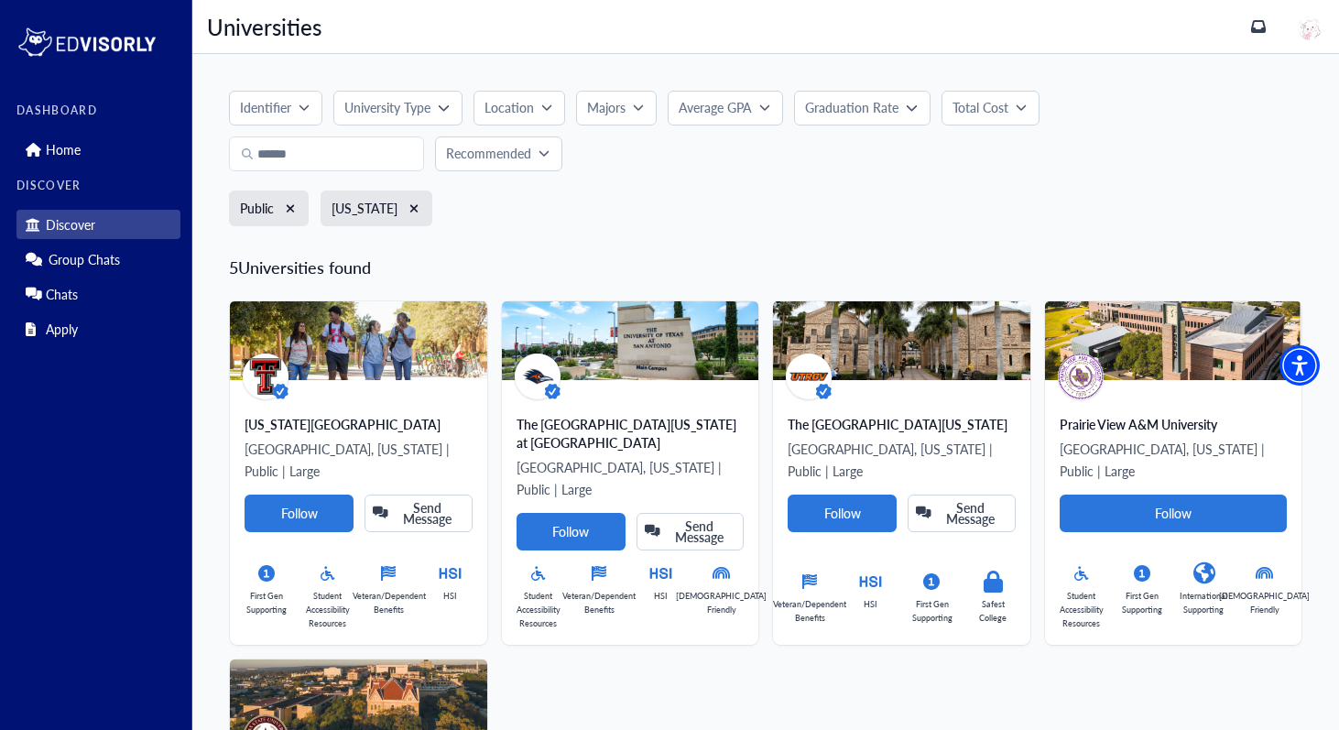
click at [826, 91] on button "Graduation Rate" at bounding box center [862, 108] width 136 height 35
click at [1000, 114] on p "Total Cost" at bounding box center [980, 107] width 56 height 19
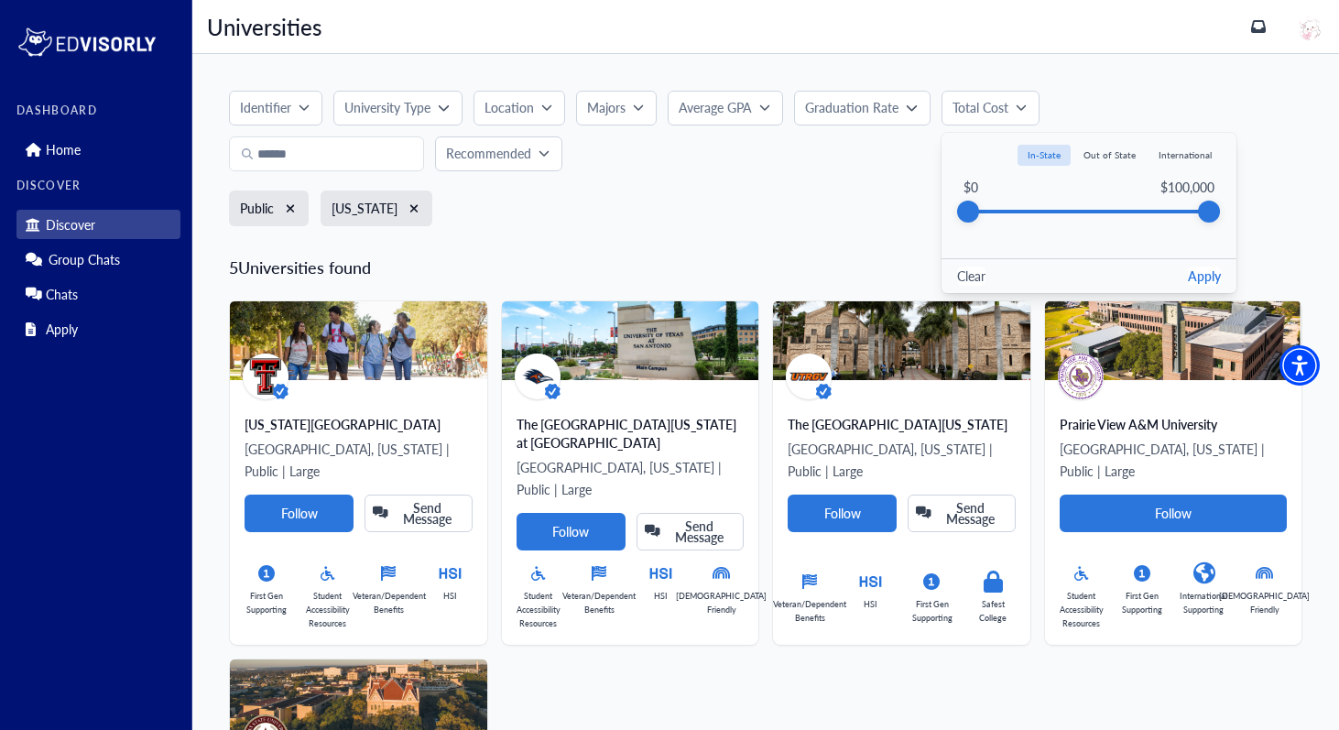
click at [1188, 217] on div at bounding box center [1088, 212] width 241 height 22
click at [1151, 226] on div "$0 $100,000" at bounding box center [1088, 212] width 251 height 69
click at [1161, 212] on div "$80,029" at bounding box center [1088, 212] width 241 height 4
click at [1222, 282] on div "Clear Apply" at bounding box center [1088, 275] width 295 height 35
click at [1192, 272] on button "Apply" at bounding box center [1204, 275] width 33 height 19
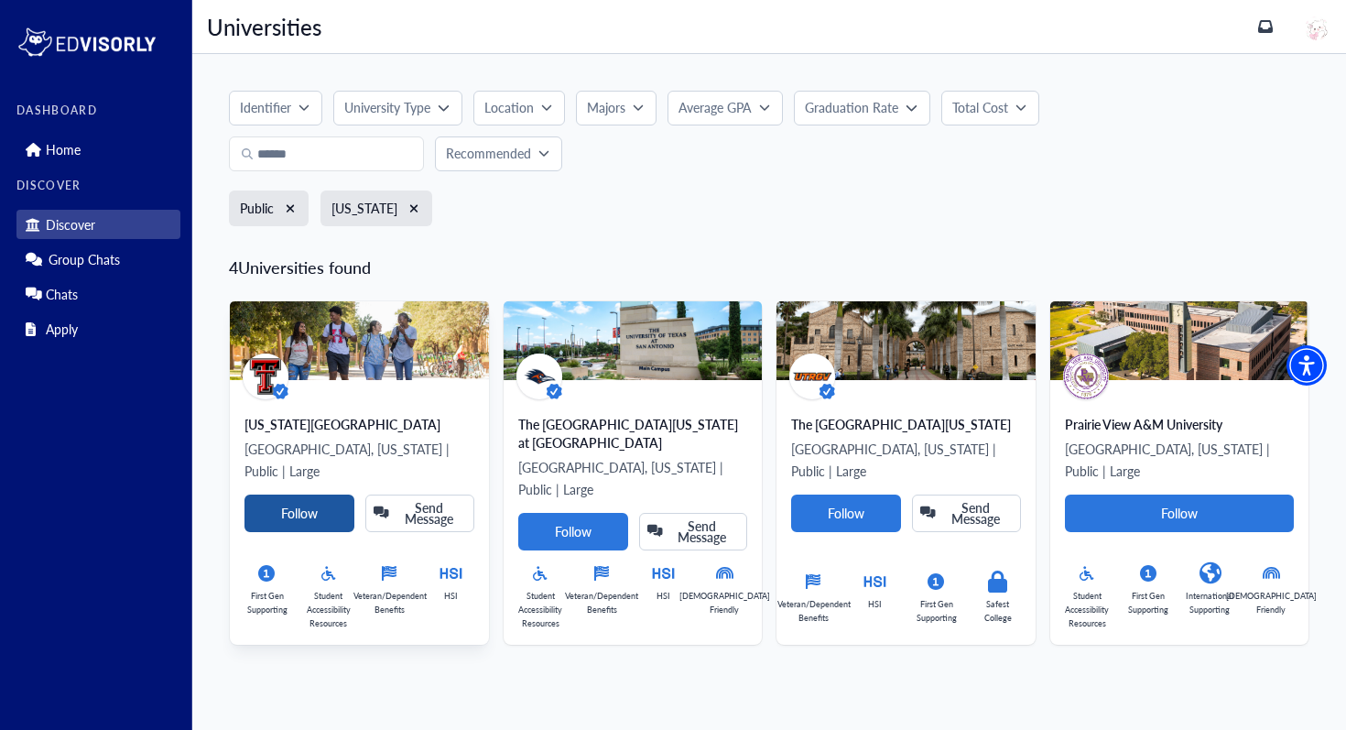
click at [336, 494] on Card-tag "Follow" at bounding box center [299, 513] width 110 height 38
click at [99, 154] on link "Home" at bounding box center [98, 149] width 164 height 29
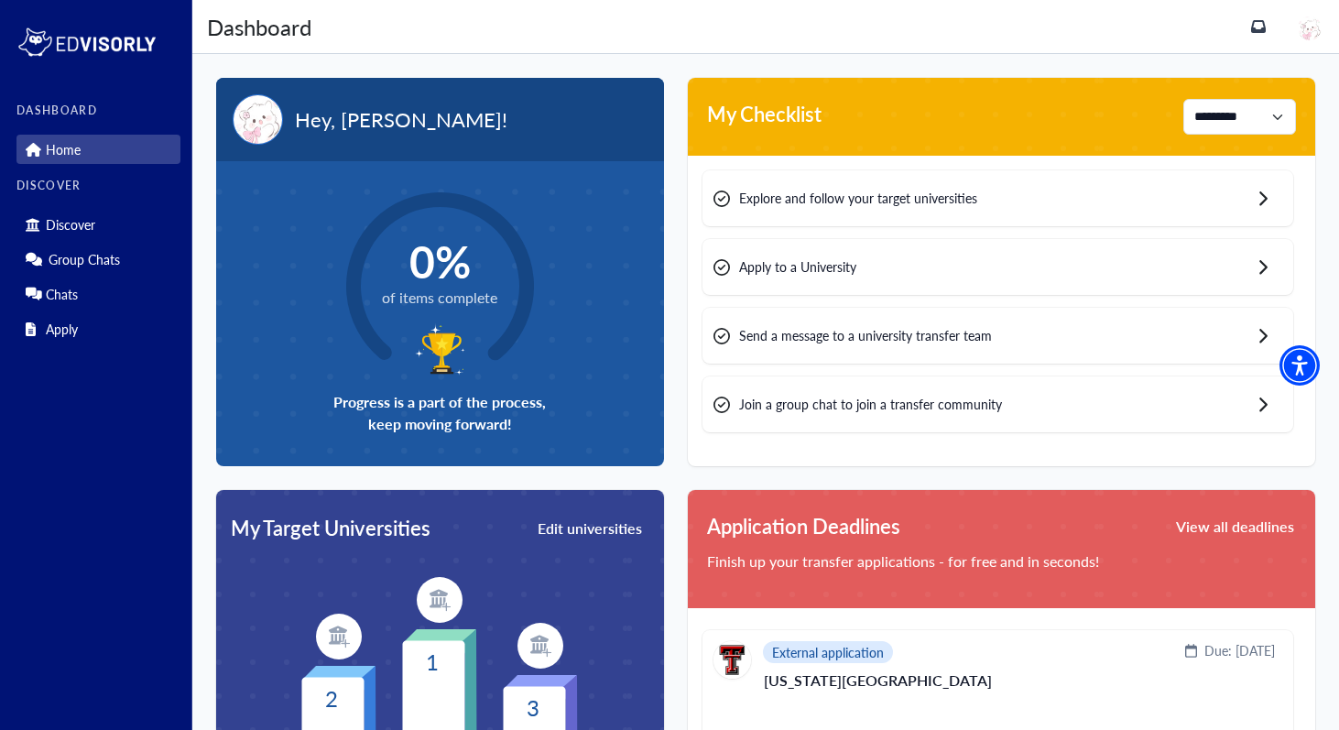
click at [99, 310] on div "Discover Group Chats Chats Apply" at bounding box center [98, 273] width 164 height 139
click at [109, 295] on link "Chats" at bounding box center [98, 293] width 164 height 29
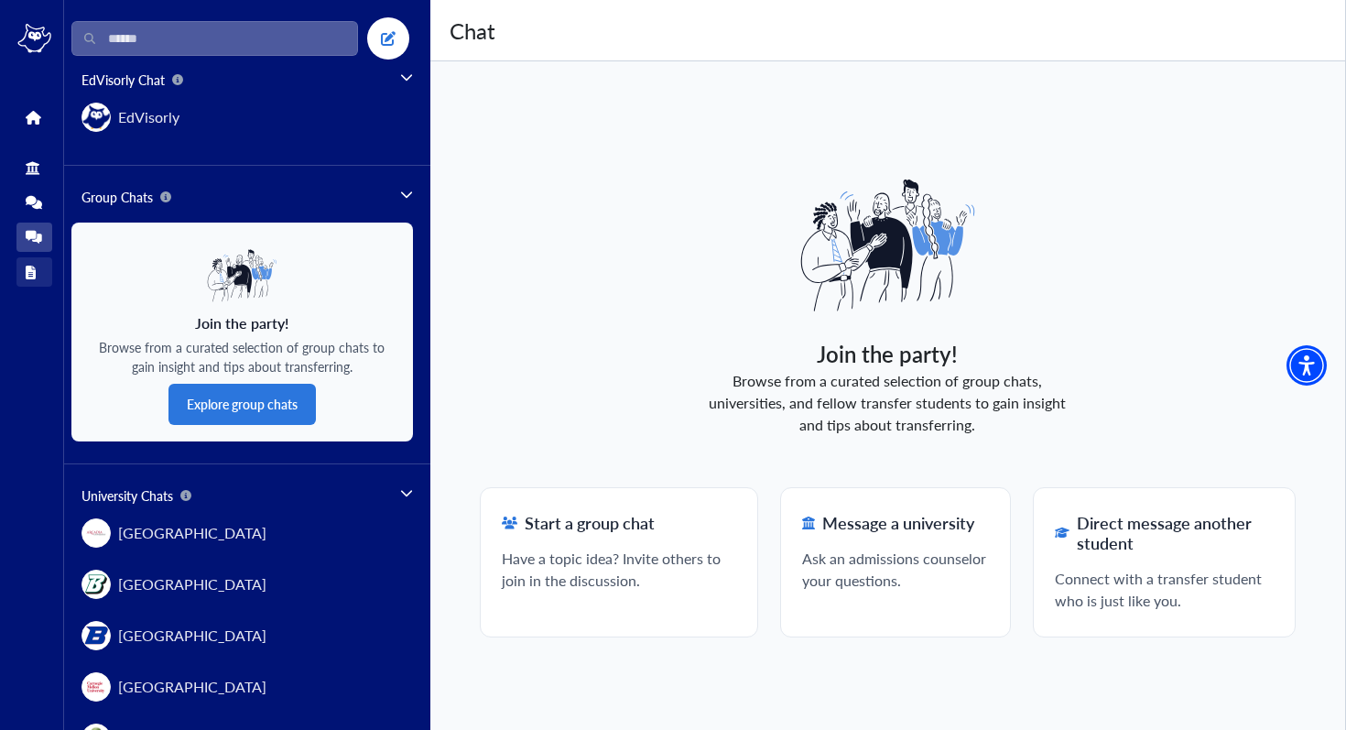
click at [21, 271] on link "Apply" at bounding box center [34, 271] width 36 height 29
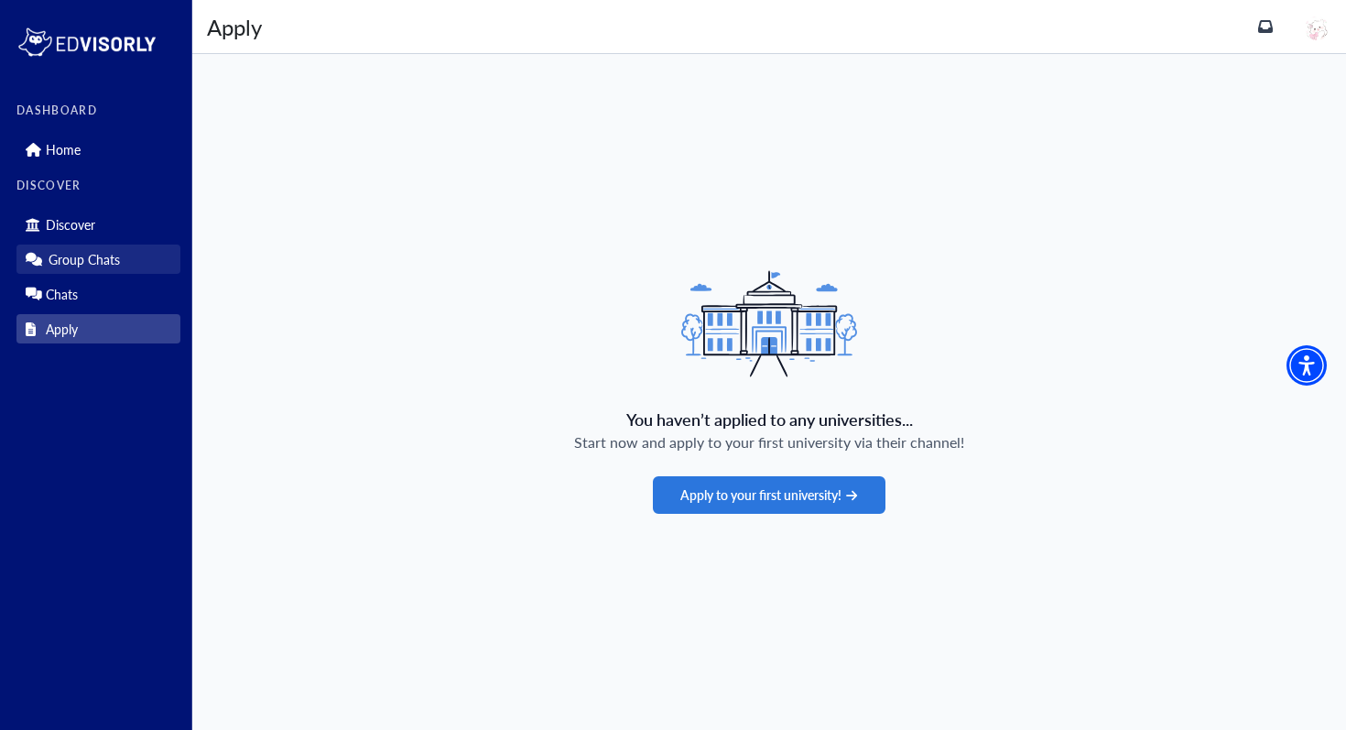
click at [130, 246] on link "Group Chats" at bounding box center [98, 258] width 164 height 29
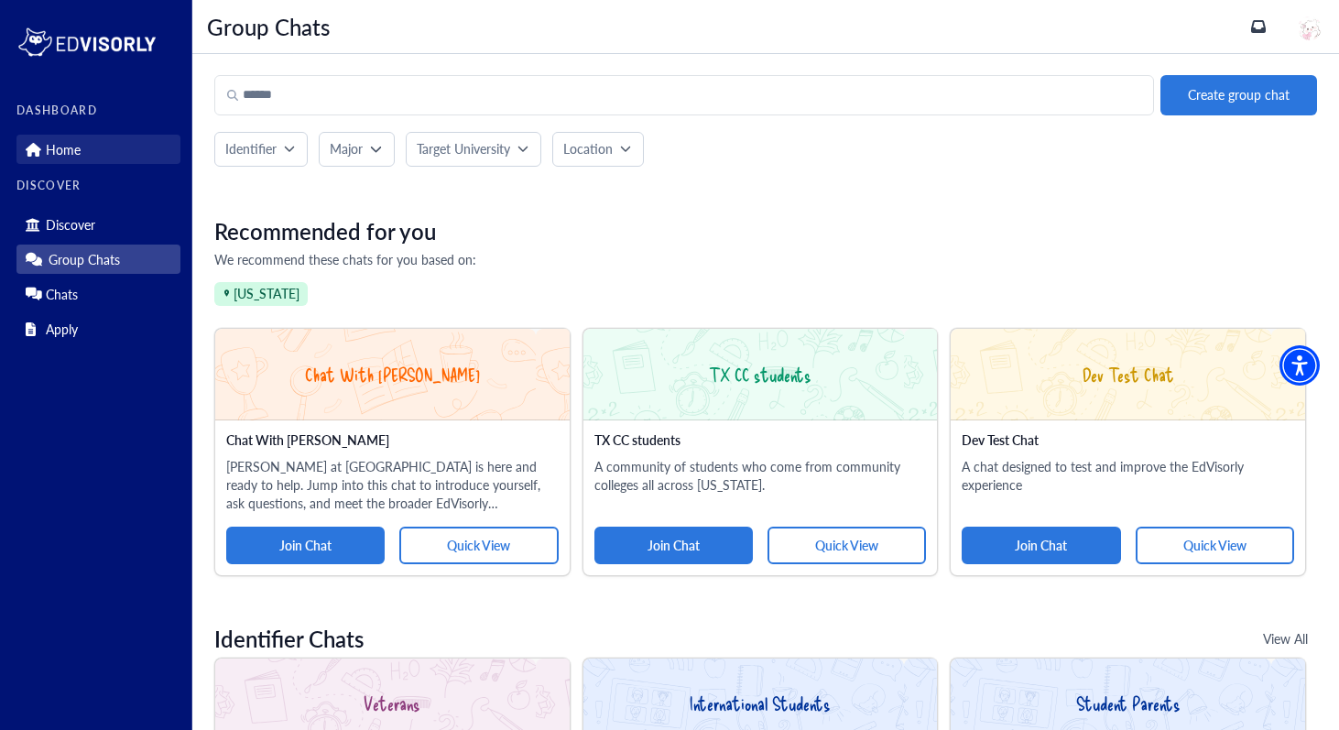
click at [38, 143] on icon at bounding box center [33, 150] width 14 height 14
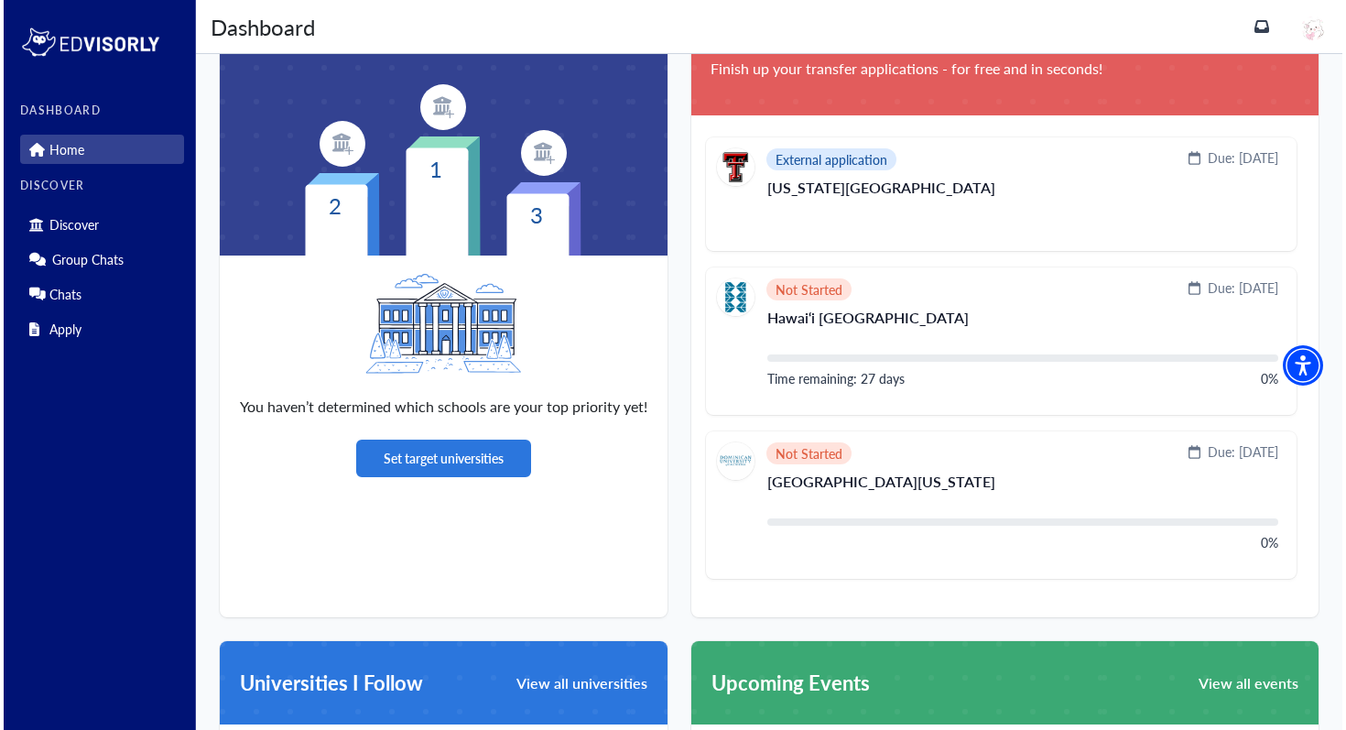
scroll to position [418, 0]
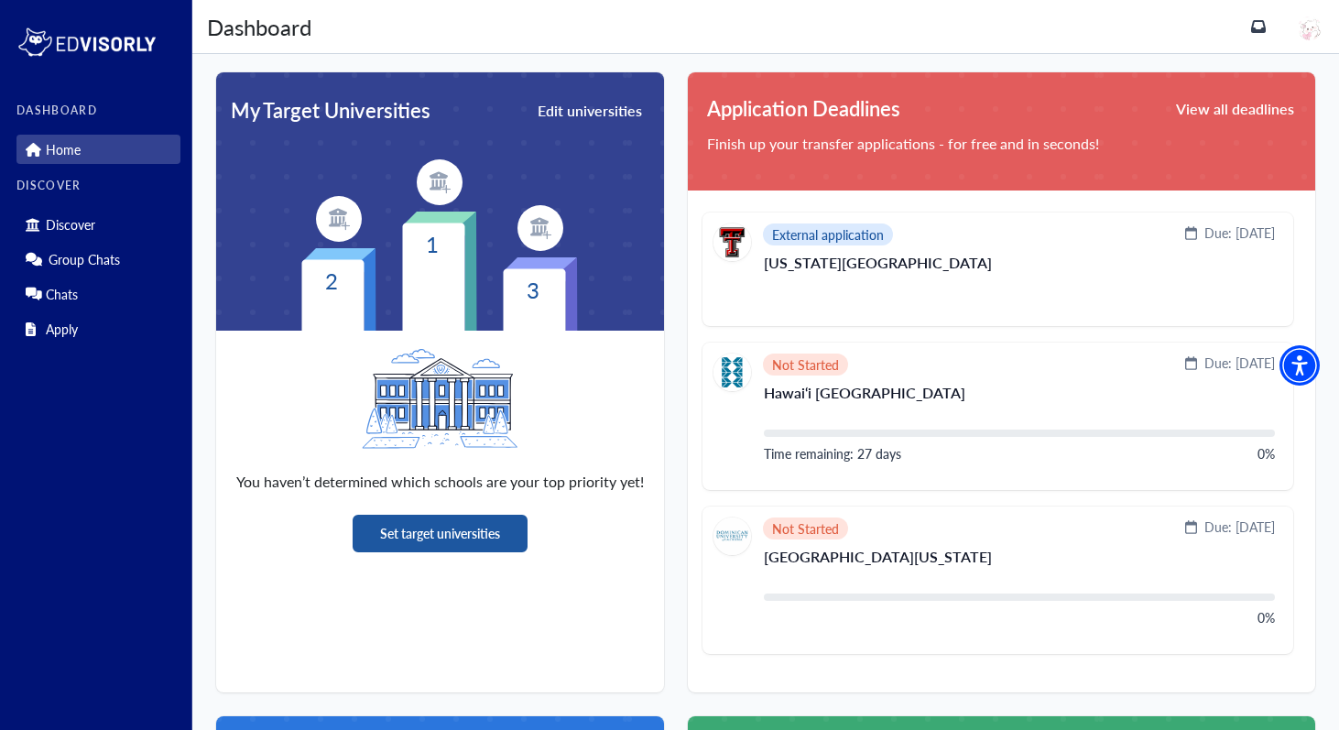
click at [433, 532] on button "Set target universities" at bounding box center [440, 534] width 175 height 38
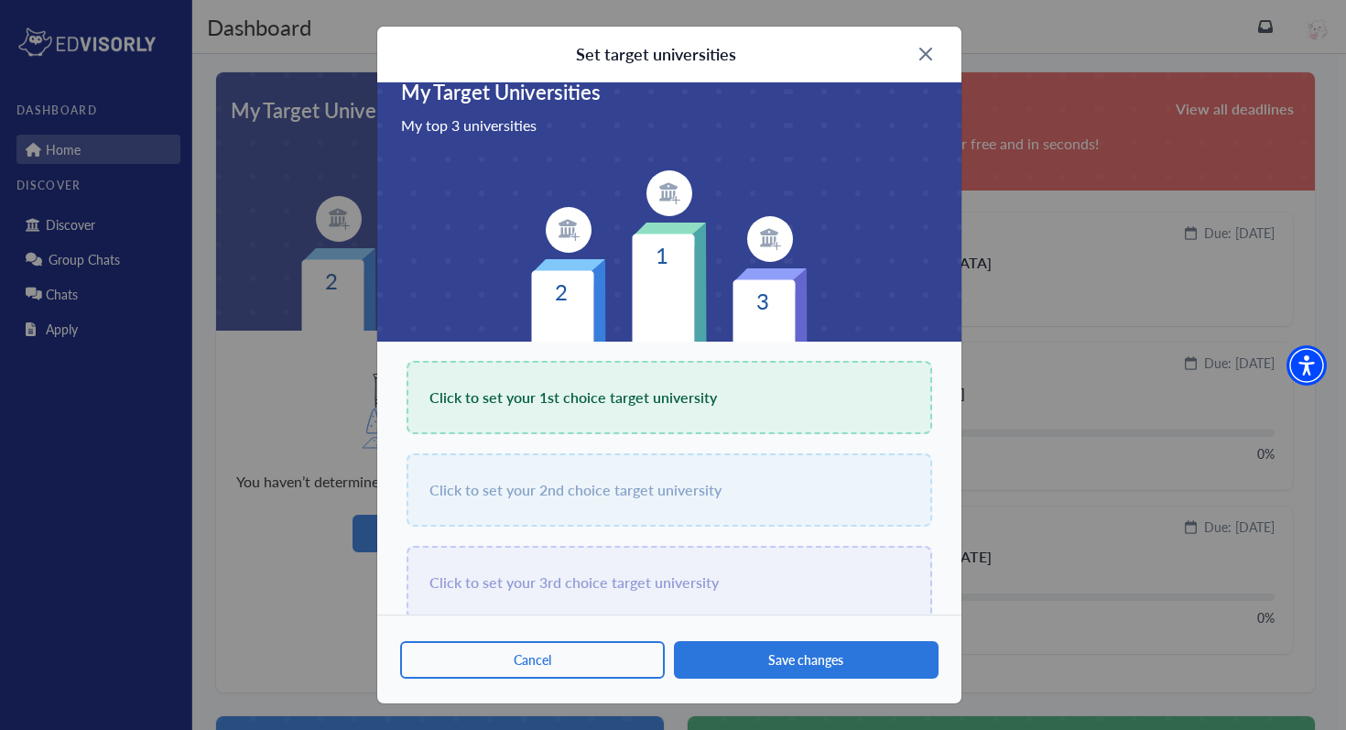
scroll to position [33, 0]
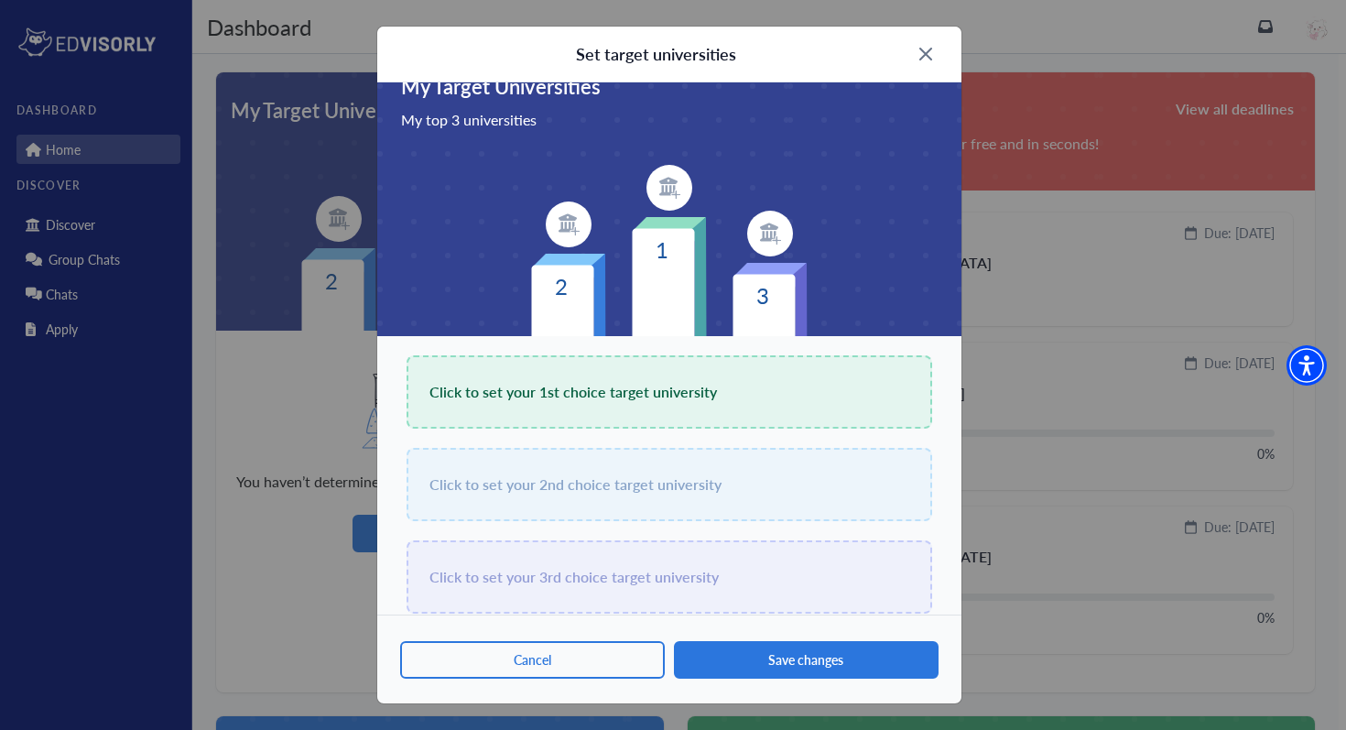
click at [685, 387] on span "Click to set your 1st choice target university" at bounding box center [573, 392] width 288 height 26
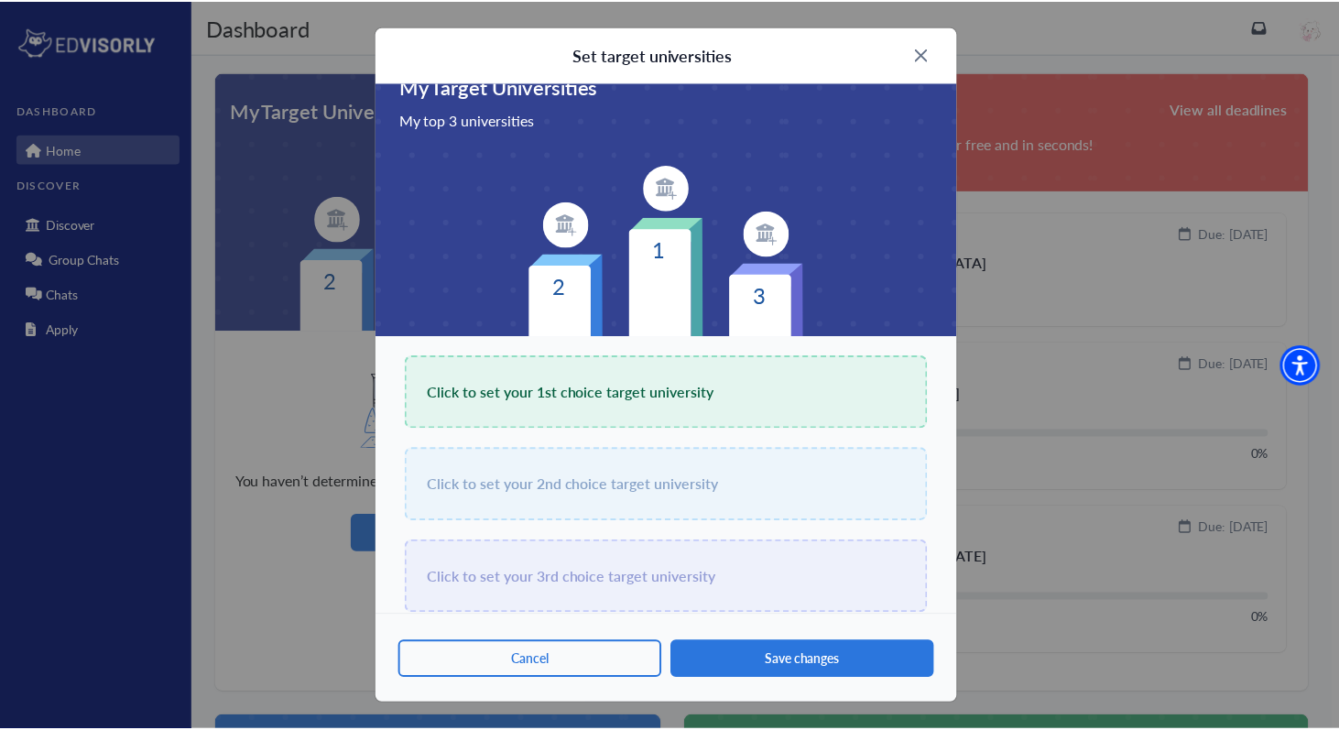
scroll to position [0, 0]
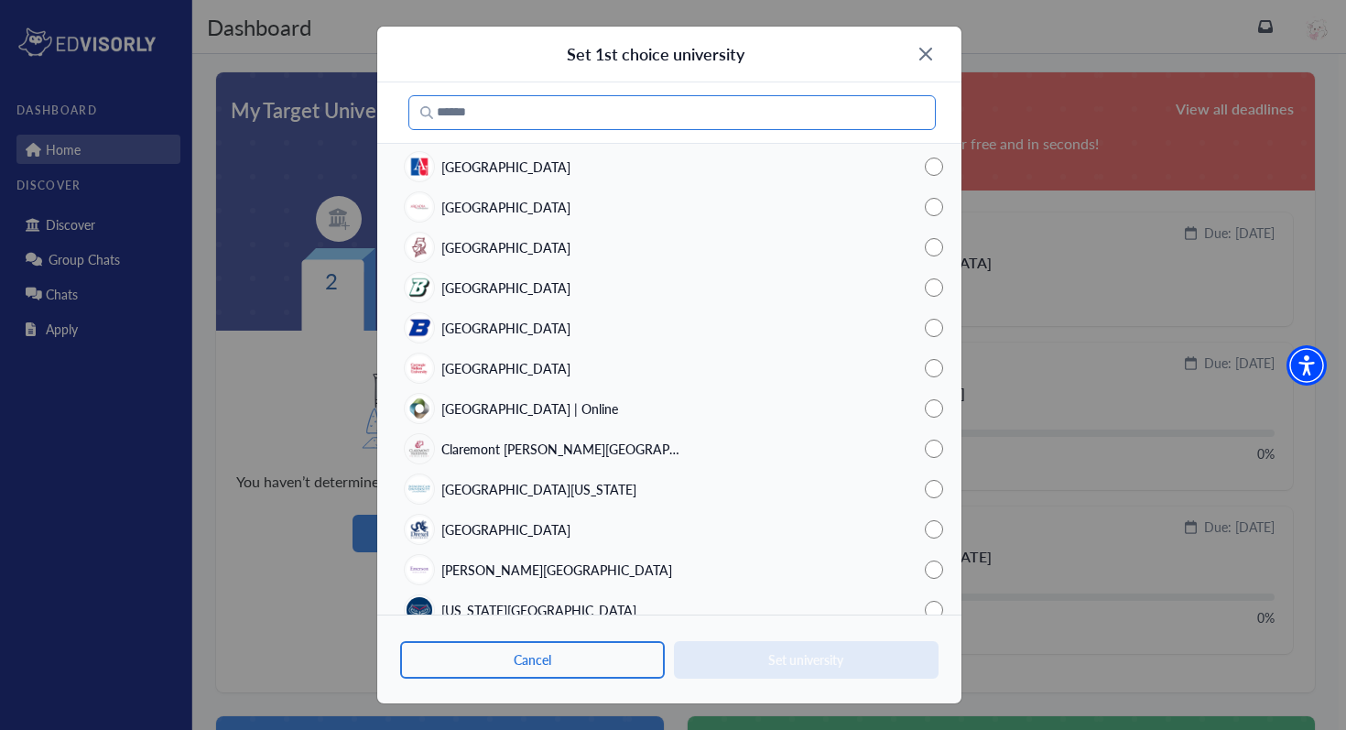
click at [817, 106] on input "Search" at bounding box center [671, 112] width 527 height 35
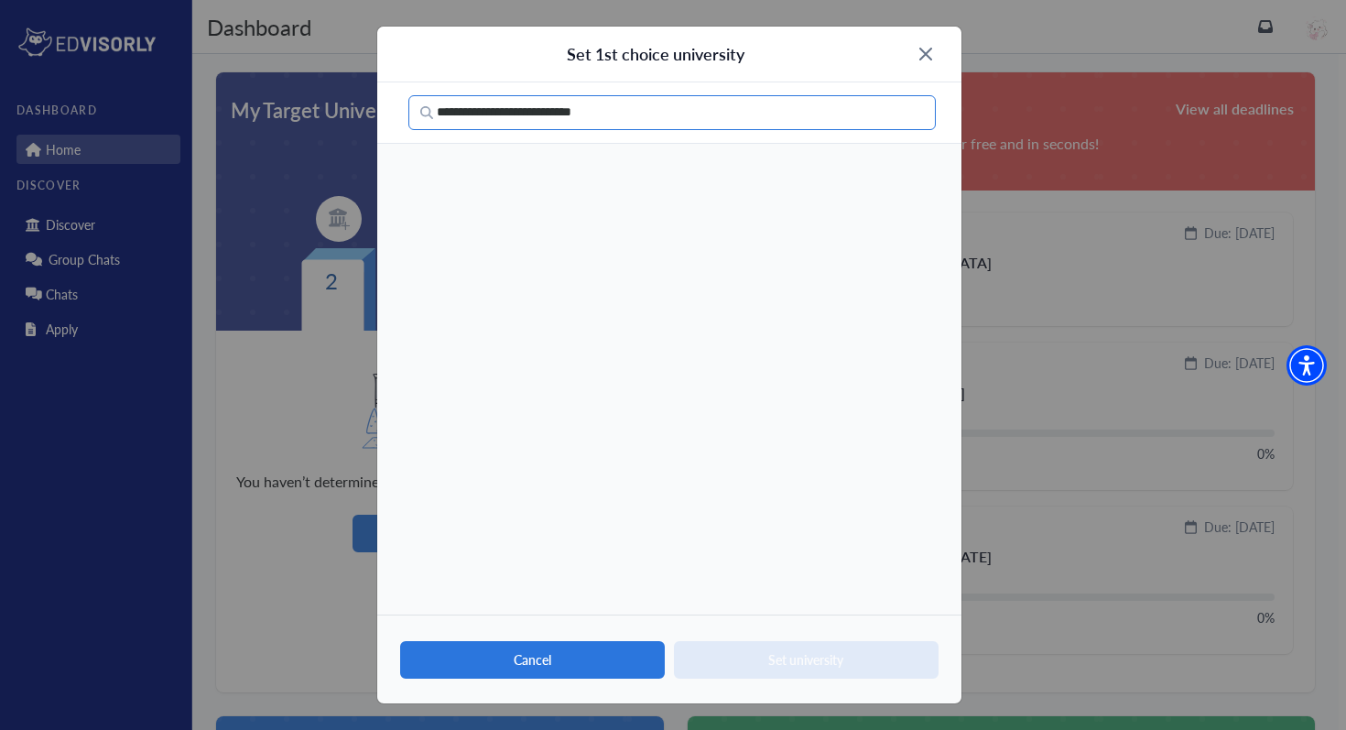
type input "**********"
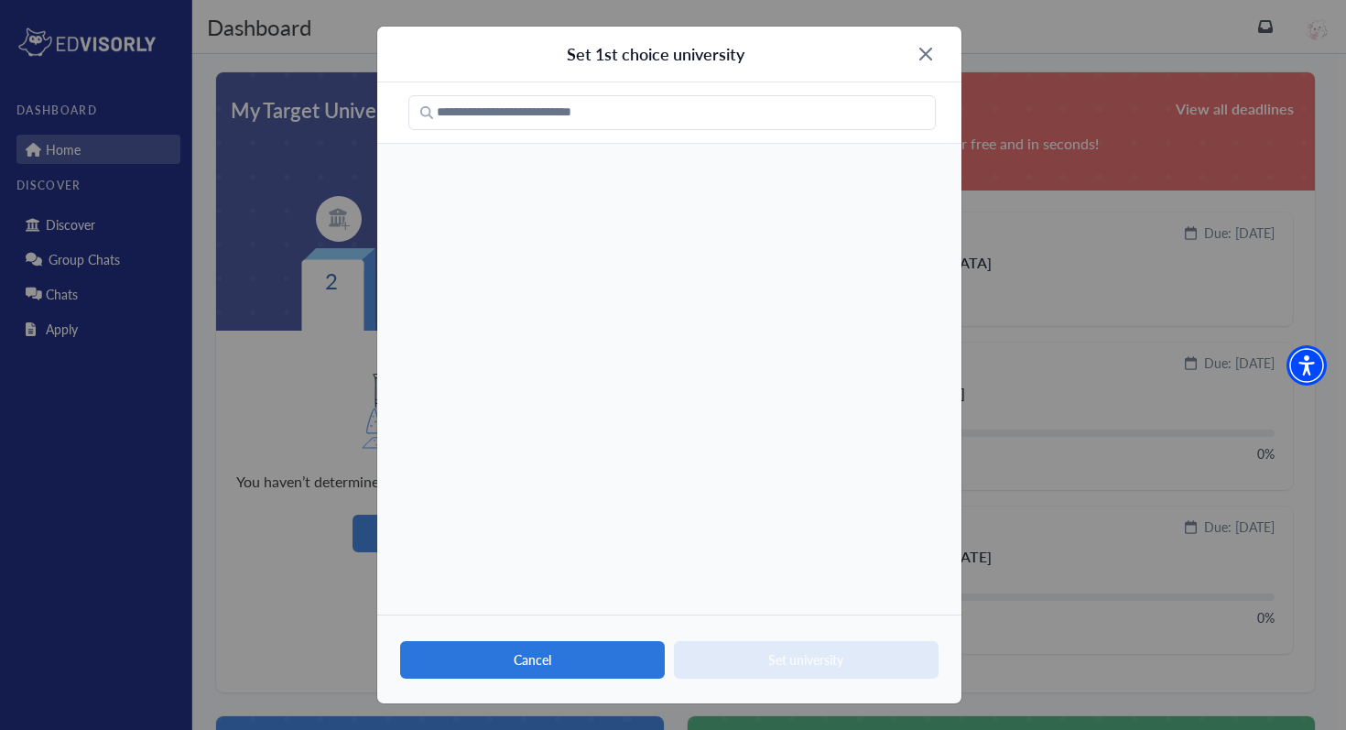
click at [580, 662] on button "Cancel" at bounding box center [532, 660] width 265 height 38
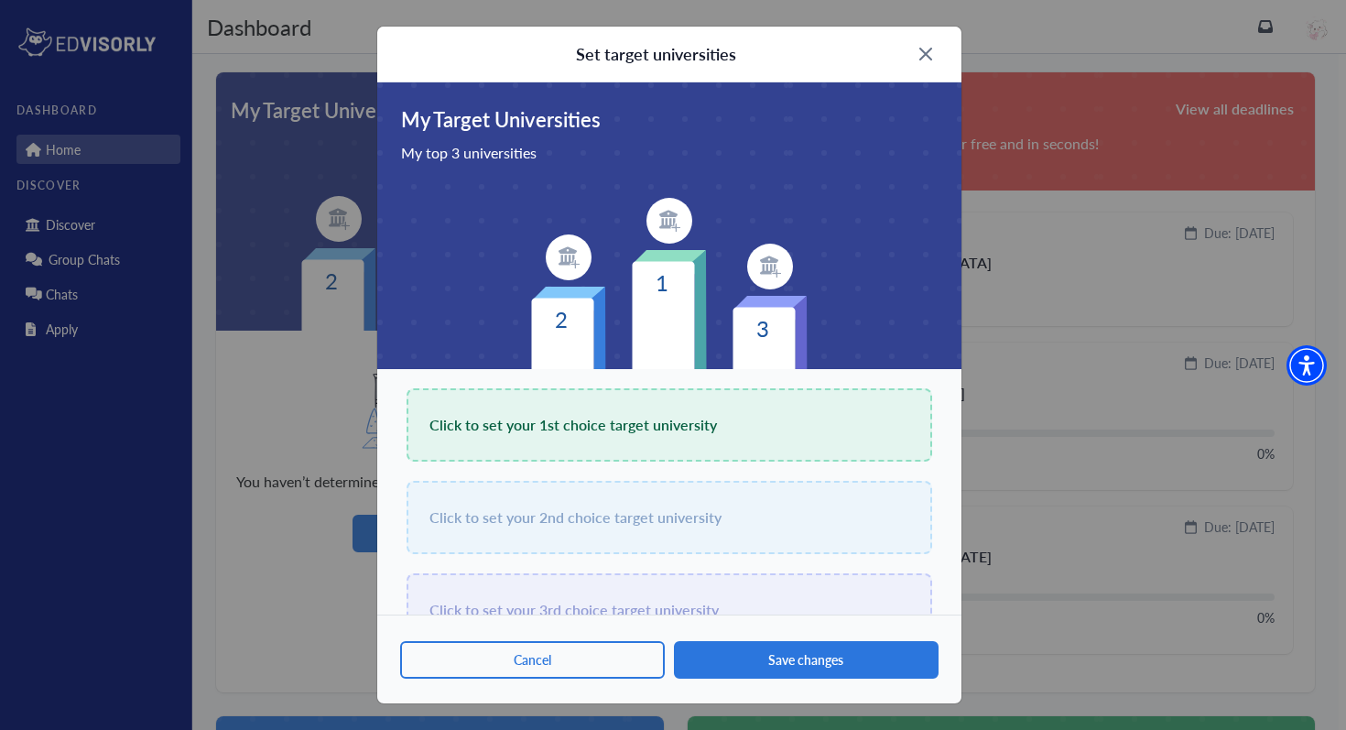
click at [926, 54] on img at bounding box center [925, 54] width 13 height 13
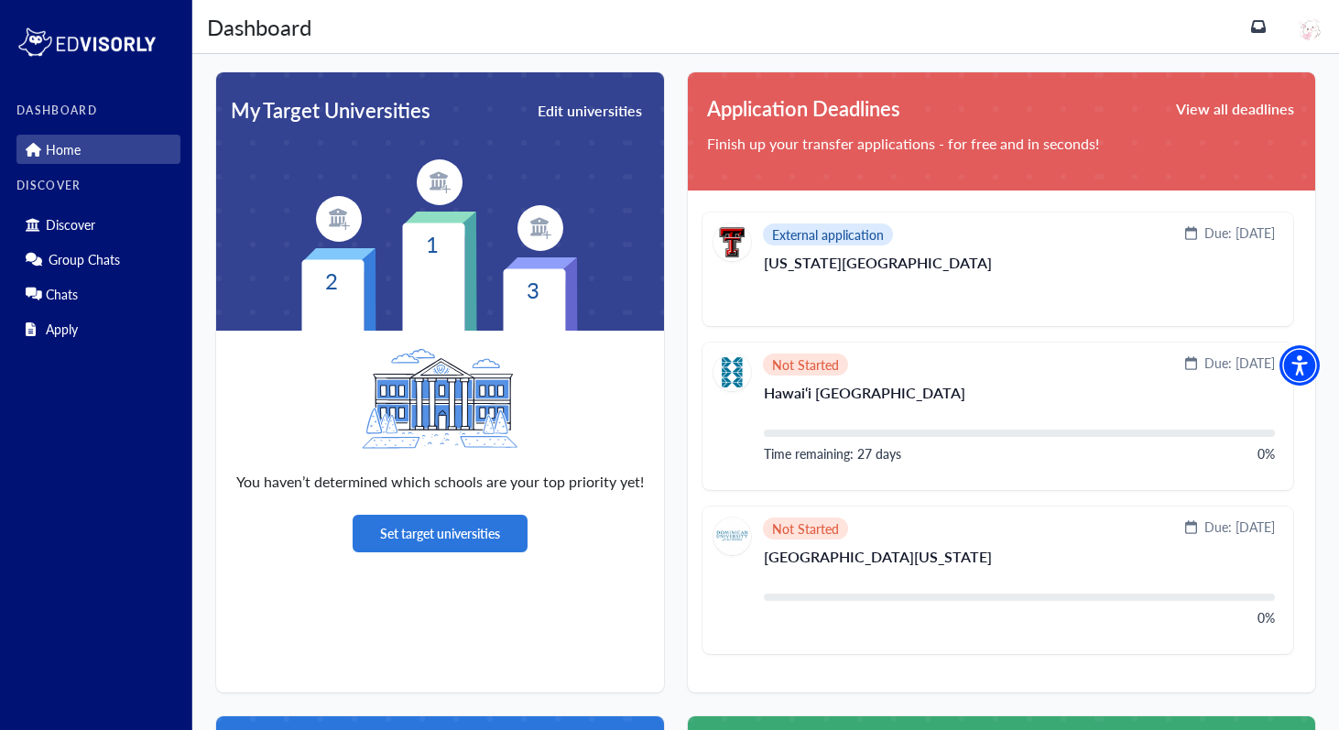
click at [1312, 27] on img at bounding box center [1310, 28] width 24 height 24
click at [1270, 60] on link "Profile" at bounding box center [1270, 65] width 36 height 19
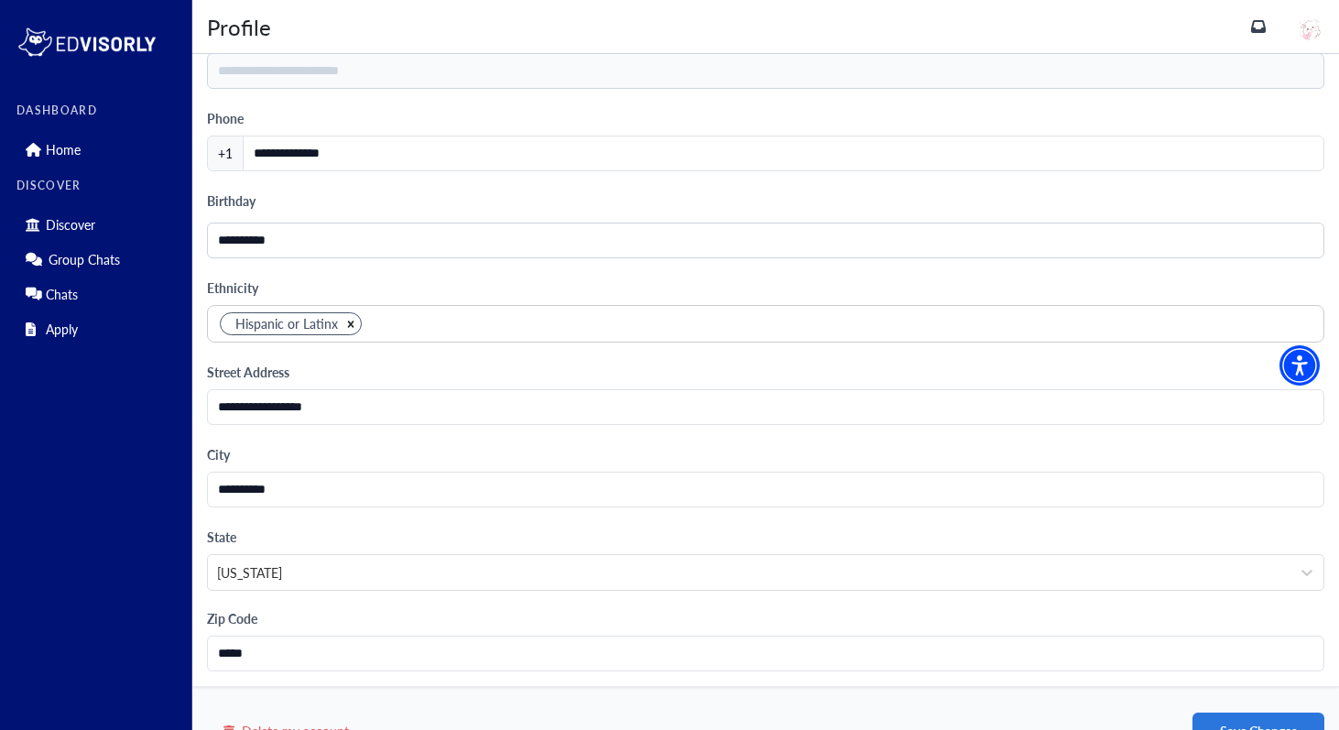
scroll to position [1639, 0]
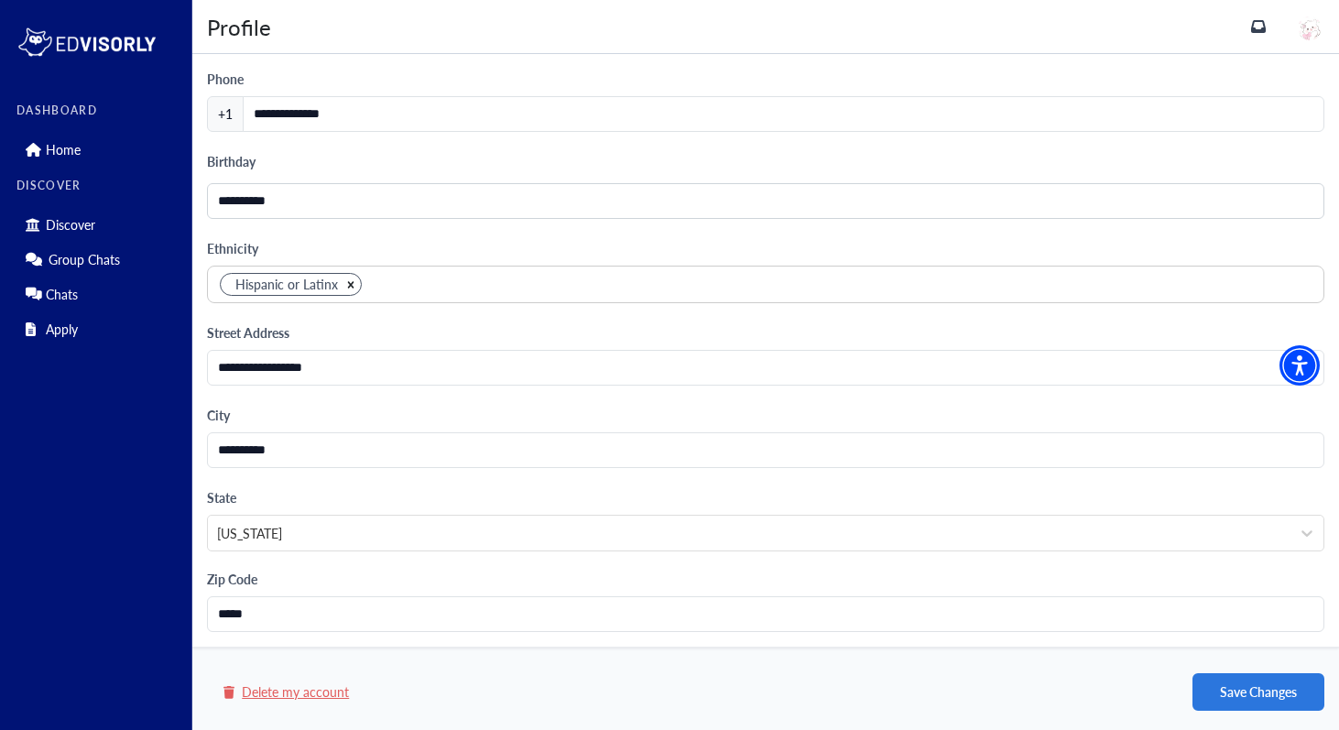
click at [295, 687] on button "Delete my account" at bounding box center [286, 691] width 129 height 23
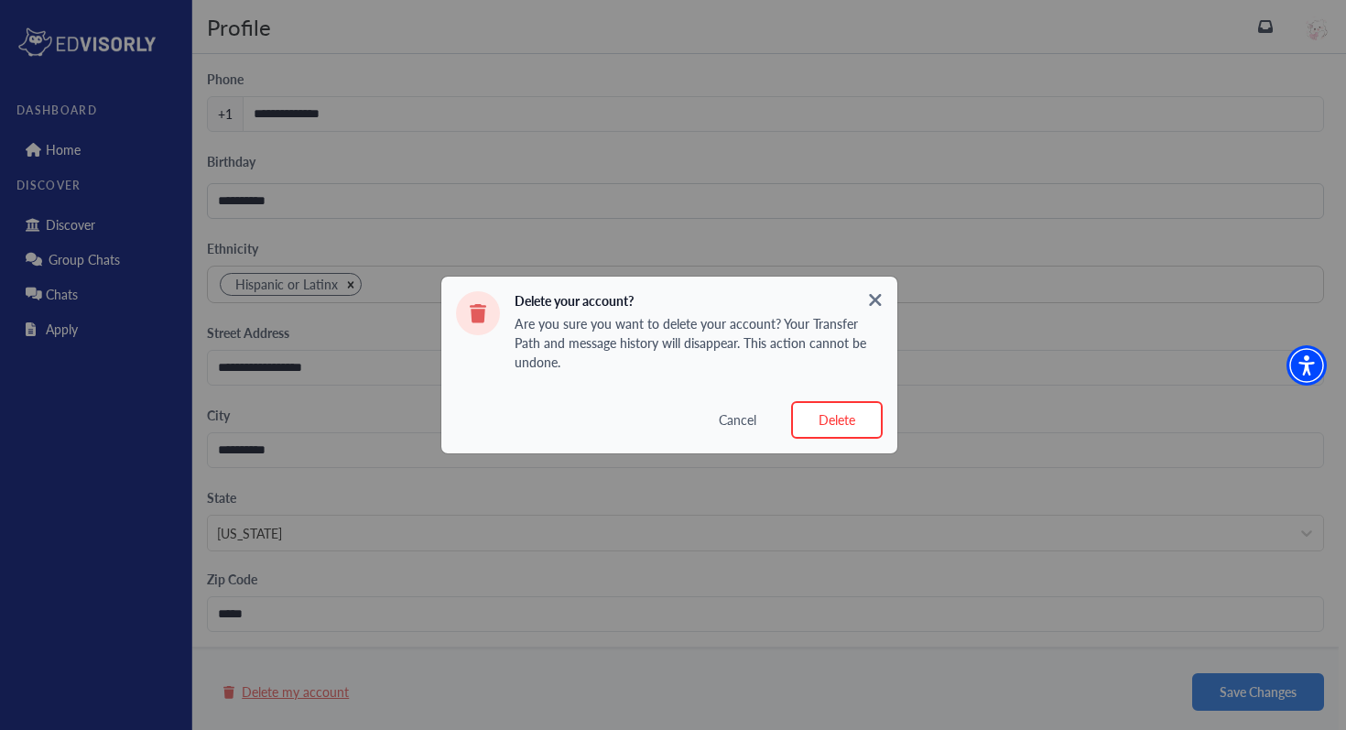
click at [844, 418] on button "Delete" at bounding box center [837, 420] width 92 height 38
